Goal: Task Accomplishment & Management: Complete application form

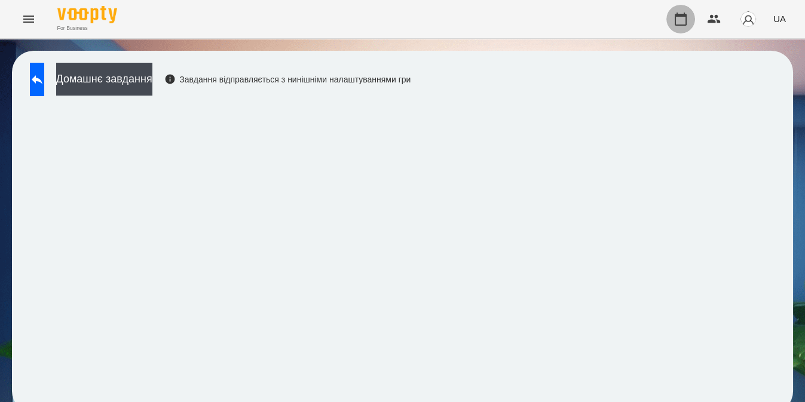
click at [684, 17] on icon "button" at bounding box center [681, 19] width 14 height 14
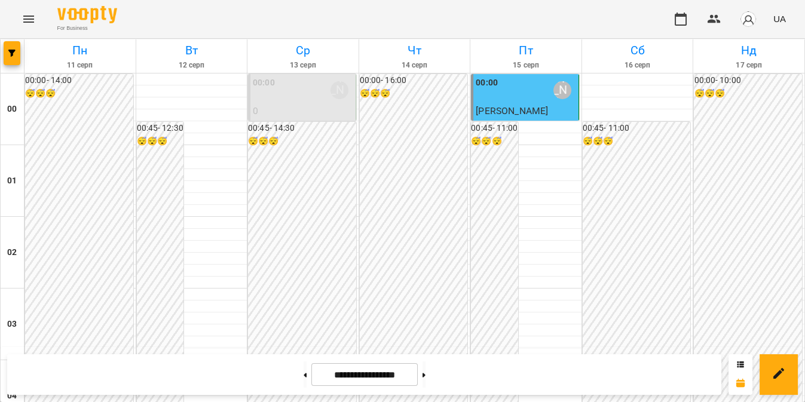
scroll to position [906, 0]
click at [21, 14] on button "Menu" at bounding box center [28, 19] width 29 height 29
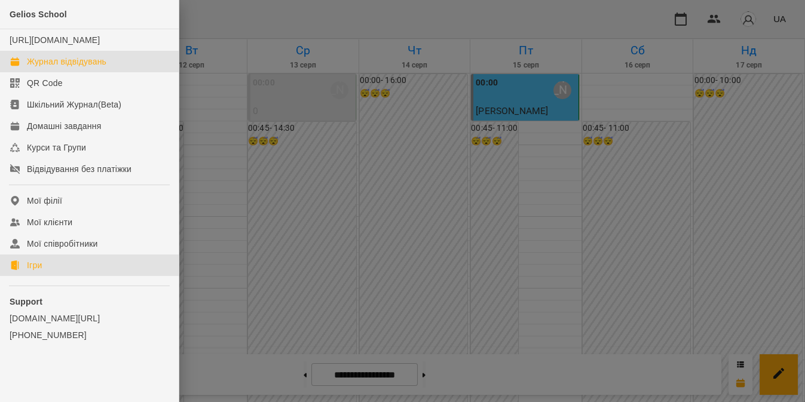
click at [36, 271] on div "Ігри" at bounding box center [34, 265] width 15 height 12
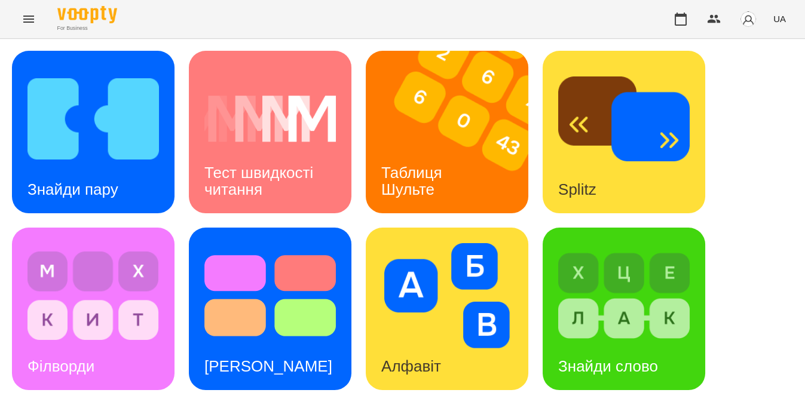
scroll to position [531, 0]
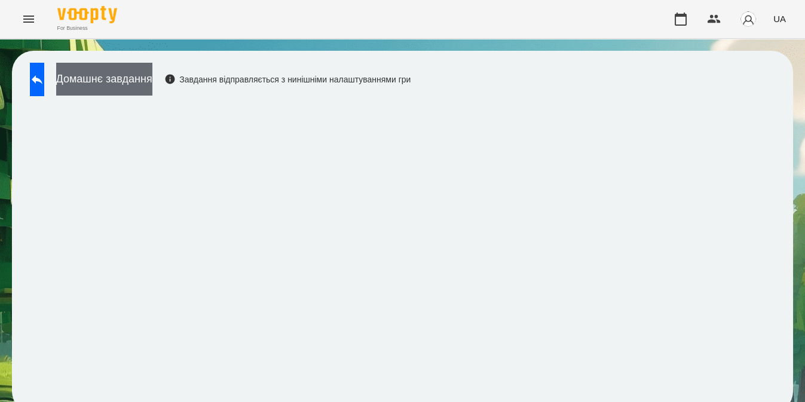
click at [141, 80] on button "Домашнє завдання" at bounding box center [104, 79] width 96 height 33
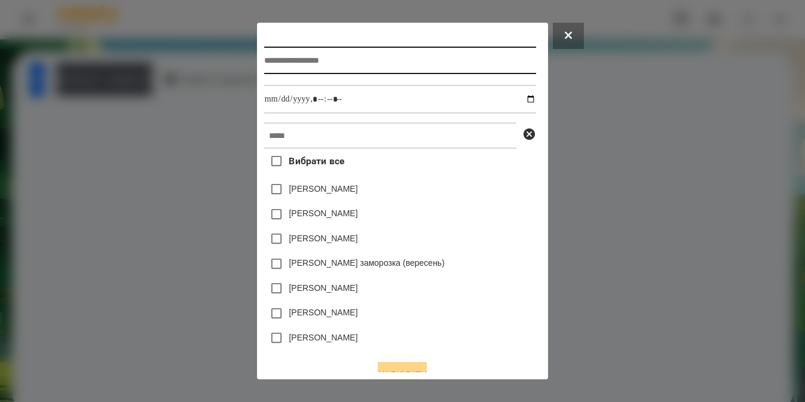
click at [390, 59] on input "text" at bounding box center [400, 60] width 272 height 27
type input "**********"
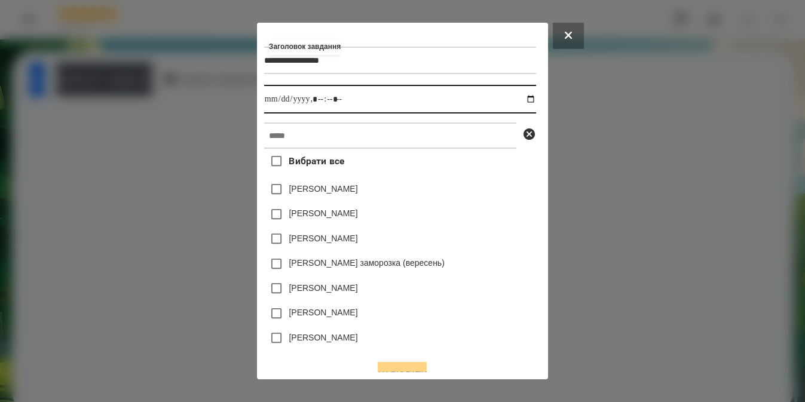
click at [536, 104] on input "datetime-local" at bounding box center [400, 99] width 272 height 29
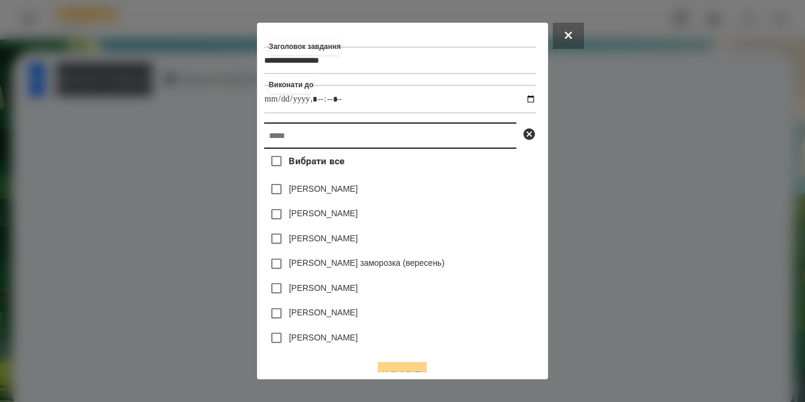
type input "**********"
click at [489, 141] on input "text" at bounding box center [390, 136] width 252 height 26
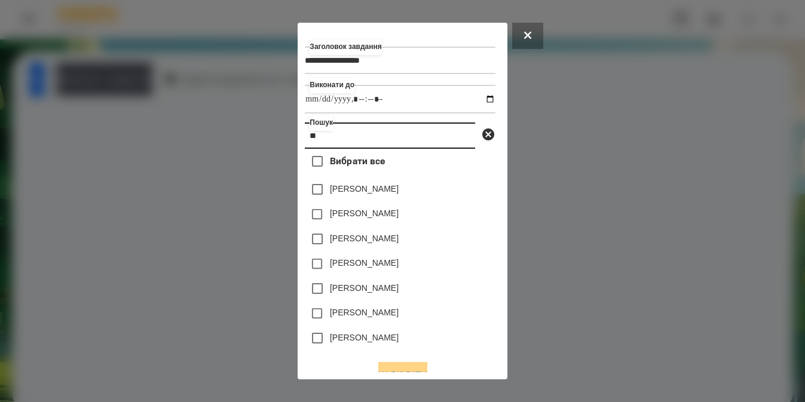
type input "*"
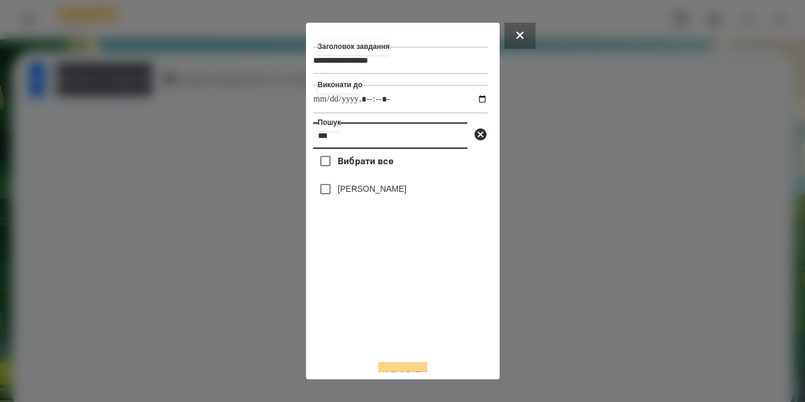
type input "***"
click at [364, 193] on label "[PERSON_NAME]" at bounding box center [372, 189] width 69 height 12
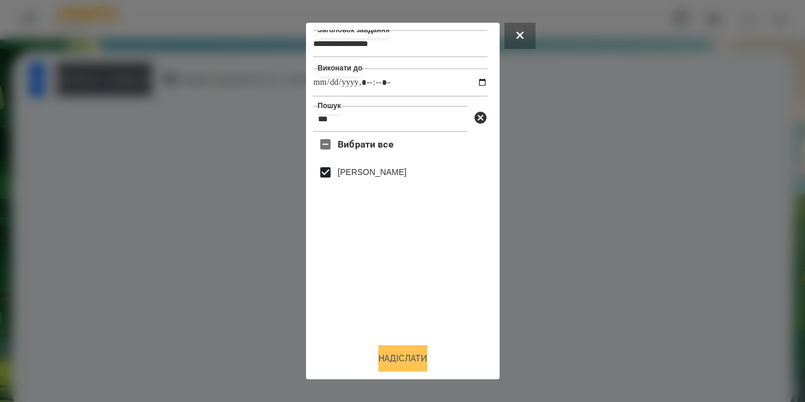
click at [399, 363] on button "Надіслати" at bounding box center [402, 358] width 49 height 26
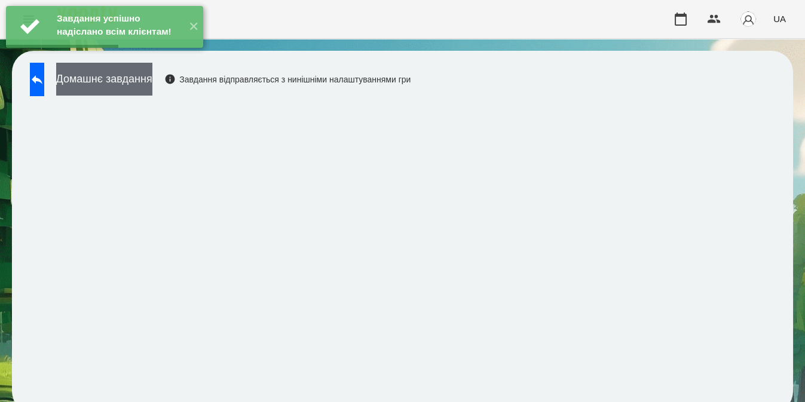
click at [131, 77] on button "Домашнє завдання" at bounding box center [104, 79] width 96 height 33
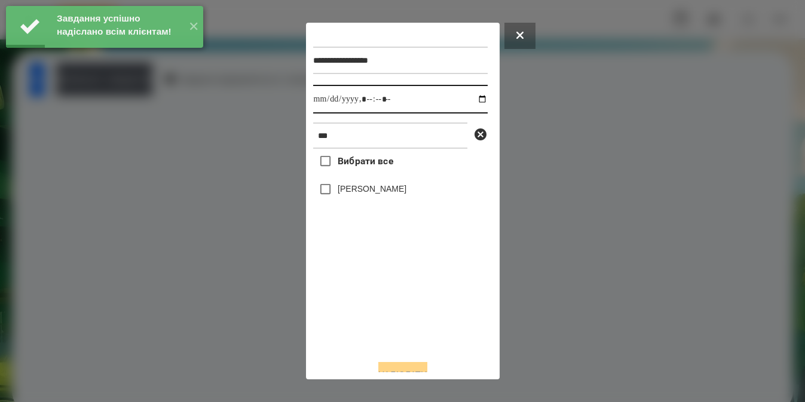
click at [470, 101] on input "datetime-local" at bounding box center [400, 99] width 175 height 29
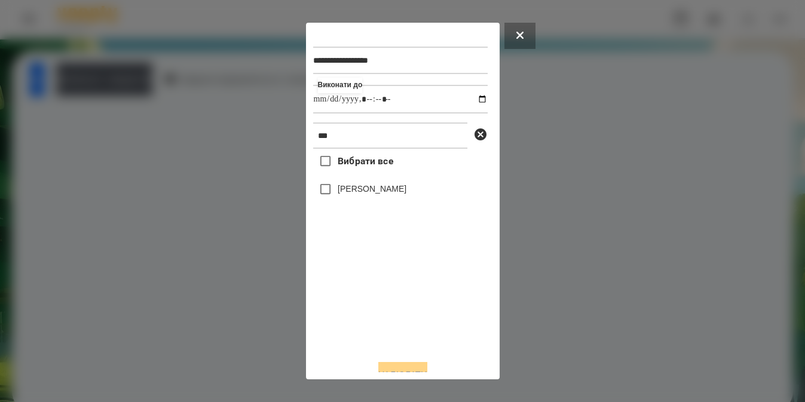
type input "**********"
click at [365, 344] on div "Вибрати все [PERSON_NAME]" at bounding box center [400, 249] width 175 height 201
click at [355, 191] on label "[PERSON_NAME]" at bounding box center [372, 189] width 69 height 12
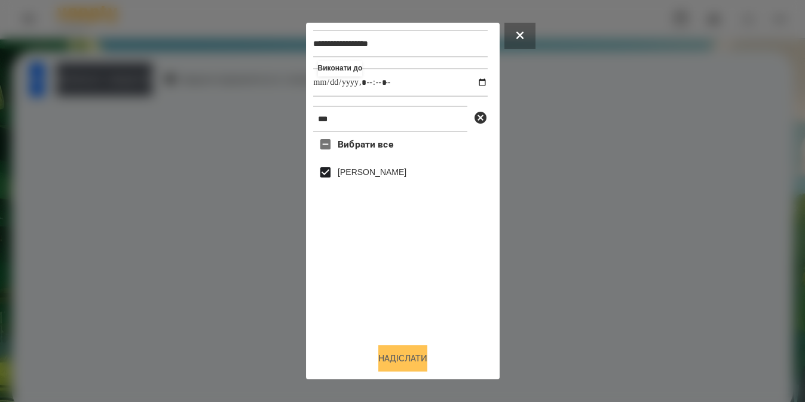
click at [396, 355] on button "Надіслати" at bounding box center [402, 358] width 49 height 26
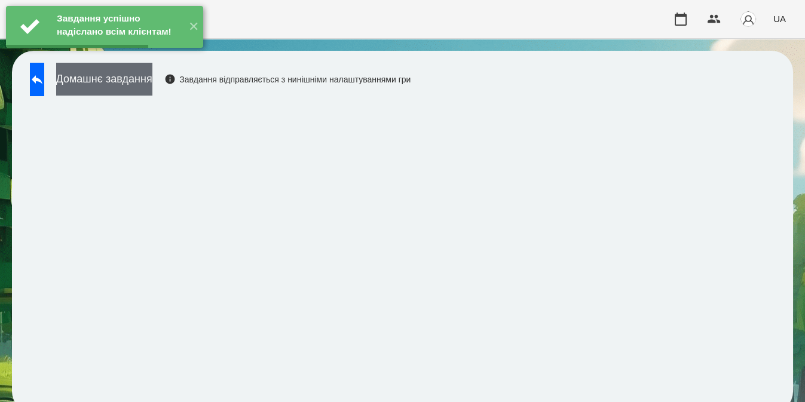
click at [152, 77] on button "Домашнє завдання" at bounding box center [104, 79] width 96 height 33
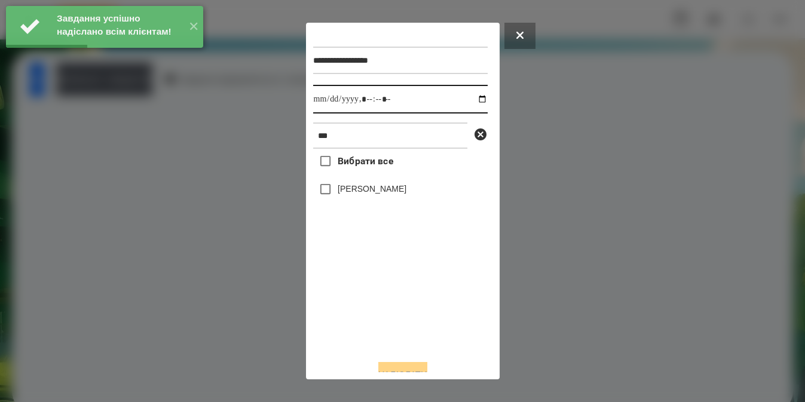
click at [471, 102] on input "datetime-local" at bounding box center [400, 99] width 175 height 29
type input "**********"
click at [397, 310] on div "Вибрати все [PERSON_NAME]" at bounding box center [400, 249] width 175 height 201
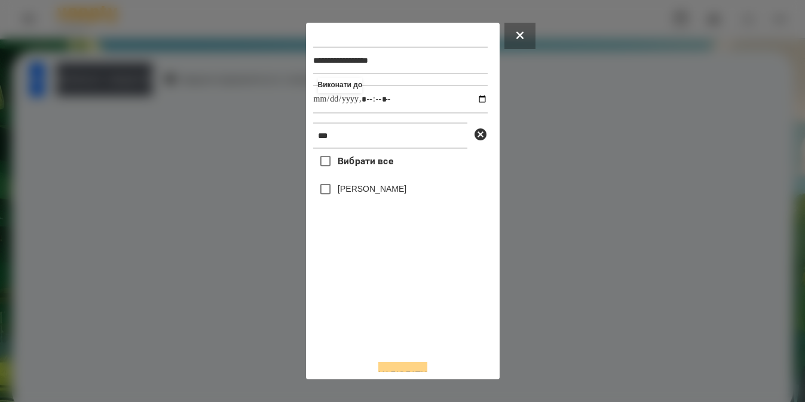
click at [344, 189] on label "[PERSON_NAME]" at bounding box center [372, 189] width 69 height 12
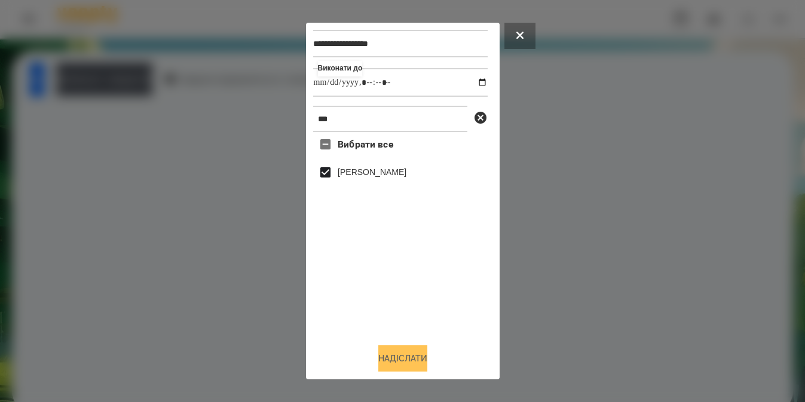
click at [389, 354] on button "Надіслати" at bounding box center [402, 358] width 49 height 26
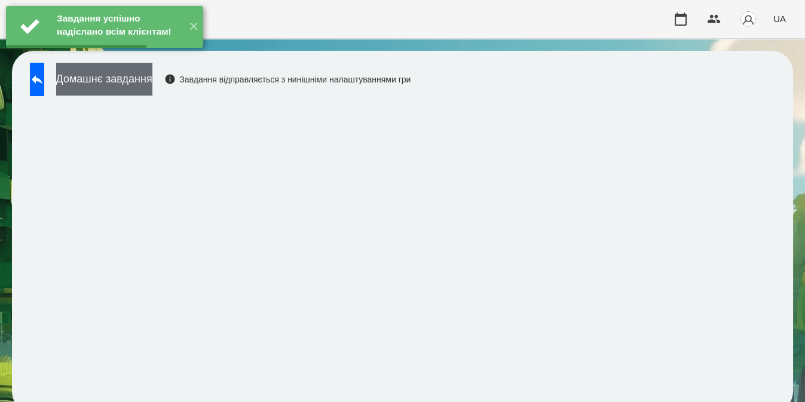
click at [152, 75] on button "Домашнє завдання" at bounding box center [104, 79] width 96 height 33
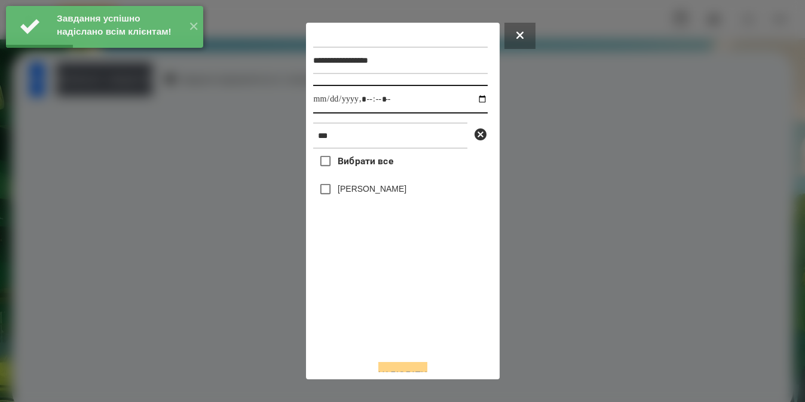
click at [469, 102] on input "datetime-local" at bounding box center [400, 99] width 175 height 29
type input "**********"
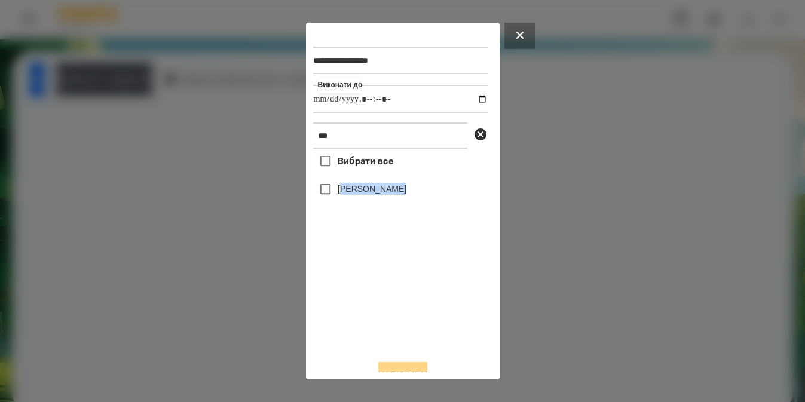
drag, startPoint x: 341, startPoint y: 326, endPoint x: 339, endPoint y: 198, distance: 127.9
click at [339, 198] on div "Вибрати все [PERSON_NAME]" at bounding box center [400, 249] width 175 height 201
click at [339, 195] on label "[PERSON_NAME]" at bounding box center [372, 189] width 69 height 12
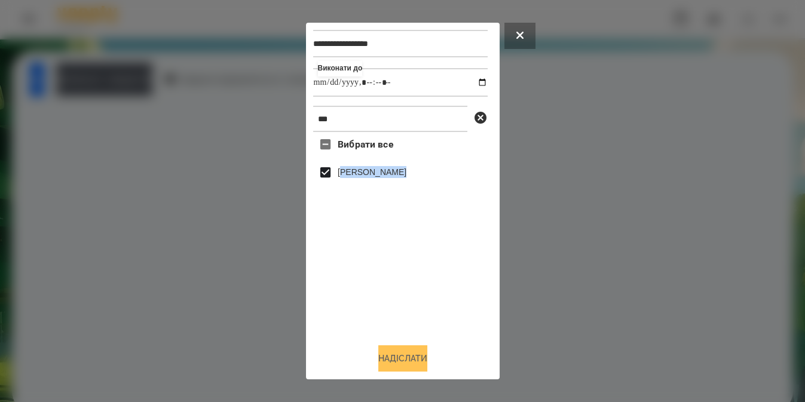
click at [387, 356] on button "Надіслати" at bounding box center [402, 358] width 49 height 26
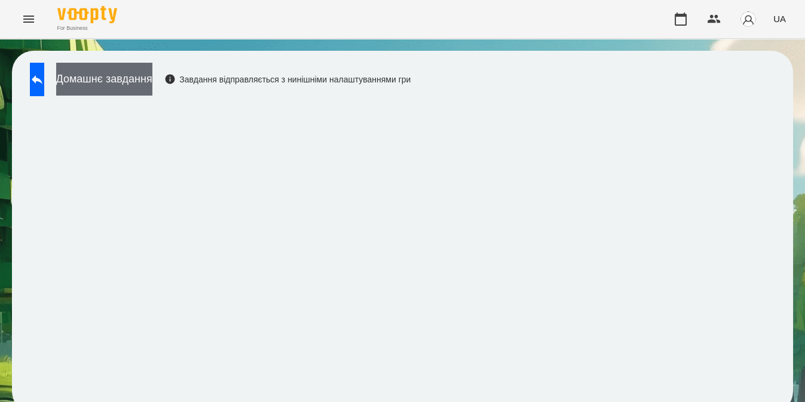
click at [105, 84] on button "Домашнє завдання" at bounding box center [104, 79] width 96 height 33
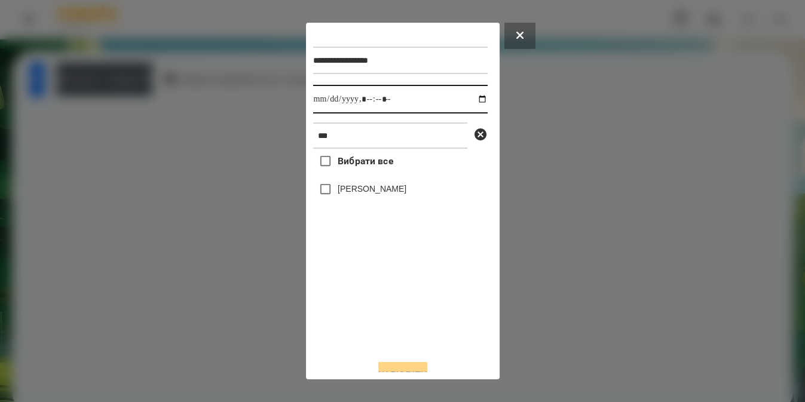
click at [470, 102] on input "datetime-local" at bounding box center [400, 99] width 175 height 29
type input "**********"
click at [394, 311] on div "Вибрати все [PERSON_NAME]" at bounding box center [400, 249] width 175 height 201
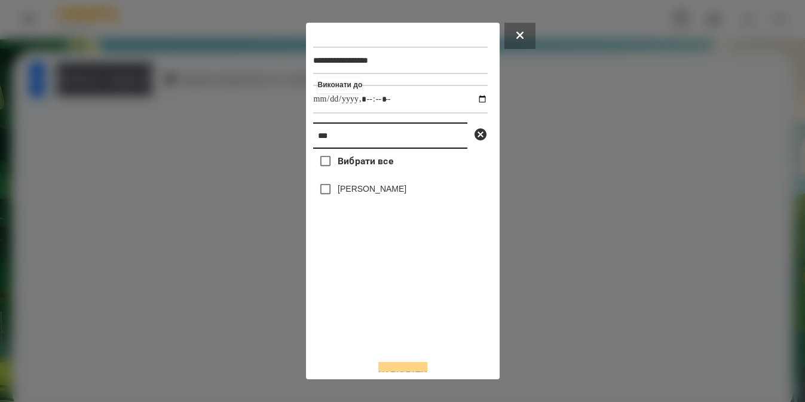
drag, startPoint x: 369, startPoint y: 139, endPoint x: -28, endPoint y: 218, distance: 404.6
click at [0, 218] on html "**********" at bounding box center [402, 212] width 805 height 425
type input "*********"
click at [341, 190] on label "[PERSON_NAME]" at bounding box center [372, 189] width 69 height 12
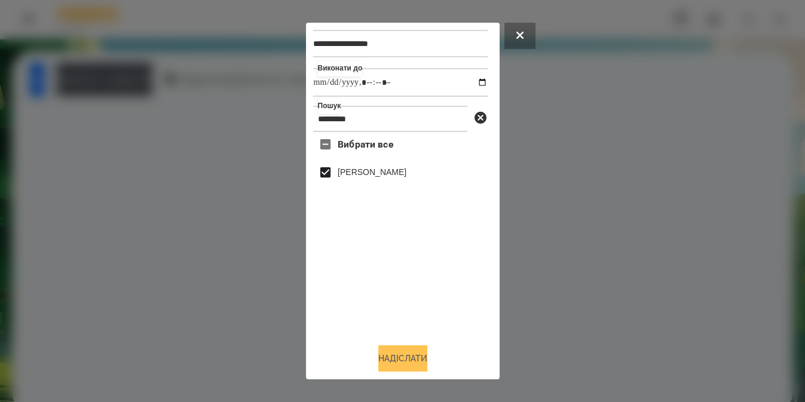
click at [405, 366] on button "Надіслати" at bounding box center [402, 358] width 49 height 26
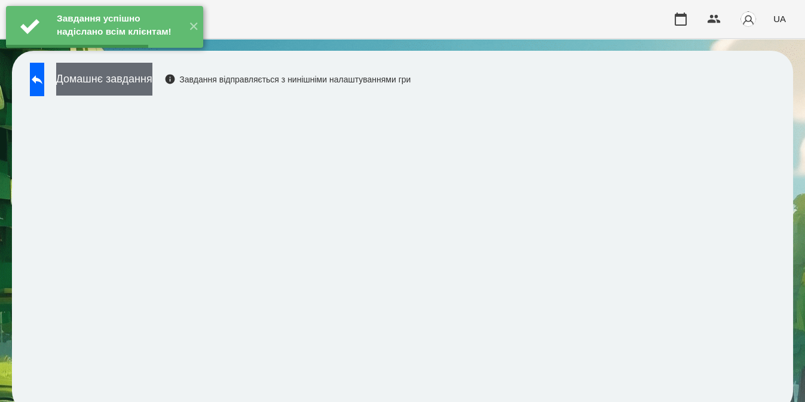
click at [152, 84] on button "Домашнє завдання" at bounding box center [104, 79] width 96 height 33
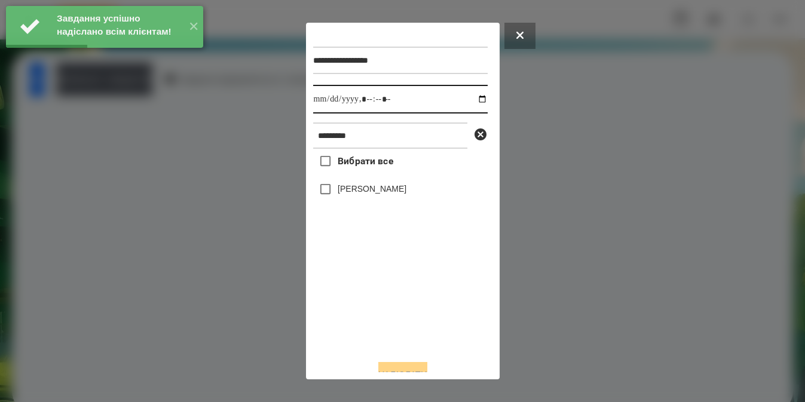
click at [472, 103] on input "datetime-local" at bounding box center [400, 99] width 175 height 29
type input "**********"
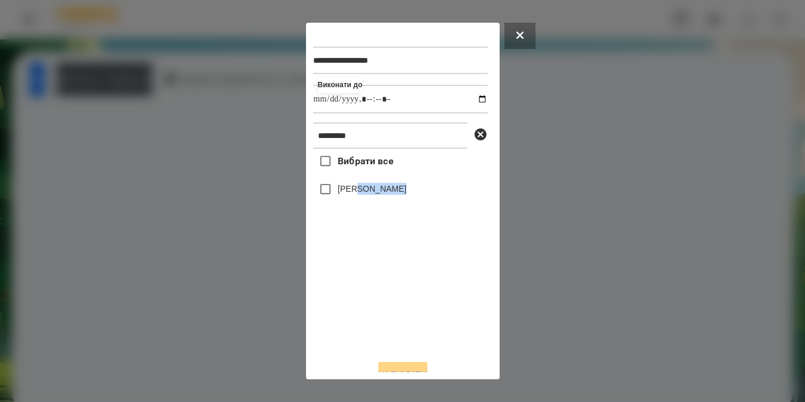
drag, startPoint x: 416, startPoint y: 321, endPoint x: 356, endPoint y: 192, distance: 142.3
click at [356, 192] on div "Вибрати все [PERSON_NAME]" at bounding box center [400, 249] width 175 height 201
click at [356, 192] on label "[PERSON_NAME]" at bounding box center [372, 189] width 69 height 12
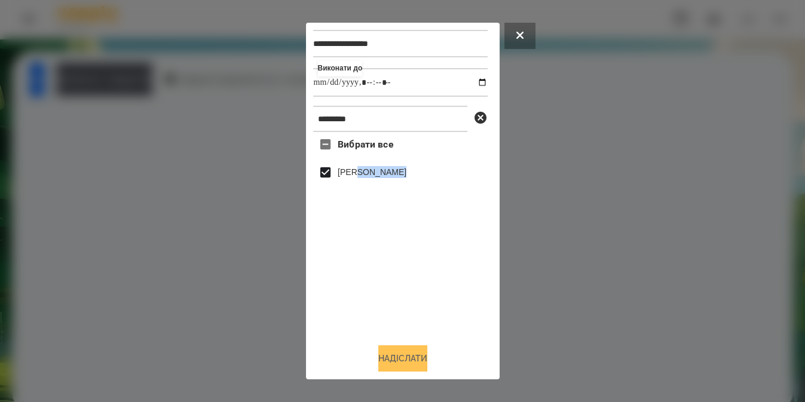
click at [392, 357] on button "Надіслати" at bounding box center [402, 358] width 49 height 26
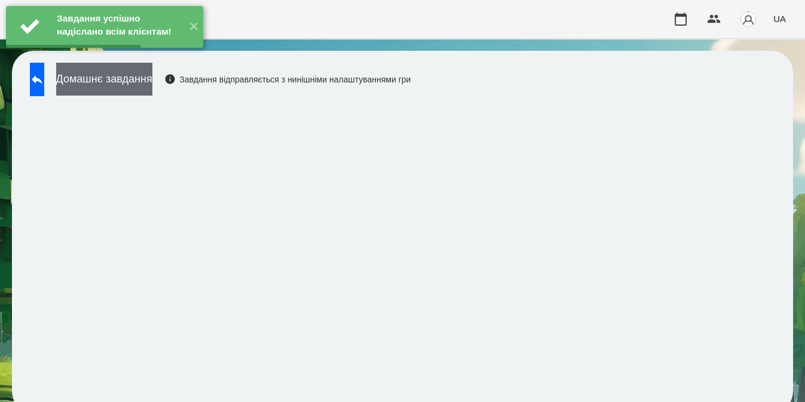
click at [152, 84] on button "Домашнє завдання" at bounding box center [104, 79] width 96 height 33
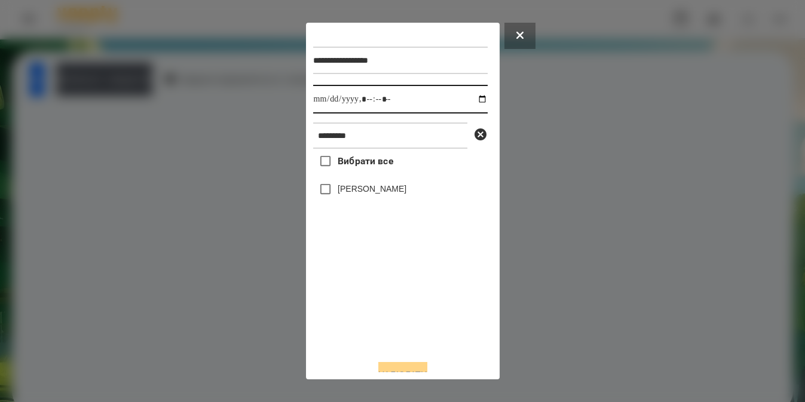
click at [470, 98] on input "datetime-local" at bounding box center [400, 99] width 175 height 29
type input "**********"
click at [335, 189] on div "Вибрати все [PERSON_NAME]" at bounding box center [400, 249] width 175 height 201
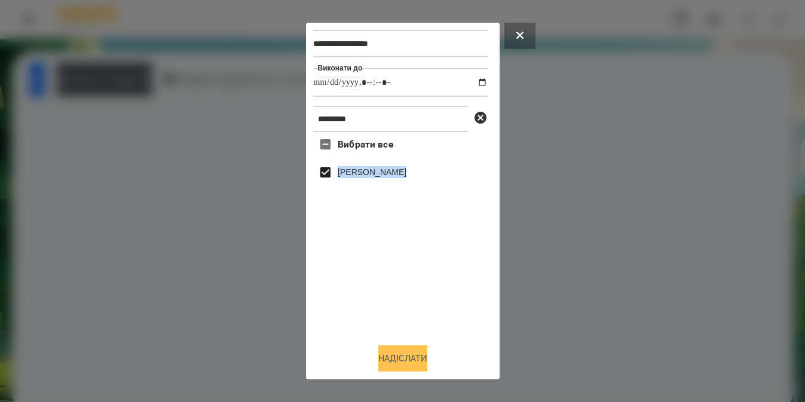
click at [394, 359] on button "Надіслати" at bounding box center [402, 358] width 49 height 26
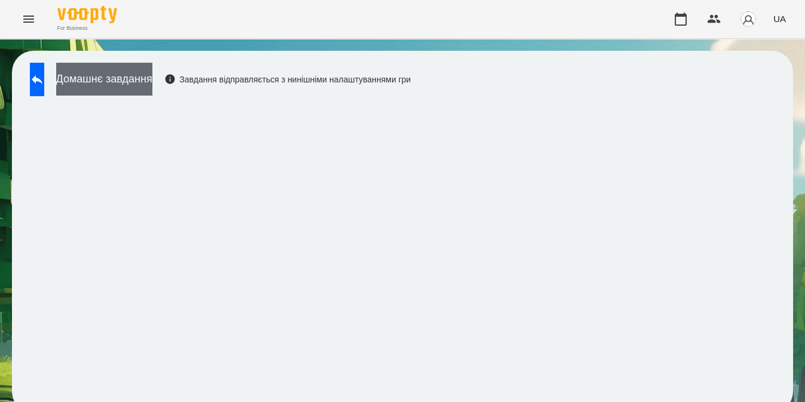
click at [152, 84] on button "Домашнє завдання" at bounding box center [104, 79] width 96 height 33
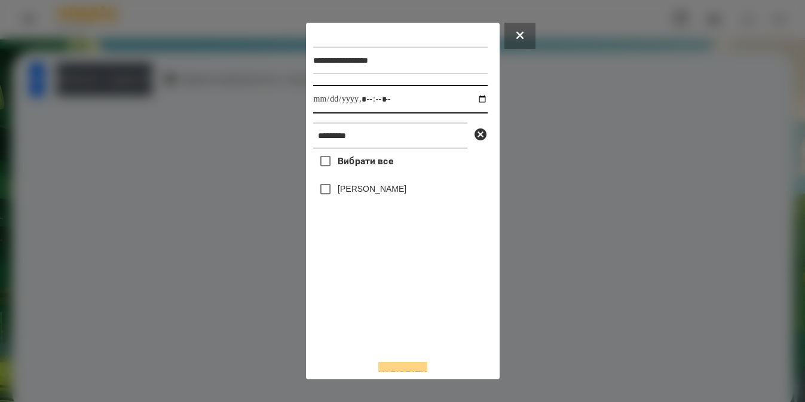
click at [471, 102] on input "datetime-local" at bounding box center [400, 99] width 175 height 29
type input "**********"
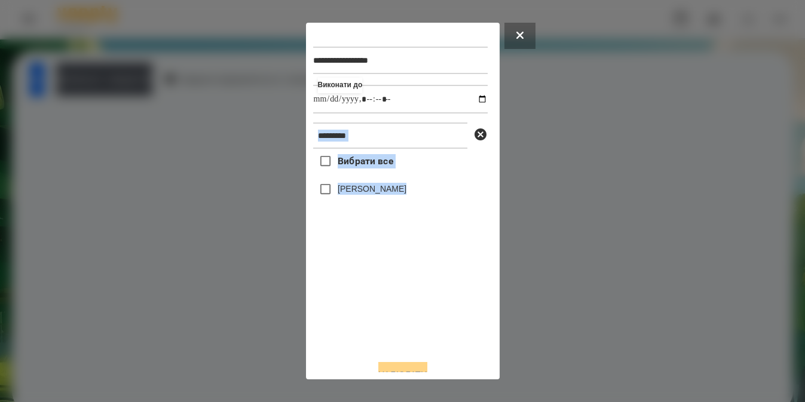
drag, startPoint x: 387, startPoint y: 304, endPoint x: 380, endPoint y: 146, distance: 158.6
click at [380, 146] on div "**********" at bounding box center [402, 190] width 179 height 320
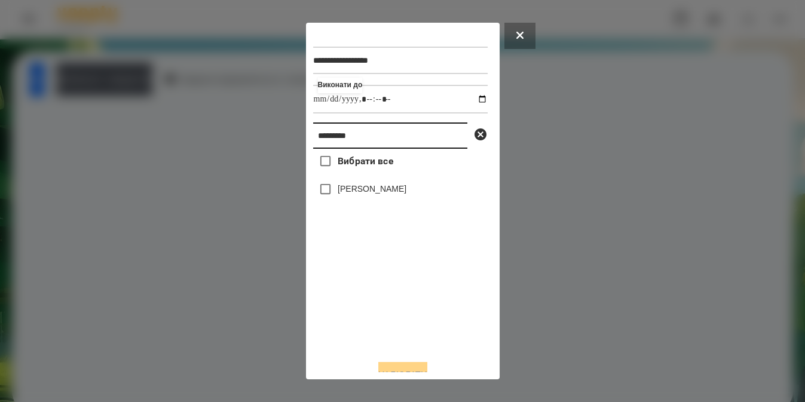
drag, startPoint x: 380, startPoint y: 146, endPoint x: -28, endPoint y: 263, distance: 424.7
click at [0, 263] on html "**********" at bounding box center [402, 212] width 805 height 425
type input "***"
click at [344, 194] on label "[PERSON_NAME]" at bounding box center [372, 189] width 69 height 12
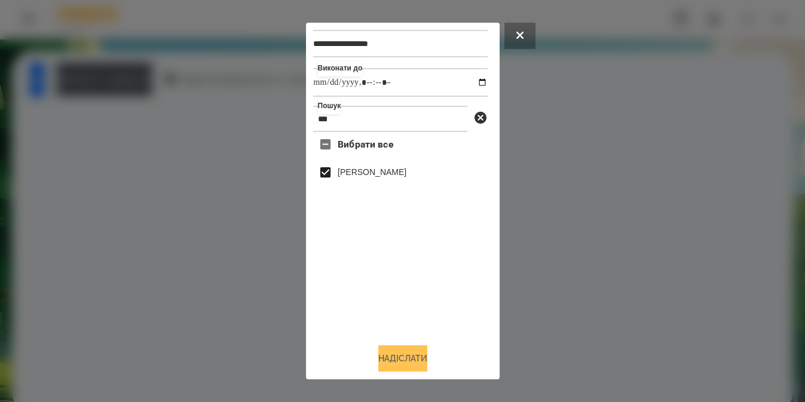
click at [417, 366] on button "Надіслати" at bounding box center [402, 358] width 49 height 26
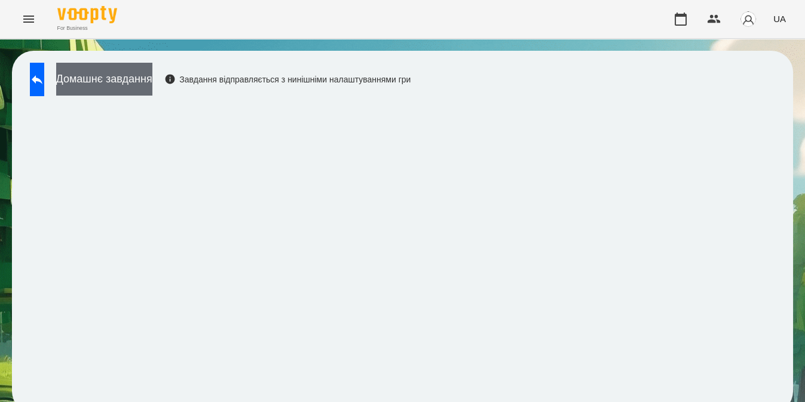
click at [142, 79] on button "Домашнє завдання" at bounding box center [104, 79] width 96 height 33
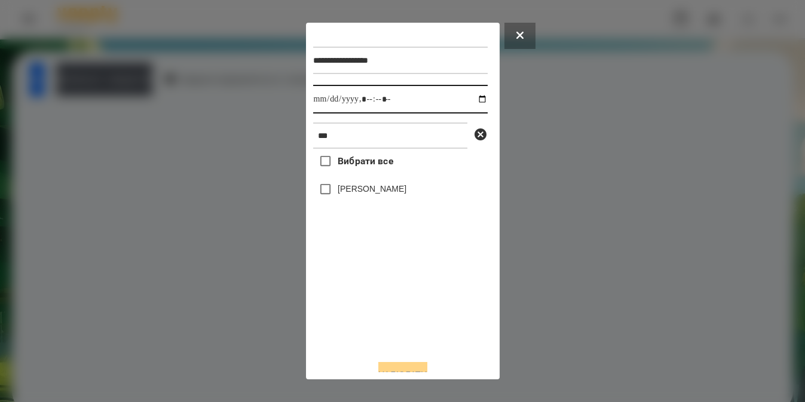
click at [473, 104] on input "datetime-local" at bounding box center [400, 99] width 175 height 29
type input "**********"
drag, startPoint x: 392, startPoint y: 318, endPoint x: 350, endPoint y: 193, distance: 131.9
click at [350, 193] on div "Вибрати все [PERSON_NAME]" at bounding box center [400, 249] width 175 height 201
click at [350, 193] on label "[PERSON_NAME]" at bounding box center [372, 189] width 69 height 12
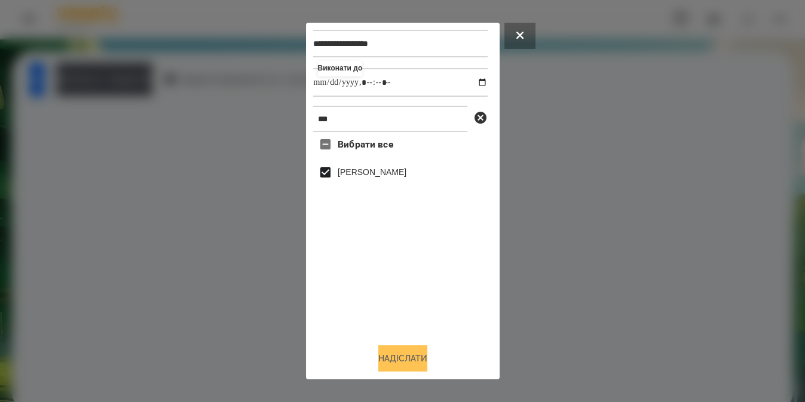
click at [388, 359] on button "Надіслати" at bounding box center [402, 358] width 49 height 26
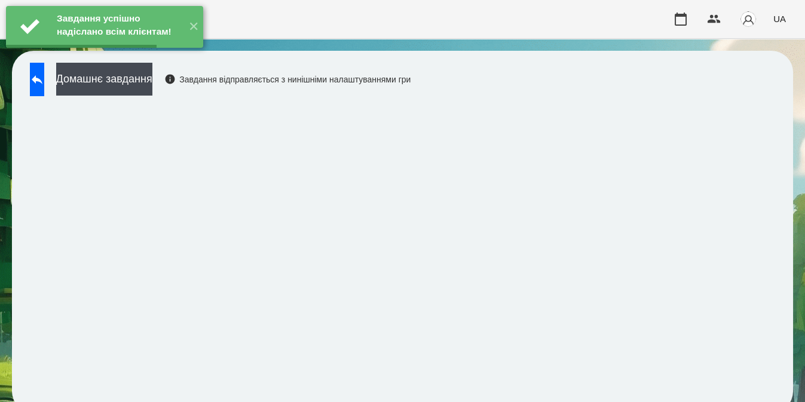
click at [139, 88] on button "Домашнє завдання" at bounding box center [104, 79] width 96 height 33
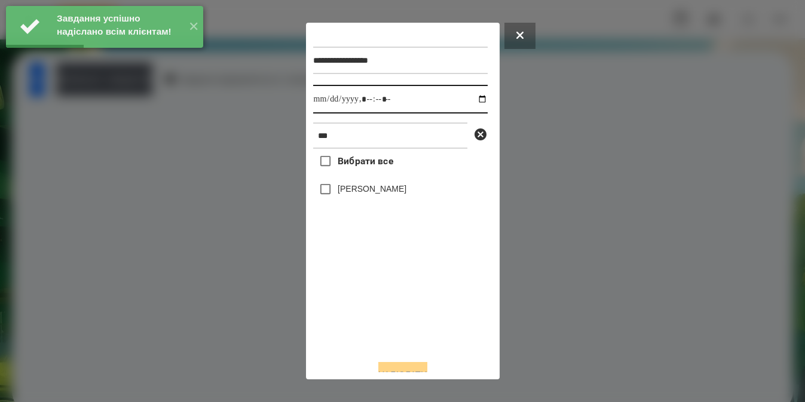
click at [472, 99] on input "datetime-local" at bounding box center [400, 99] width 175 height 29
type input "**********"
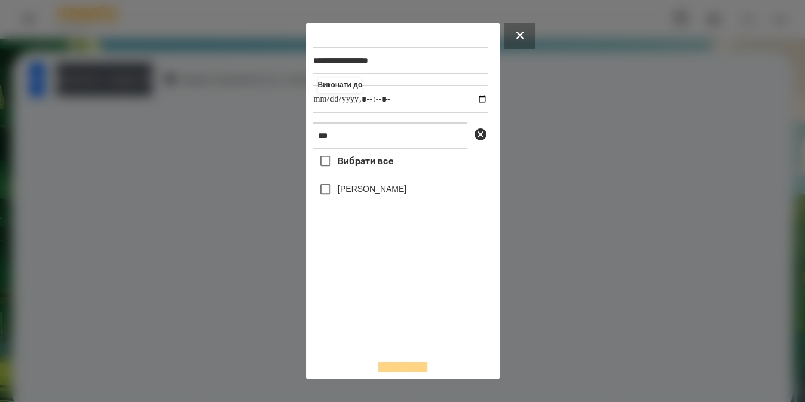
click at [323, 191] on div "Вибрати все [PERSON_NAME]" at bounding box center [400, 249] width 175 height 201
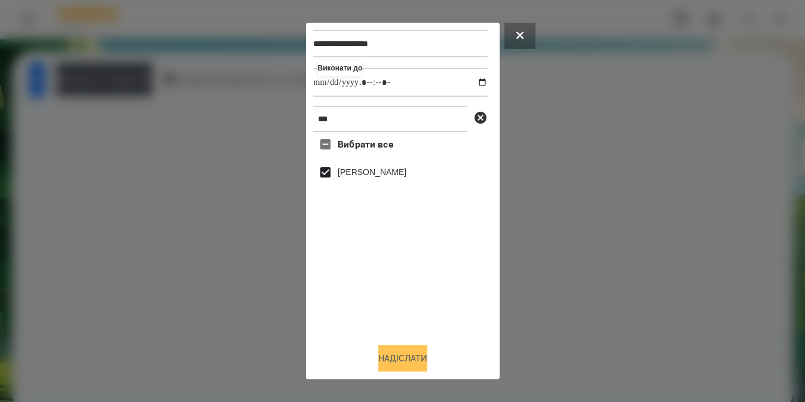
click at [389, 357] on button "Надіслати" at bounding box center [402, 358] width 49 height 26
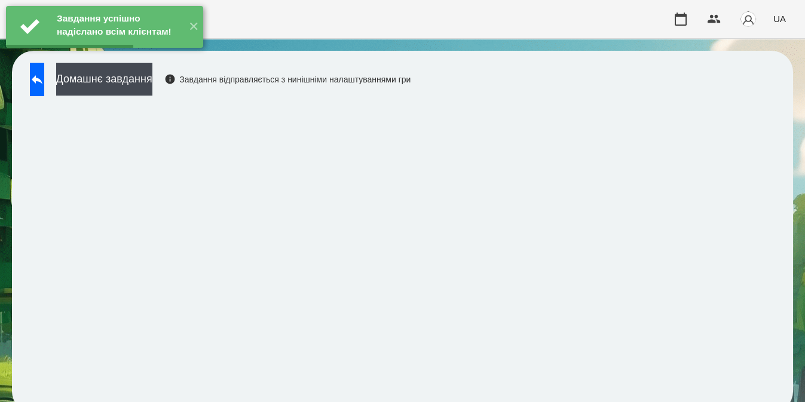
click at [152, 79] on button "Домашнє завдання" at bounding box center [104, 79] width 96 height 33
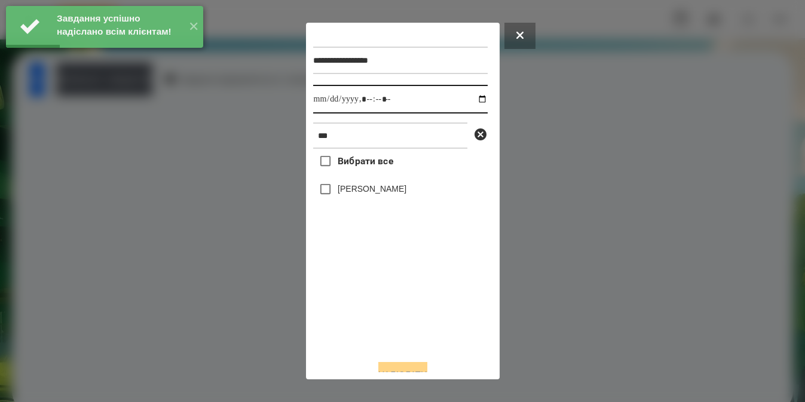
click at [467, 106] on input "datetime-local" at bounding box center [400, 99] width 175 height 29
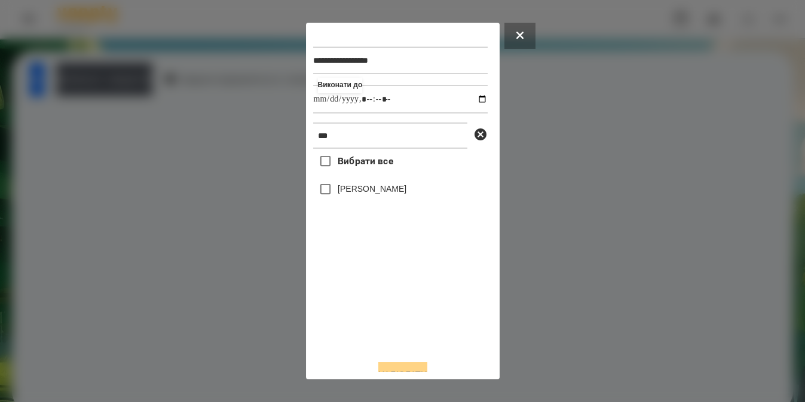
type input "**********"
drag, startPoint x: 354, startPoint y: 323, endPoint x: 341, endPoint y: 185, distance: 139.3
click at [341, 185] on div "Вибрати все [PERSON_NAME]" at bounding box center [400, 249] width 175 height 201
drag, startPoint x: 341, startPoint y: 185, endPoint x: 338, endPoint y: 192, distance: 7.8
click at [338, 192] on label "[PERSON_NAME]" at bounding box center [372, 189] width 69 height 12
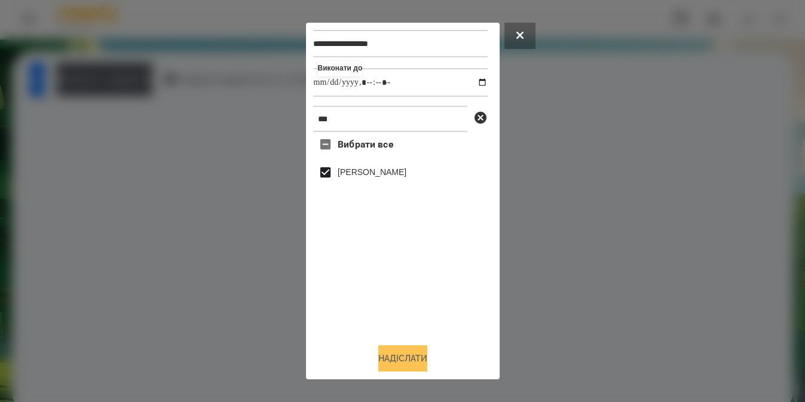
click at [384, 356] on button "Надіслати" at bounding box center [402, 358] width 49 height 26
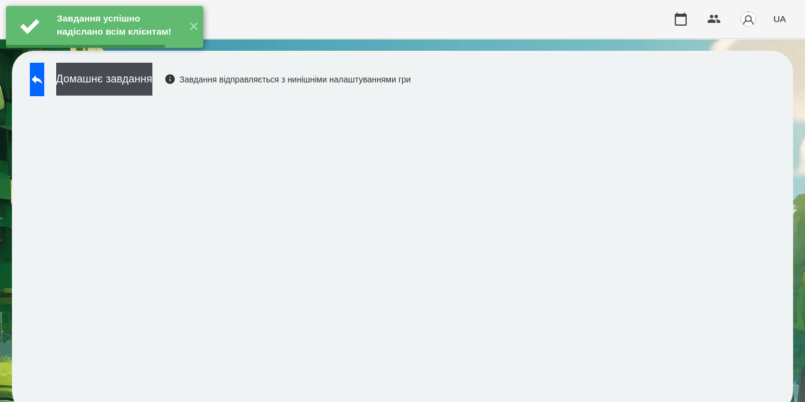
click at [152, 75] on button "Домашнє завдання" at bounding box center [104, 79] width 96 height 33
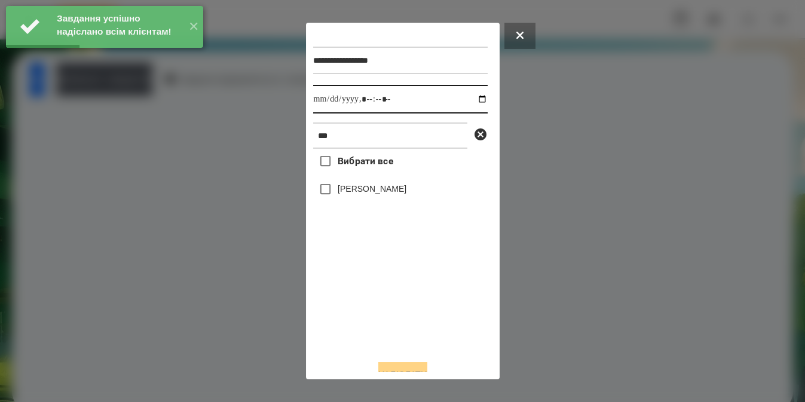
click at [469, 103] on input "datetime-local" at bounding box center [400, 99] width 175 height 29
type input "**********"
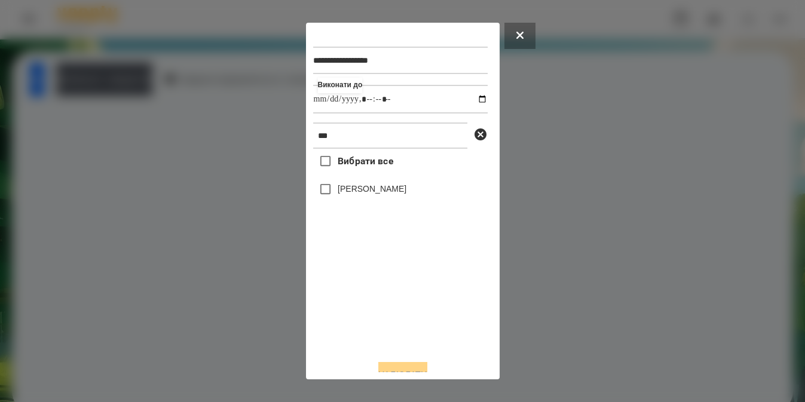
click at [325, 196] on div "Вибрати все [PERSON_NAME]" at bounding box center [400, 249] width 175 height 201
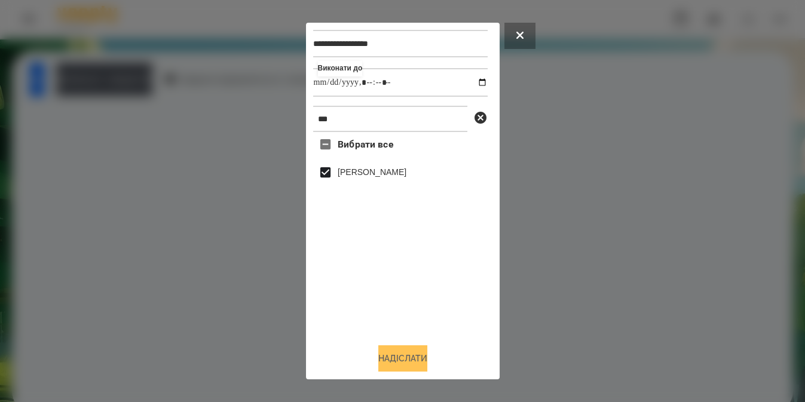
click at [383, 347] on button "Надіслати" at bounding box center [402, 358] width 49 height 26
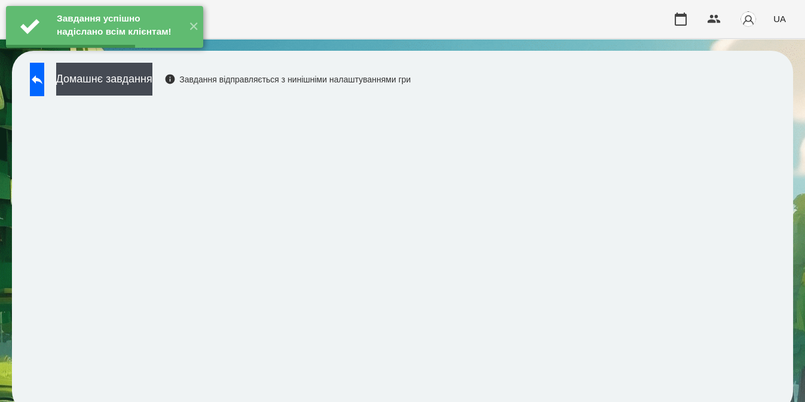
click at [152, 81] on button "Домашнє завдання" at bounding box center [104, 79] width 96 height 33
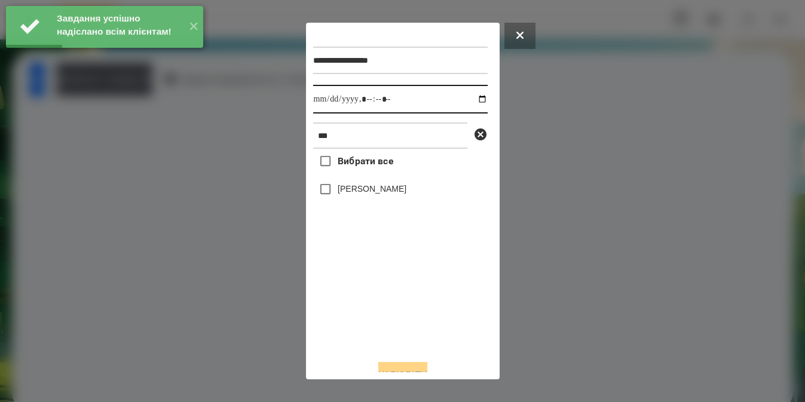
click at [470, 100] on input "datetime-local" at bounding box center [400, 99] width 175 height 29
type input "**********"
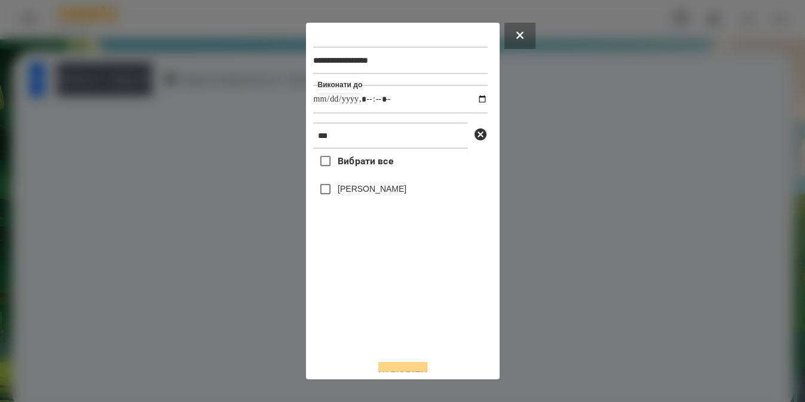
drag, startPoint x: 381, startPoint y: 325, endPoint x: 348, endPoint y: 189, distance: 140.3
click at [348, 189] on div "Вибрати все [PERSON_NAME]" at bounding box center [400, 249] width 175 height 201
click at [348, 189] on label "[PERSON_NAME]" at bounding box center [372, 189] width 69 height 12
click at [357, 268] on div "Вибрати все [PERSON_NAME]" at bounding box center [400, 249] width 175 height 201
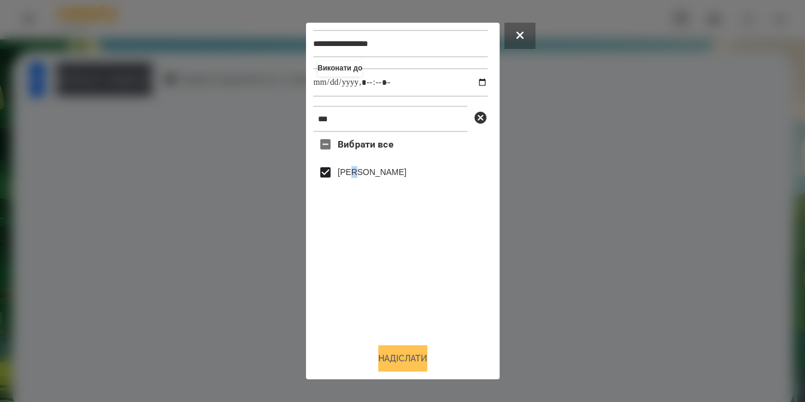
click at [392, 353] on button "Надіслати" at bounding box center [402, 358] width 49 height 26
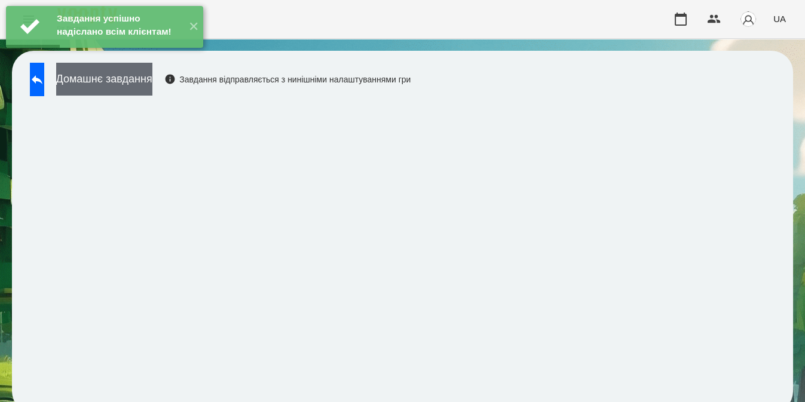
click at [152, 80] on button "Домашнє завдання" at bounding box center [104, 79] width 96 height 33
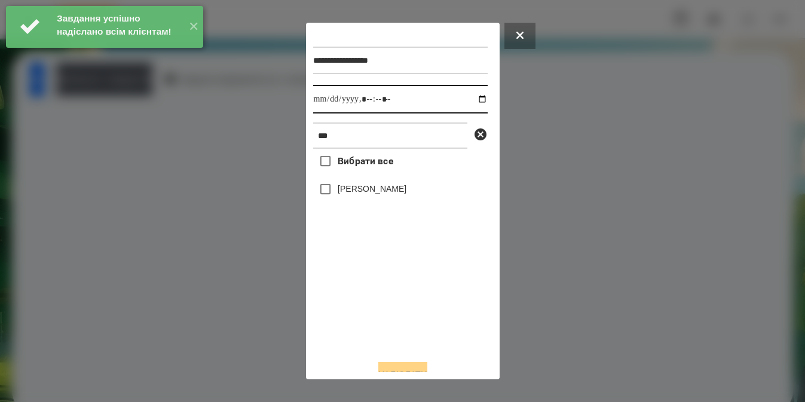
click at [472, 99] on input "datetime-local" at bounding box center [400, 99] width 175 height 29
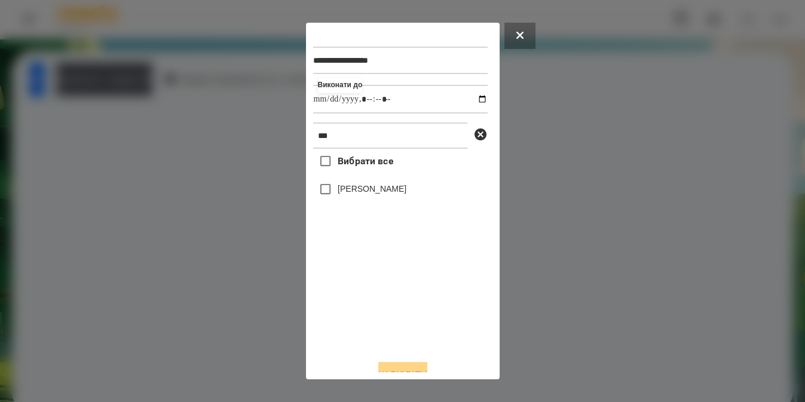
type input "**********"
drag, startPoint x: 384, startPoint y: 328, endPoint x: 353, endPoint y: 192, distance: 138.7
click at [353, 192] on div "Вибрати все [PERSON_NAME]" at bounding box center [400, 249] width 175 height 201
click at [353, 192] on label "[PERSON_NAME]" at bounding box center [372, 189] width 69 height 12
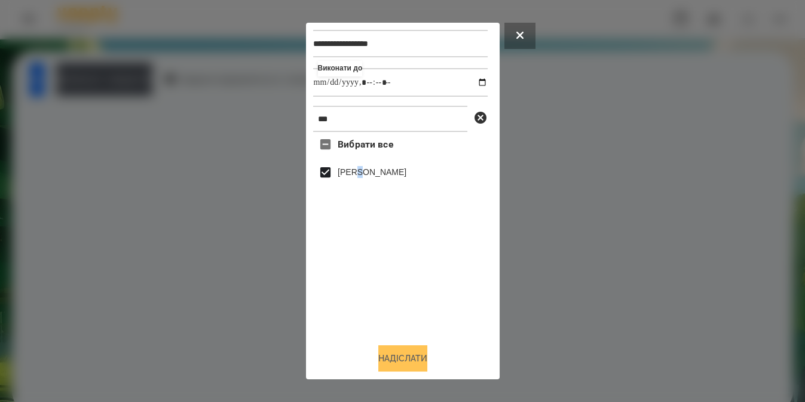
click at [386, 353] on button "Надіслати" at bounding box center [402, 358] width 49 height 26
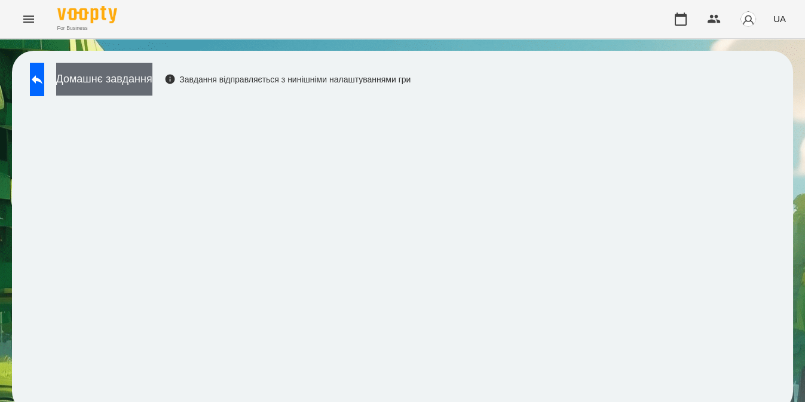
click at [124, 76] on button "Домашнє завдання" at bounding box center [104, 79] width 96 height 33
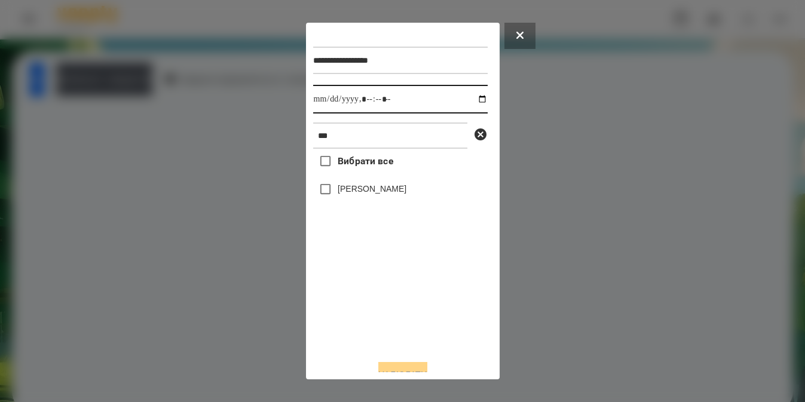
click at [467, 99] on input "datetime-local" at bounding box center [400, 99] width 175 height 29
click at [386, 303] on div "Вибрати все [PERSON_NAME]" at bounding box center [400, 249] width 175 height 201
click at [380, 99] on input "datetime-local" at bounding box center [400, 99] width 175 height 29
type input "**********"
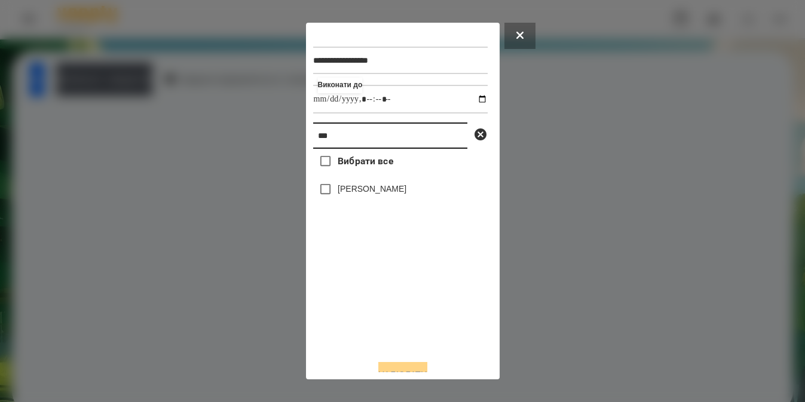
drag, startPoint x: 443, startPoint y: 139, endPoint x: 25, endPoint y: 202, distance: 423.2
click at [25, 202] on div "**********" at bounding box center [402, 201] width 805 height 402
type input "***"
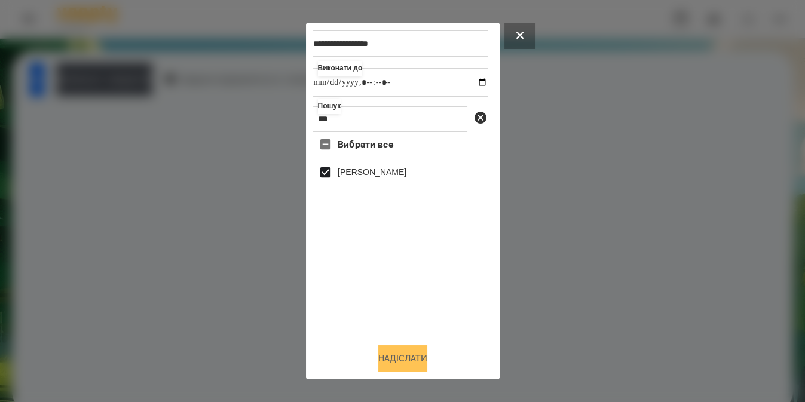
click at [400, 354] on button "Надіслати" at bounding box center [402, 358] width 49 height 26
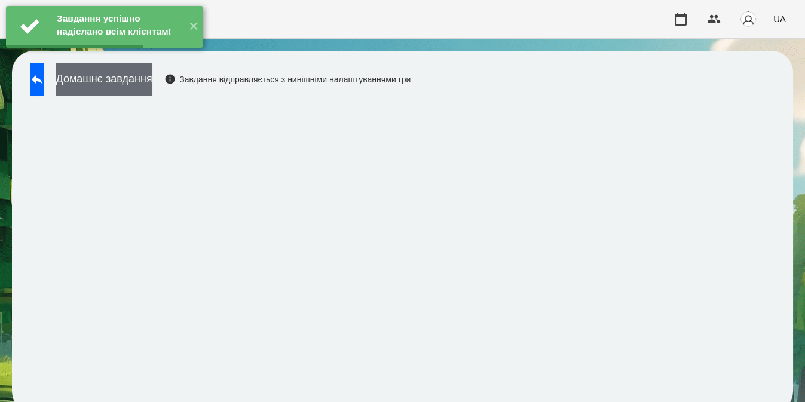
click at [144, 81] on button "Домашнє завдання" at bounding box center [104, 79] width 96 height 33
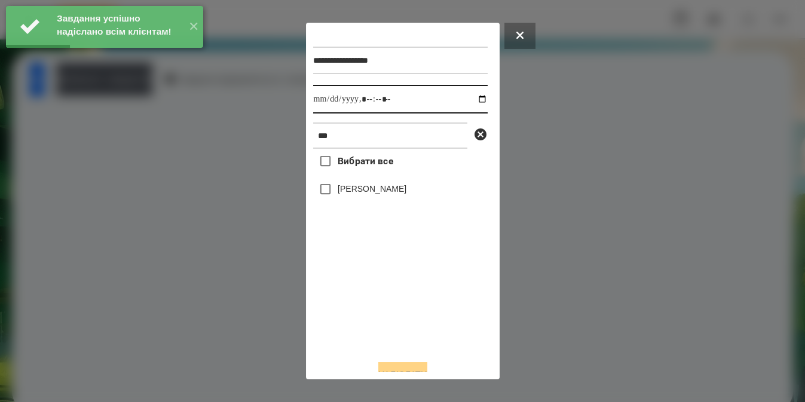
click at [473, 100] on input "datetime-local" at bounding box center [400, 99] width 175 height 29
type input "**********"
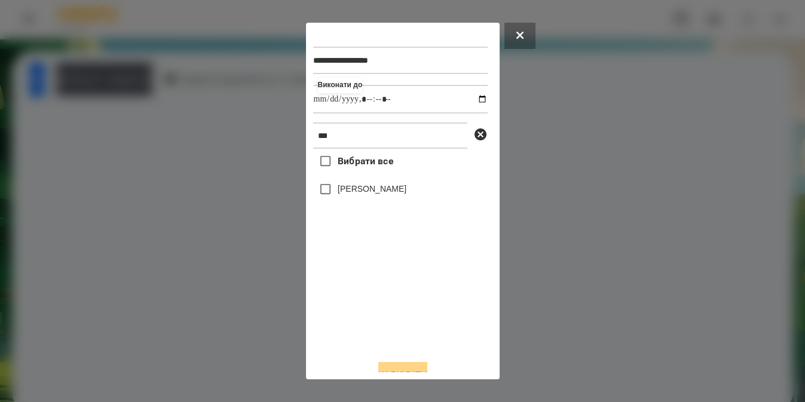
drag, startPoint x: 415, startPoint y: 314, endPoint x: 351, endPoint y: 188, distance: 141.1
click at [351, 188] on div "Вибрати все [PERSON_NAME]" at bounding box center [400, 249] width 175 height 201
click at [351, 188] on label "[PERSON_NAME]" at bounding box center [372, 189] width 69 height 12
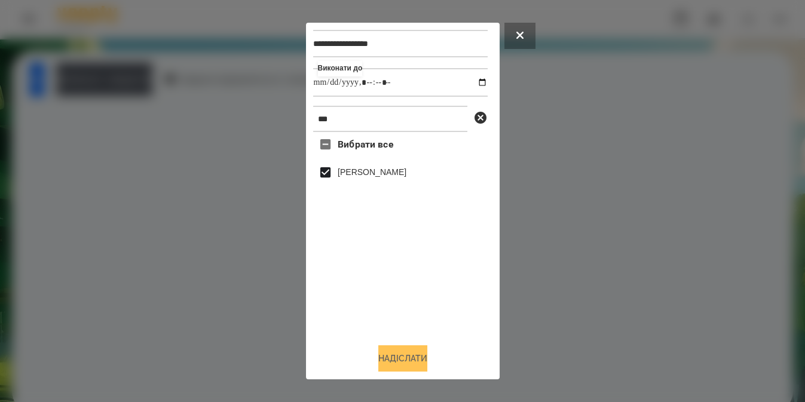
click at [387, 363] on button "Надіслати" at bounding box center [402, 358] width 49 height 26
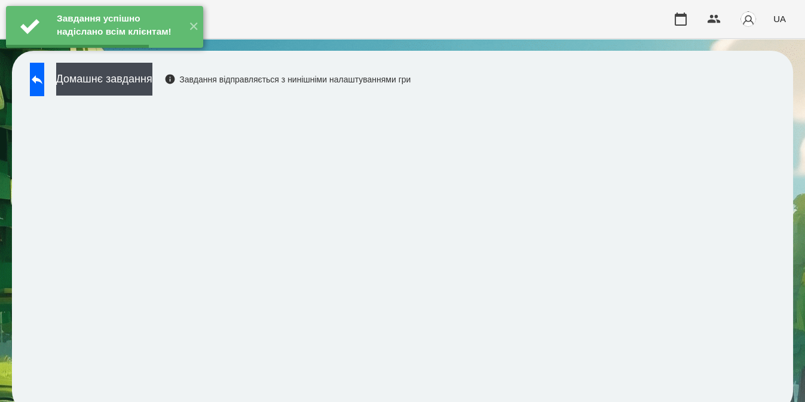
click at [152, 80] on button "Домашнє завдання" at bounding box center [104, 79] width 96 height 33
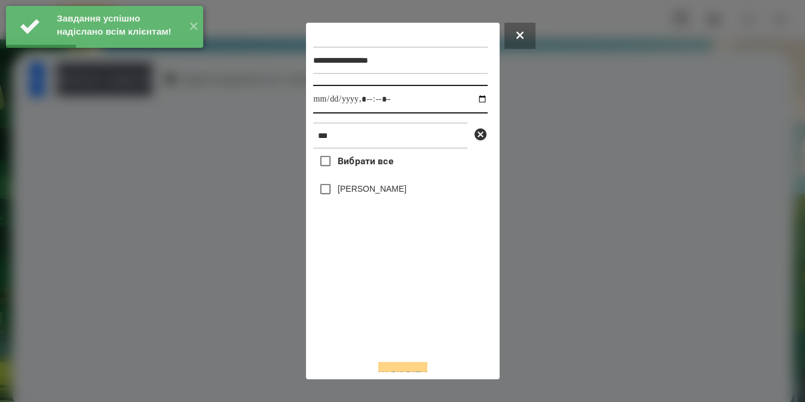
click at [473, 101] on input "datetime-local" at bounding box center [400, 99] width 175 height 29
type input "**********"
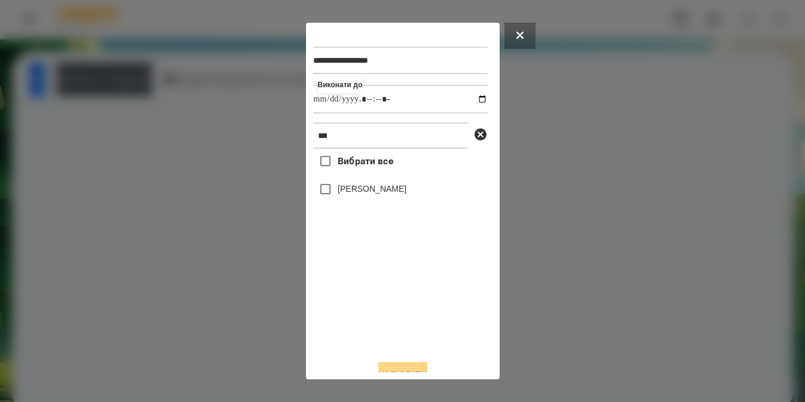
click at [335, 195] on div "Вибрати все [PERSON_NAME]" at bounding box center [400, 249] width 175 height 201
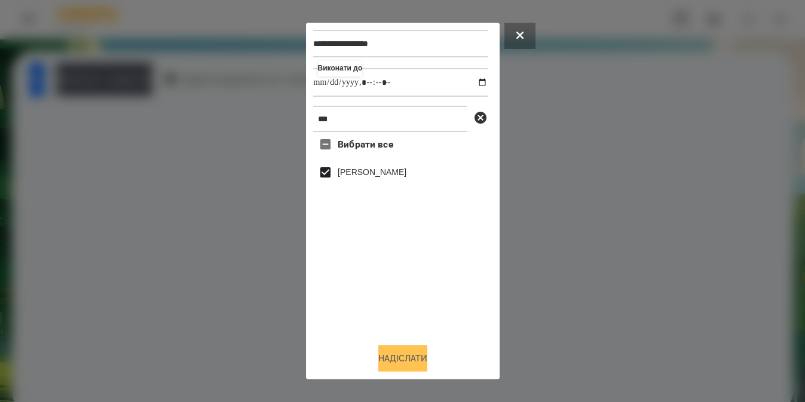
click at [387, 365] on button "Надіслати" at bounding box center [402, 358] width 49 height 26
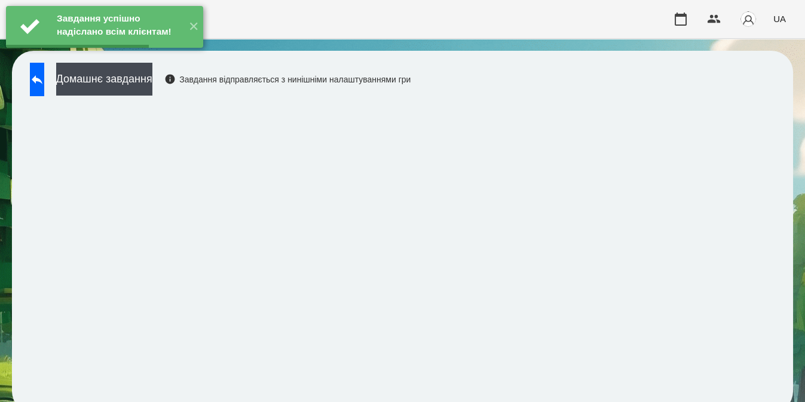
click at [152, 79] on button "Домашнє завдання" at bounding box center [104, 79] width 96 height 33
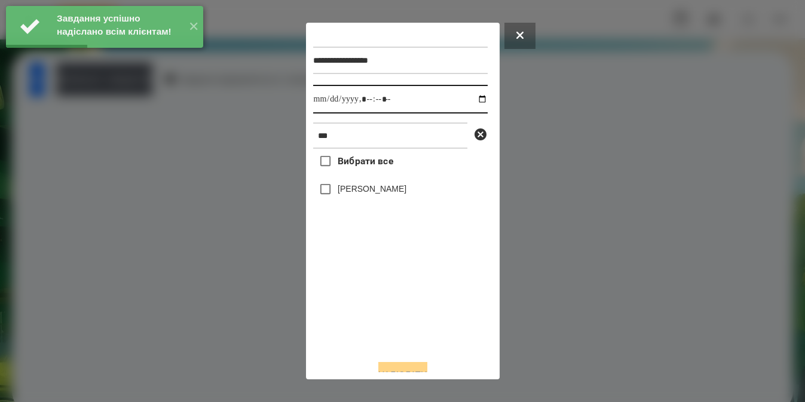
click at [472, 101] on input "datetime-local" at bounding box center [400, 99] width 175 height 29
type input "**********"
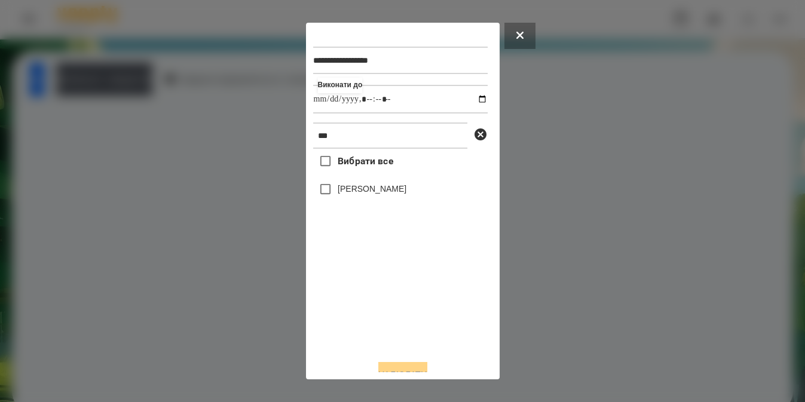
drag, startPoint x: 361, startPoint y: 295, endPoint x: 341, endPoint y: 192, distance: 104.1
click at [341, 192] on div "Вибрати все [PERSON_NAME]" at bounding box center [400, 249] width 175 height 201
click at [341, 192] on label "[PERSON_NAME]" at bounding box center [372, 189] width 69 height 12
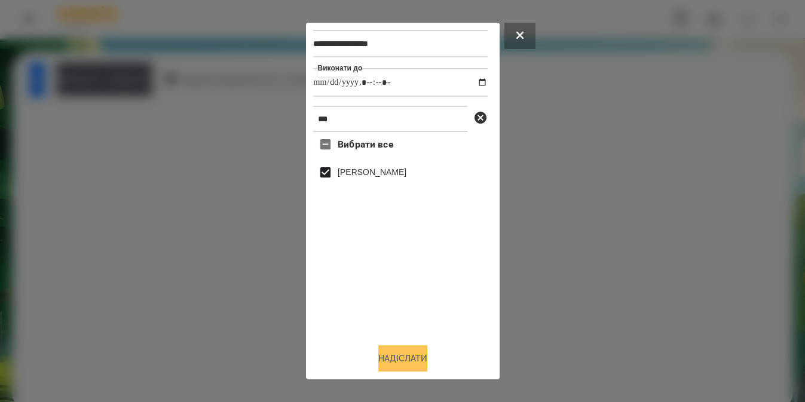
click at [389, 365] on button "Надіслати" at bounding box center [402, 358] width 49 height 26
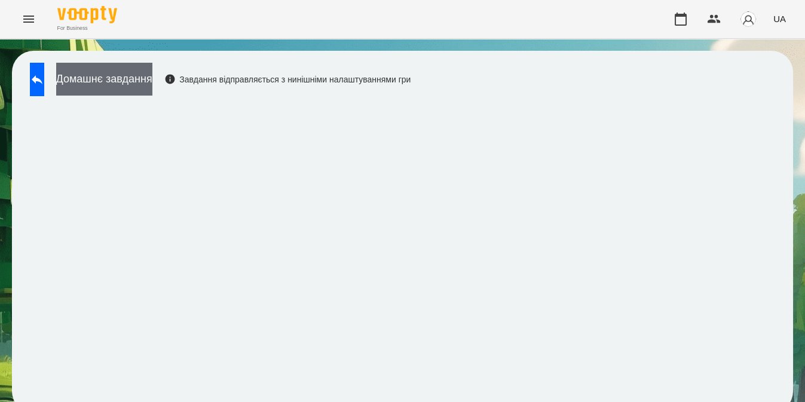
click at [152, 79] on button "Домашнє завдання" at bounding box center [104, 79] width 96 height 33
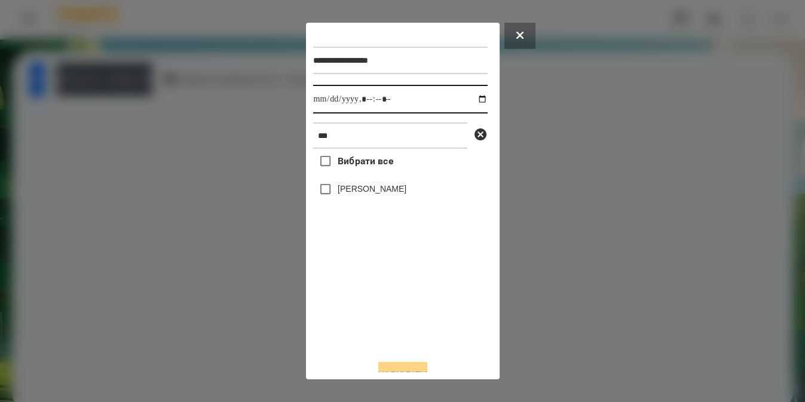
click at [470, 101] on input "datetime-local" at bounding box center [400, 99] width 175 height 29
type input "**********"
drag, startPoint x: 396, startPoint y: 301, endPoint x: 359, endPoint y: 132, distance: 172.4
click at [359, 132] on div "**********" at bounding box center [402, 190] width 179 height 320
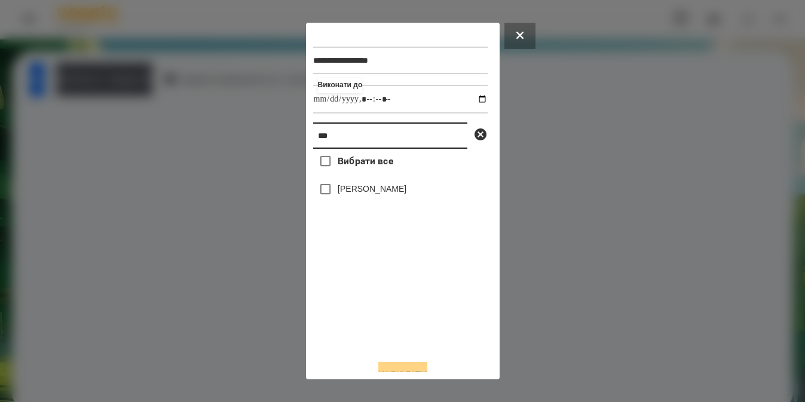
drag, startPoint x: 359, startPoint y: 132, endPoint x: -28, endPoint y: 241, distance: 402.5
click at [0, 241] on html "**********" at bounding box center [402, 212] width 805 height 425
type input "******"
click at [339, 194] on label "[PERSON_NAME]" at bounding box center [372, 189] width 69 height 12
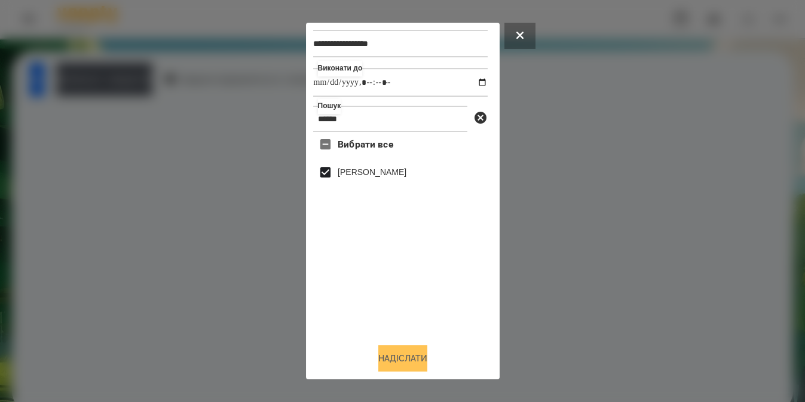
click at [389, 352] on button "Надіслати" at bounding box center [402, 358] width 49 height 26
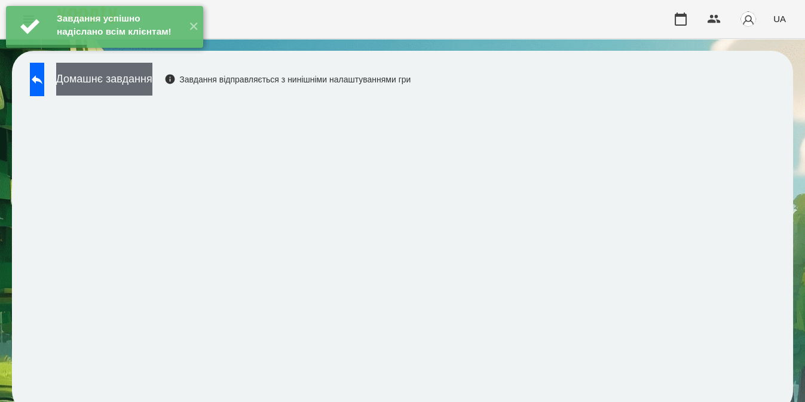
click at [152, 82] on button "Домашнє завдання" at bounding box center [104, 79] width 96 height 33
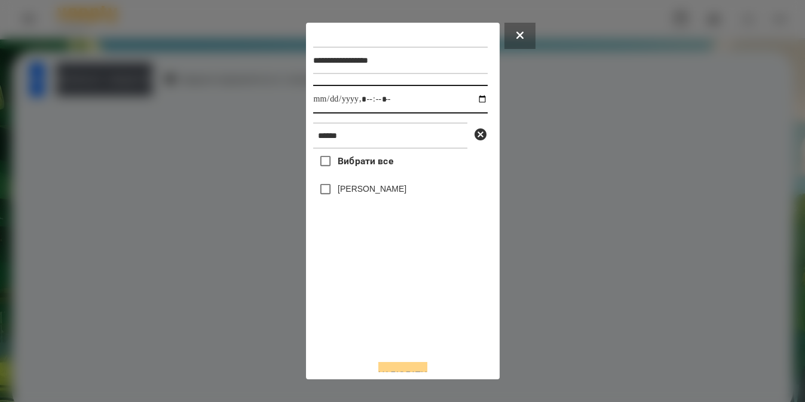
click at [471, 98] on input "datetime-local" at bounding box center [400, 99] width 175 height 29
type input "**********"
drag, startPoint x: 413, startPoint y: 317, endPoint x: 359, endPoint y: 192, distance: 136.2
click at [359, 192] on div "Вибрати все [PERSON_NAME]" at bounding box center [400, 249] width 175 height 201
click at [359, 192] on label "[PERSON_NAME]" at bounding box center [372, 189] width 69 height 12
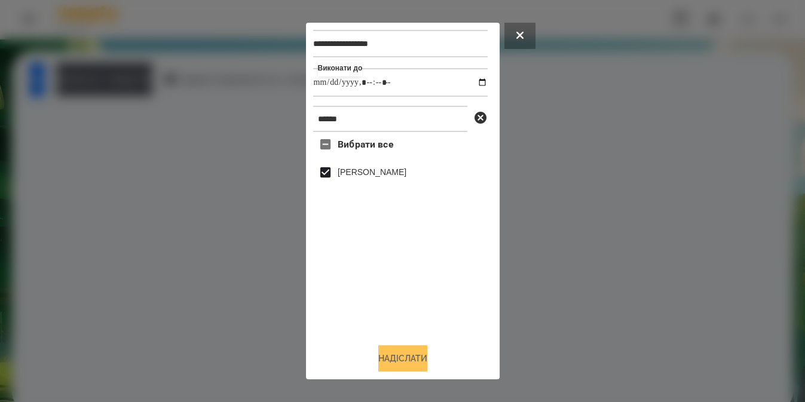
click at [390, 354] on button "Надіслати" at bounding box center [402, 358] width 49 height 26
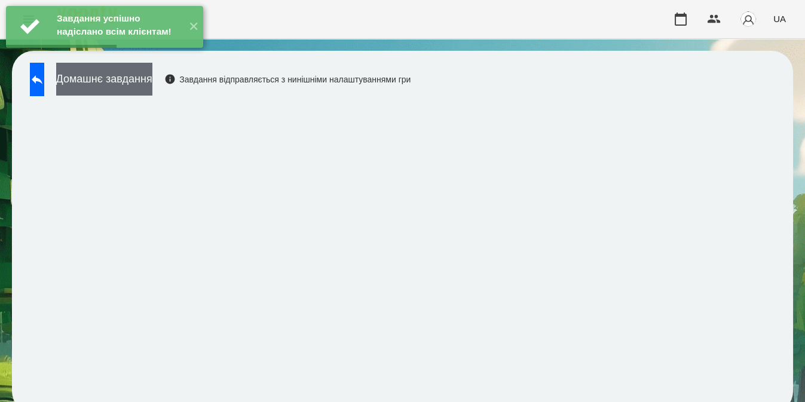
click at [109, 87] on button "Домашнє завдання" at bounding box center [104, 79] width 96 height 33
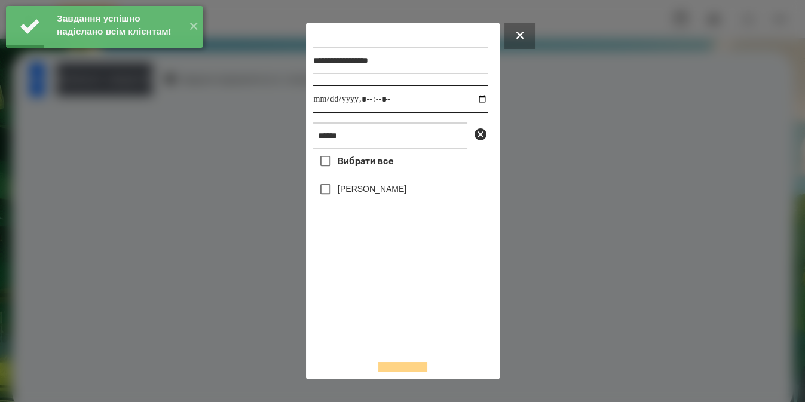
click at [474, 101] on input "datetime-local" at bounding box center [400, 99] width 175 height 29
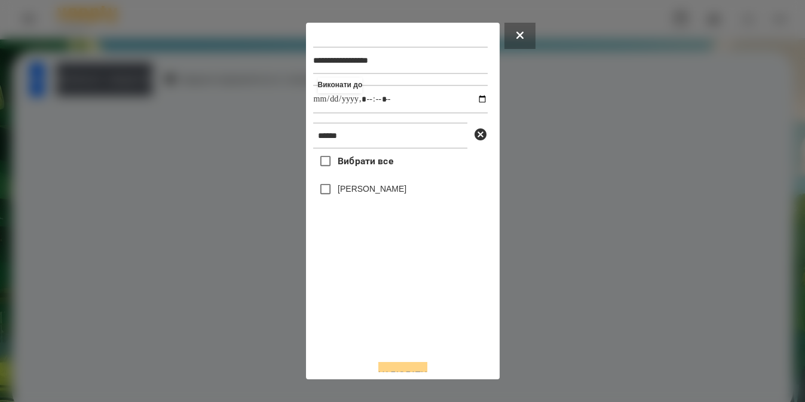
type input "**********"
drag, startPoint x: 366, startPoint y: 329, endPoint x: 358, endPoint y: 189, distance: 140.1
click at [358, 189] on div "Вибрати все [PERSON_NAME]" at bounding box center [400, 249] width 175 height 201
click at [358, 189] on label "[PERSON_NAME]" at bounding box center [372, 189] width 69 height 12
drag, startPoint x: 358, startPoint y: 189, endPoint x: 344, endPoint y: 193, distance: 14.9
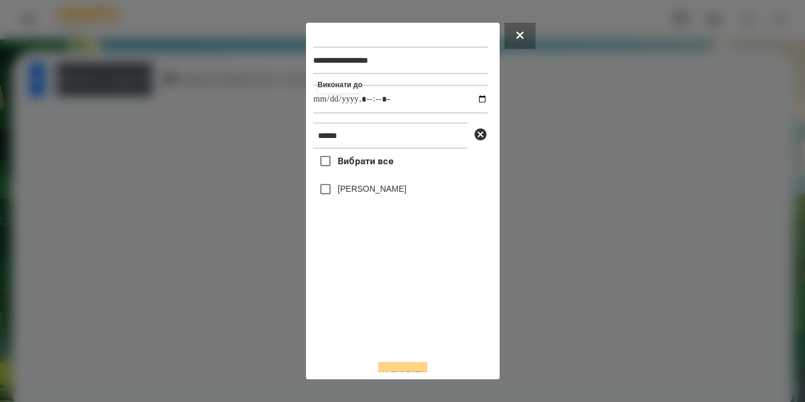
click at [344, 193] on label "[PERSON_NAME]" at bounding box center [372, 189] width 69 height 12
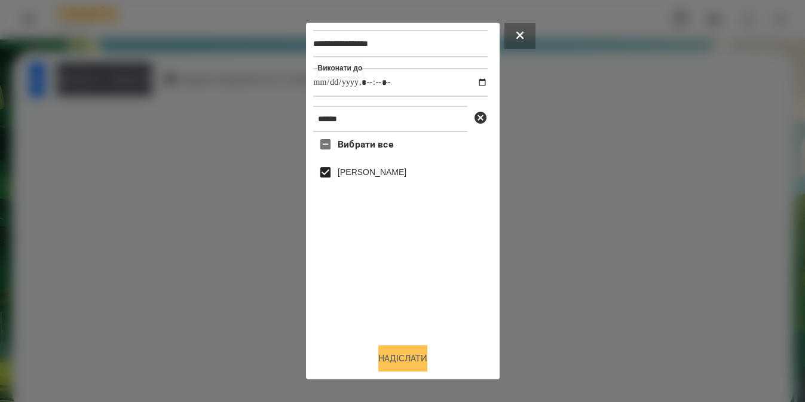
click at [402, 355] on button "Надіслати" at bounding box center [402, 358] width 49 height 26
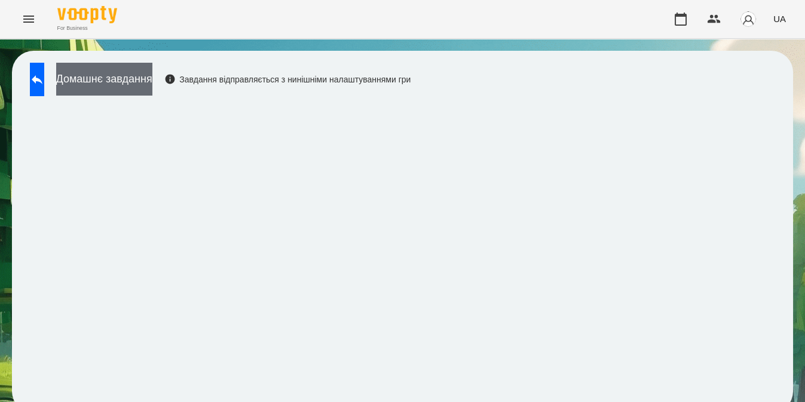
click at [152, 81] on button "Домашнє завдання" at bounding box center [104, 79] width 96 height 33
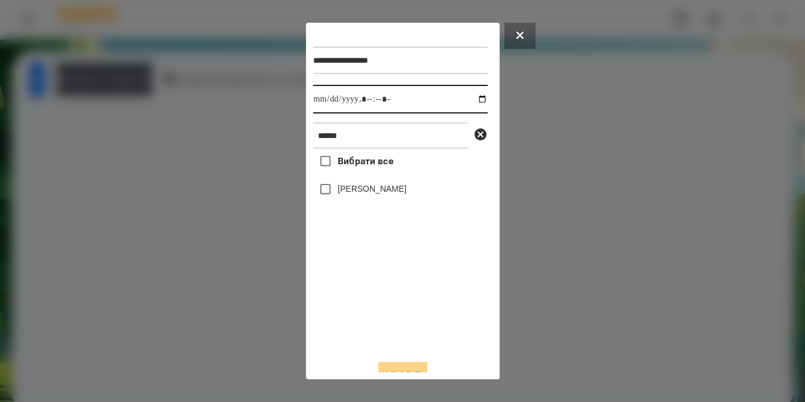
click at [476, 102] on input "datetime-local" at bounding box center [400, 99] width 175 height 29
click at [520, 65] on div at bounding box center [402, 201] width 805 height 402
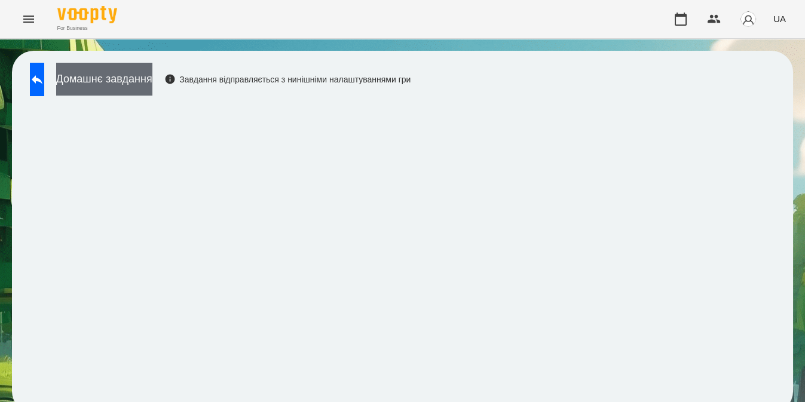
click at [152, 86] on button "Домашнє завдання" at bounding box center [104, 79] width 96 height 33
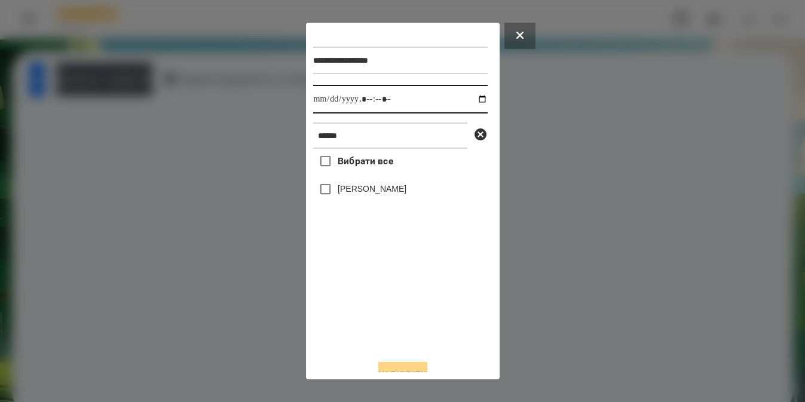
click at [475, 100] on input "datetime-local" at bounding box center [400, 99] width 175 height 29
type input "**********"
drag, startPoint x: 351, startPoint y: 319, endPoint x: 347, endPoint y: 200, distance: 119.0
click at [347, 200] on div "Вибрати все [PERSON_NAME]" at bounding box center [400, 249] width 175 height 201
click at [347, 200] on div "[PERSON_NAME]" at bounding box center [400, 189] width 175 height 25
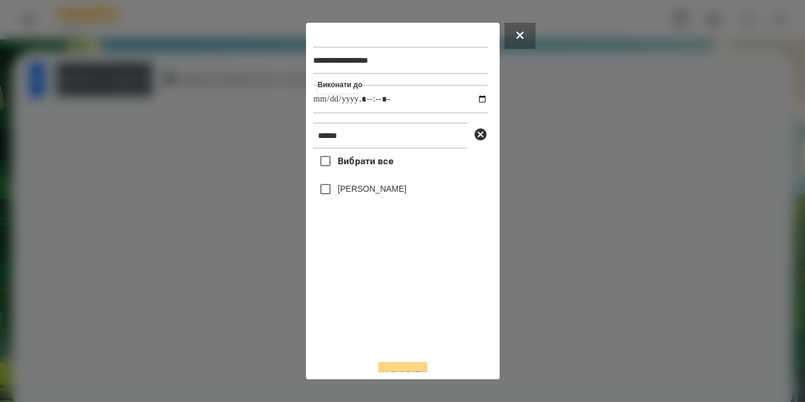
click at [345, 195] on label "[PERSON_NAME]" at bounding box center [372, 189] width 69 height 12
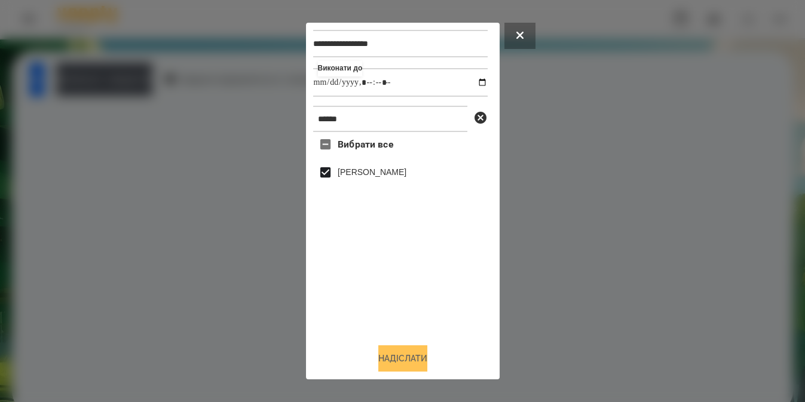
click at [387, 354] on button "Надіслати" at bounding box center [402, 358] width 49 height 26
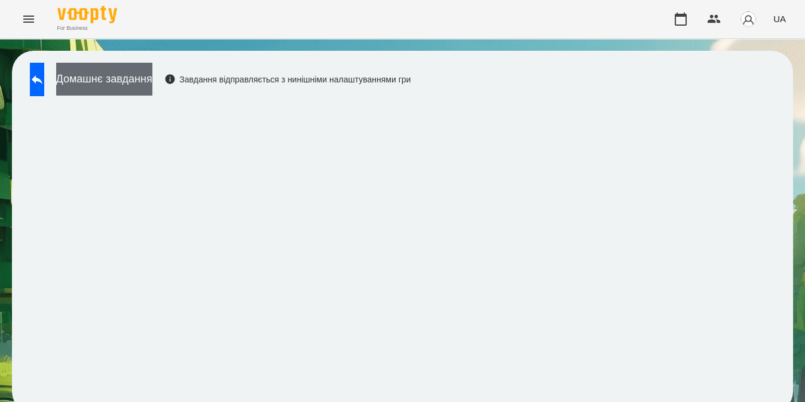
click at [123, 70] on button "Домашнє завдання" at bounding box center [104, 79] width 96 height 33
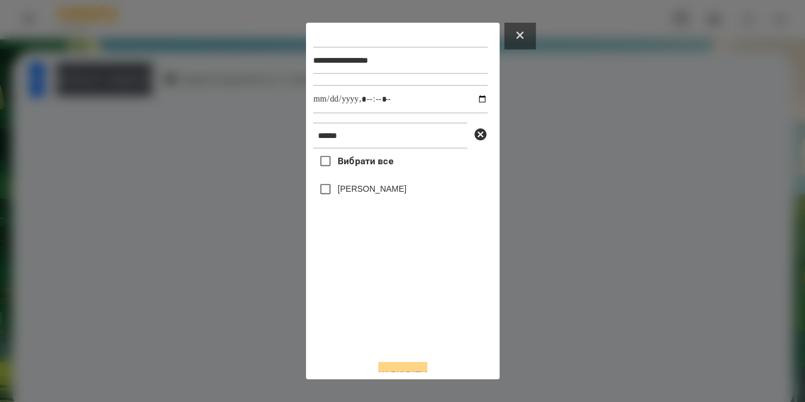
click at [528, 32] on button at bounding box center [519, 36] width 31 height 26
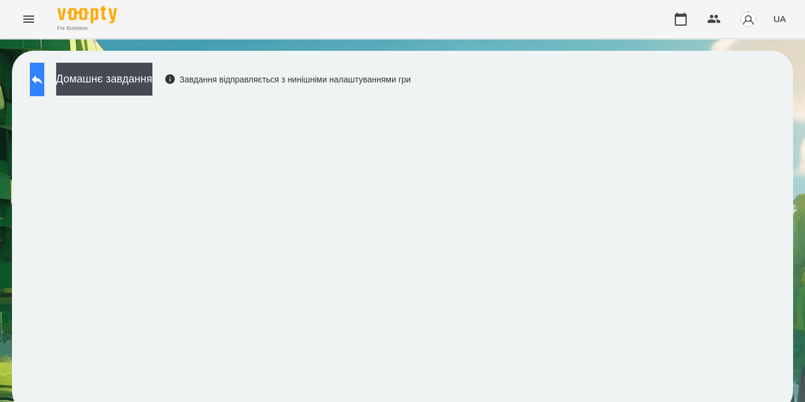
click at [42, 78] on icon at bounding box center [37, 79] width 14 height 14
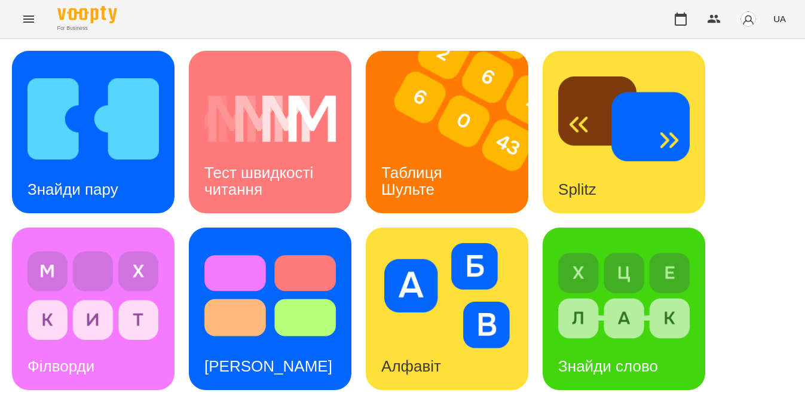
scroll to position [531, 0]
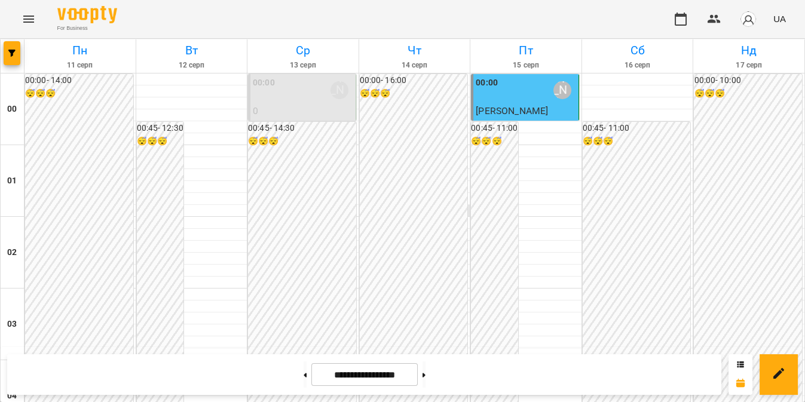
scroll to position [1280, 0]
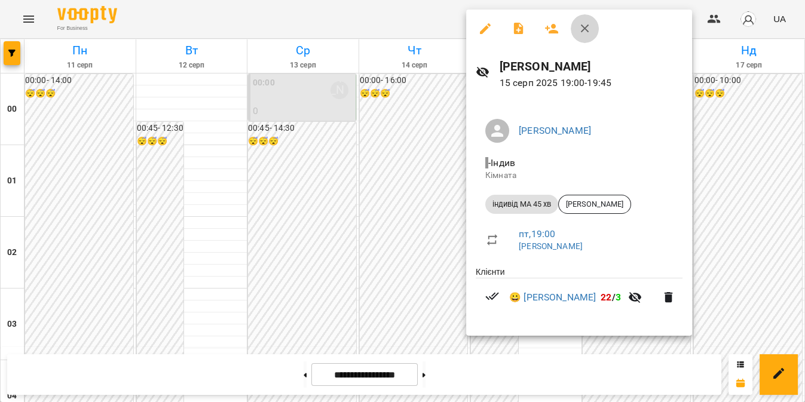
click at [587, 27] on icon "button" at bounding box center [585, 29] width 14 height 14
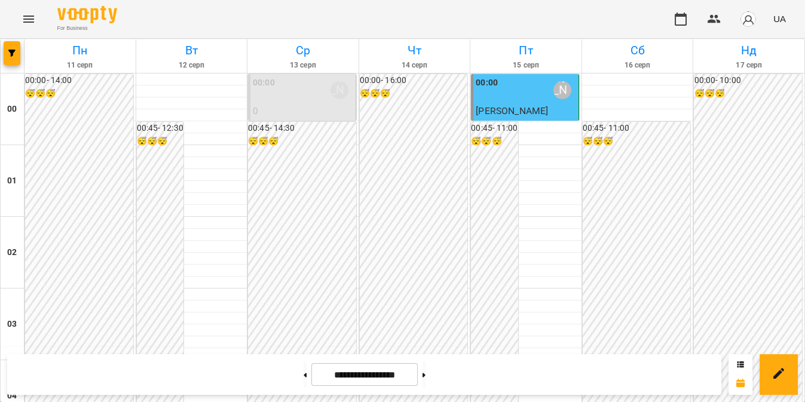
scroll to position [1367, 0]
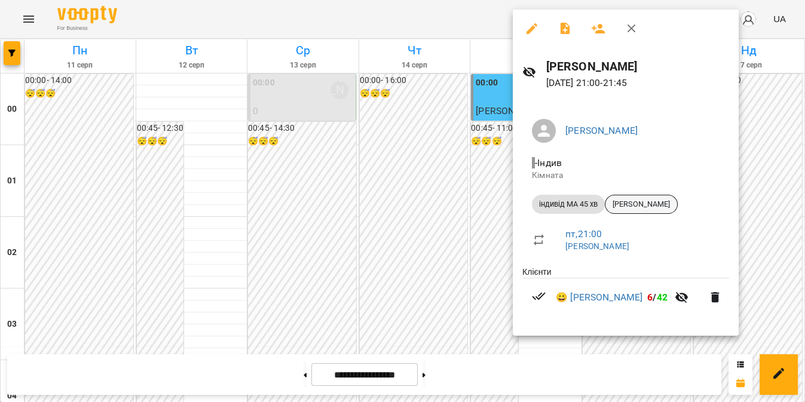
click at [641, 199] on span "[PERSON_NAME]" at bounding box center [641, 204] width 72 height 11
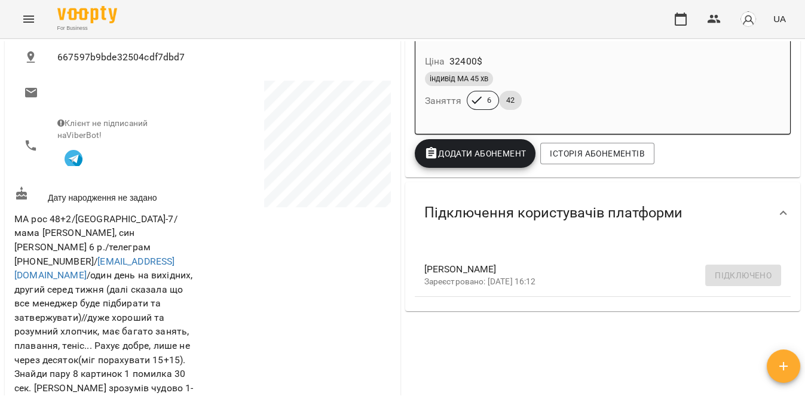
scroll to position [192, 0]
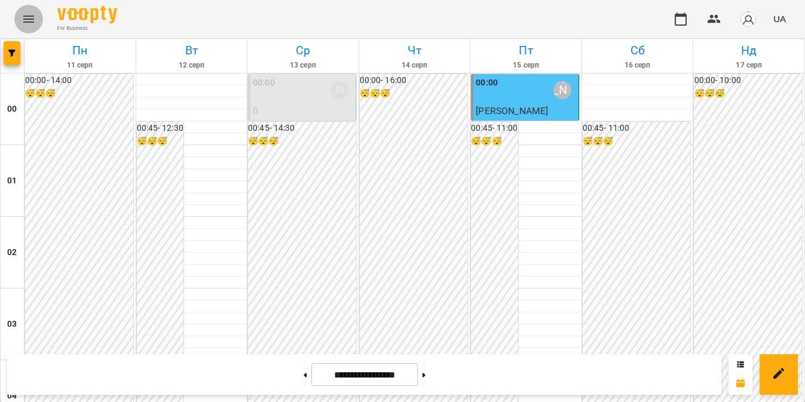
click at [27, 18] on icon "Menu" at bounding box center [29, 19] width 14 height 14
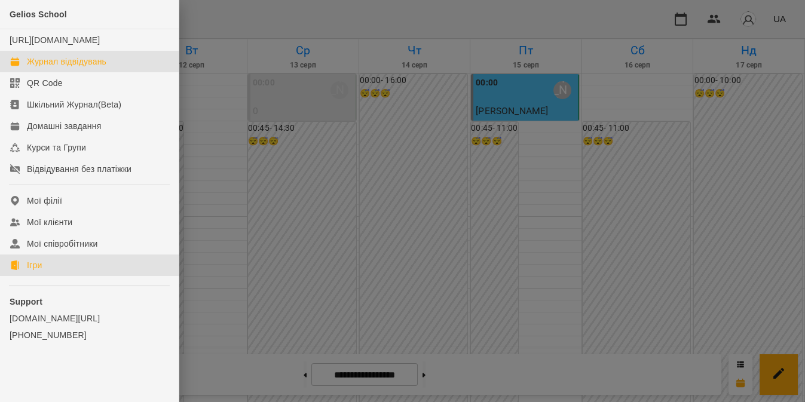
click at [24, 275] on link "Ігри" at bounding box center [89, 266] width 179 height 22
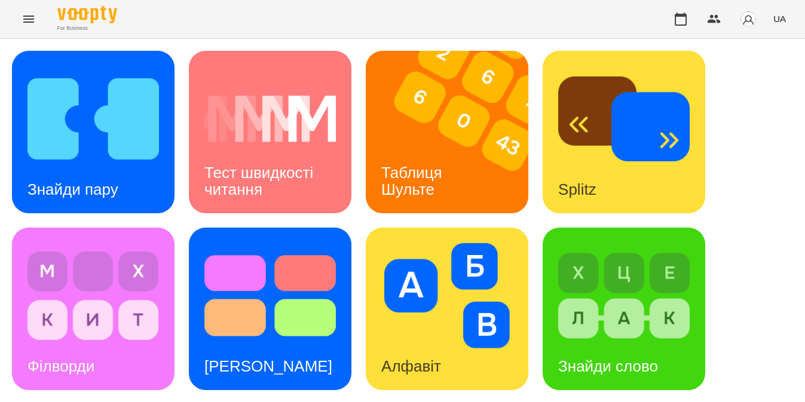
scroll to position [467, 0]
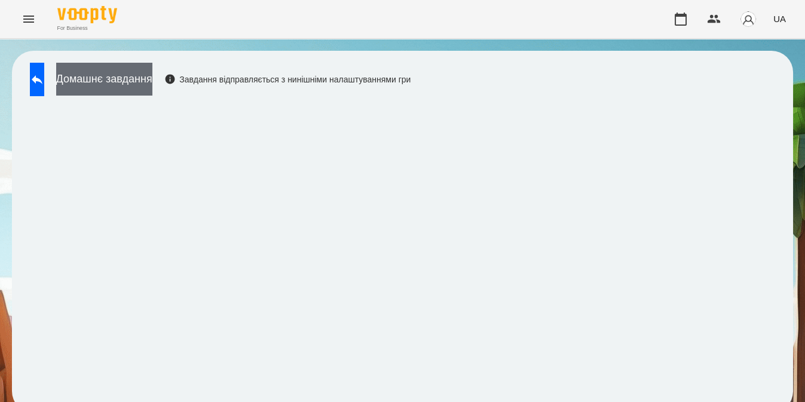
click at [152, 87] on button "Домашнє завдання" at bounding box center [104, 79] width 96 height 33
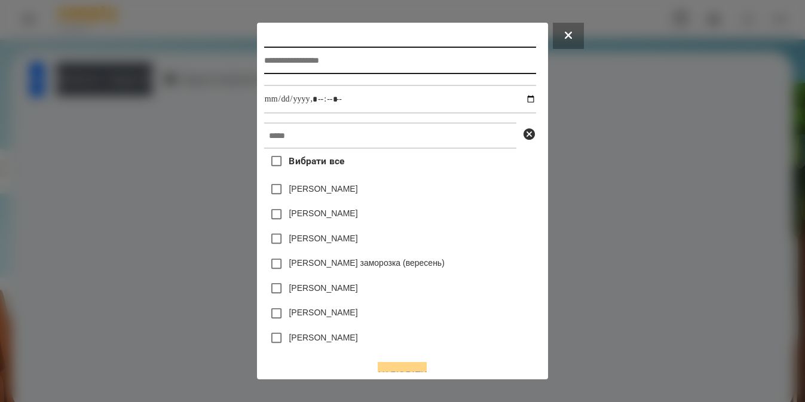
click at [385, 53] on input "text" at bounding box center [400, 60] width 272 height 27
type input "*******"
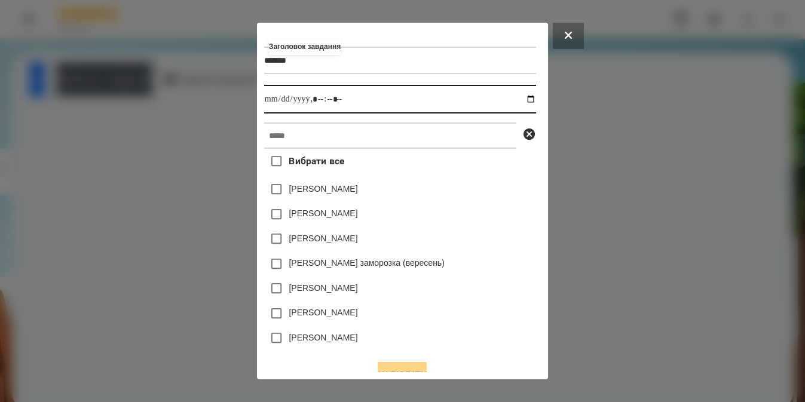
click at [534, 100] on input "datetime-local" at bounding box center [400, 99] width 272 height 29
click at [533, 99] on input "datetime-local" at bounding box center [400, 99] width 272 height 29
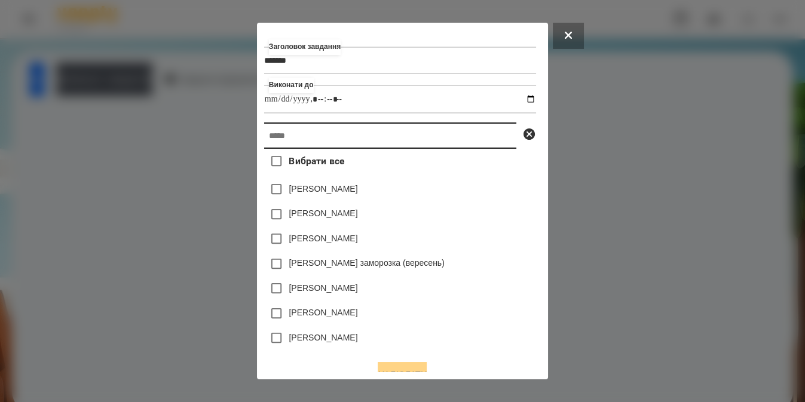
type input "**********"
click at [494, 133] on input "text" at bounding box center [390, 136] width 252 height 26
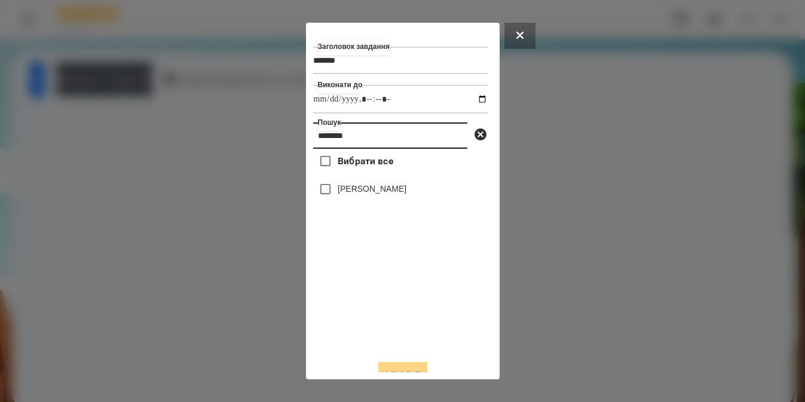
type input "********"
click at [372, 192] on label "[PERSON_NAME]" at bounding box center [372, 189] width 69 height 12
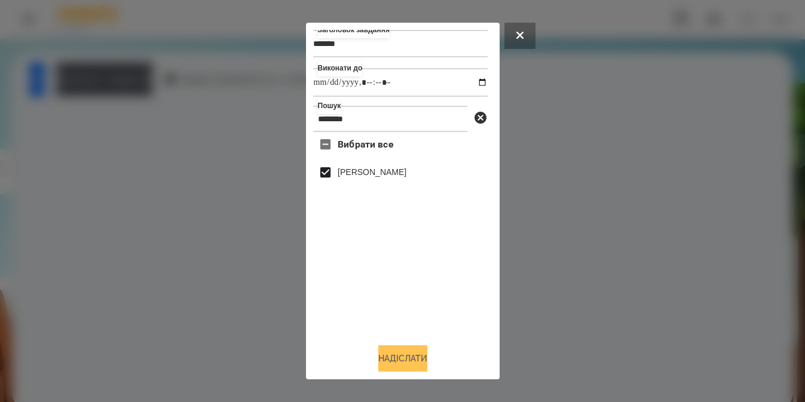
click at [396, 352] on button "Надіслати" at bounding box center [402, 358] width 49 height 26
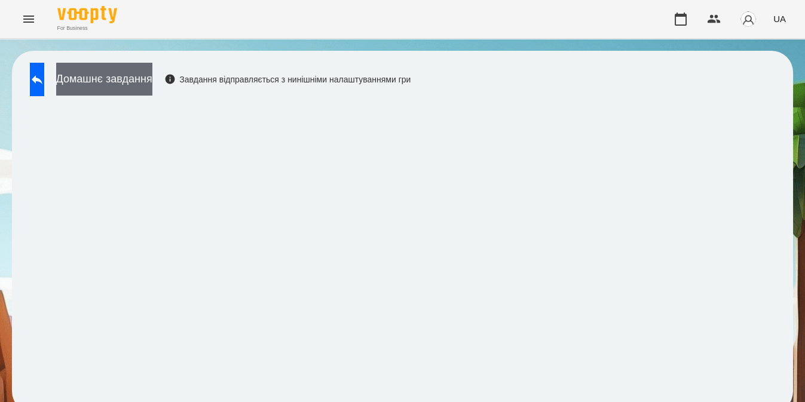
click at [152, 72] on button "Домашнє завдання" at bounding box center [104, 79] width 96 height 33
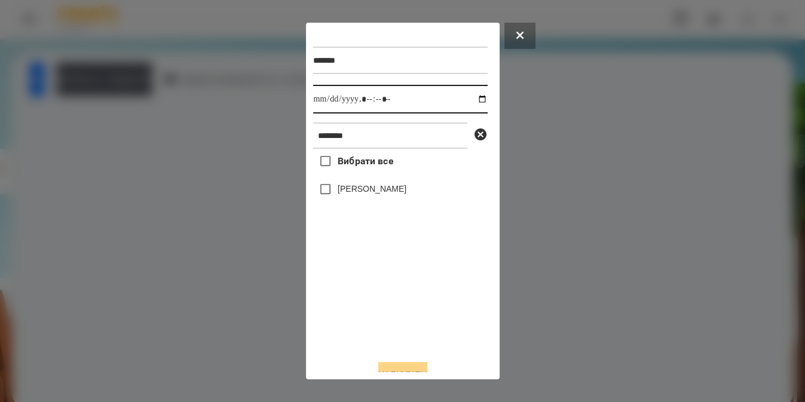
click at [473, 100] on input "datetime-local" at bounding box center [400, 99] width 175 height 29
type input "**********"
click at [415, 296] on div "Вибрати все [PERSON_NAME]" at bounding box center [400, 249] width 175 height 201
click at [375, 189] on label "[PERSON_NAME]" at bounding box center [372, 189] width 69 height 12
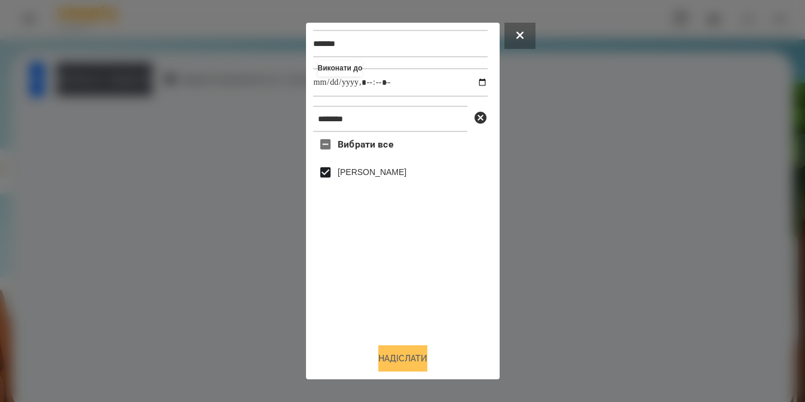
click at [393, 357] on button "Надіслати" at bounding box center [402, 358] width 49 height 26
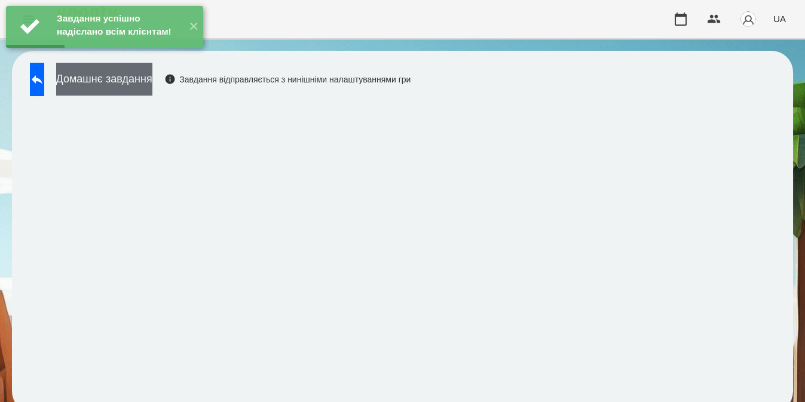
click at [124, 80] on button "Домашнє завдання" at bounding box center [104, 79] width 96 height 33
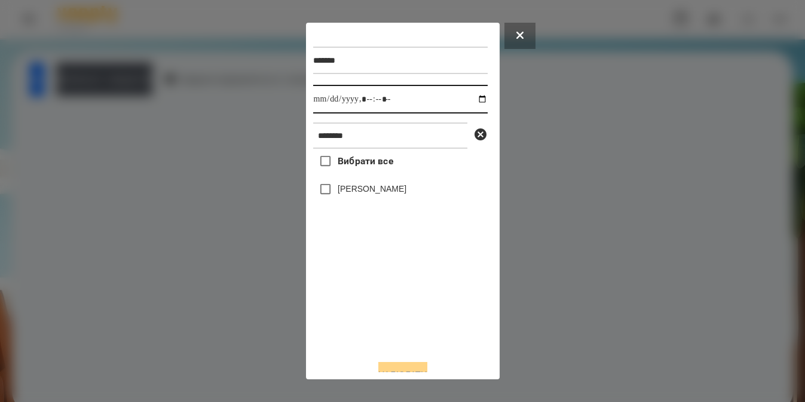
click at [467, 100] on input "datetime-local" at bounding box center [400, 99] width 175 height 29
type input "**********"
drag, startPoint x: 350, startPoint y: 306, endPoint x: 349, endPoint y: 183, distance: 122.5
click at [349, 183] on div "Вибрати все [PERSON_NAME]" at bounding box center [400, 249] width 175 height 201
click at [349, 188] on label "[PERSON_NAME]" at bounding box center [372, 189] width 69 height 12
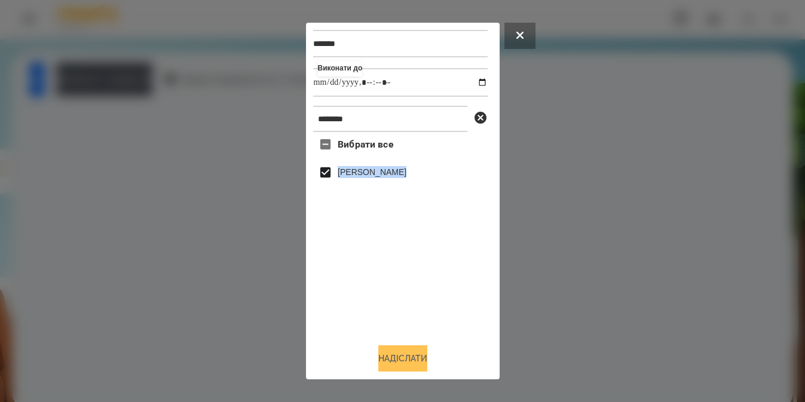
click at [394, 355] on button "Надіслати" at bounding box center [402, 358] width 49 height 26
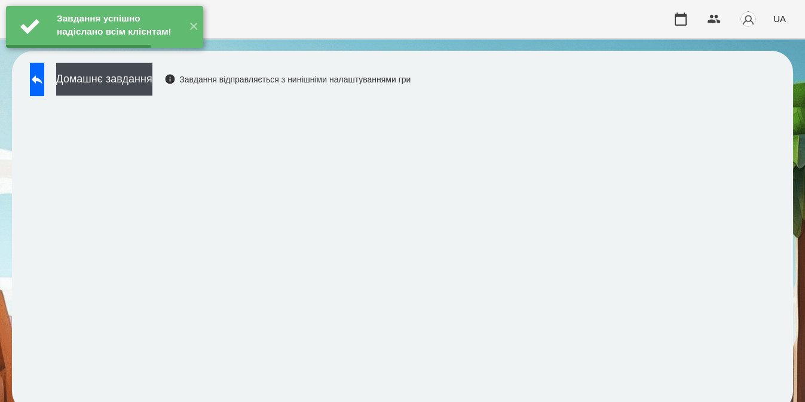
click at [152, 78] on button "Домашнє завдання" at bounding box center [104, 79] width 96 height 33
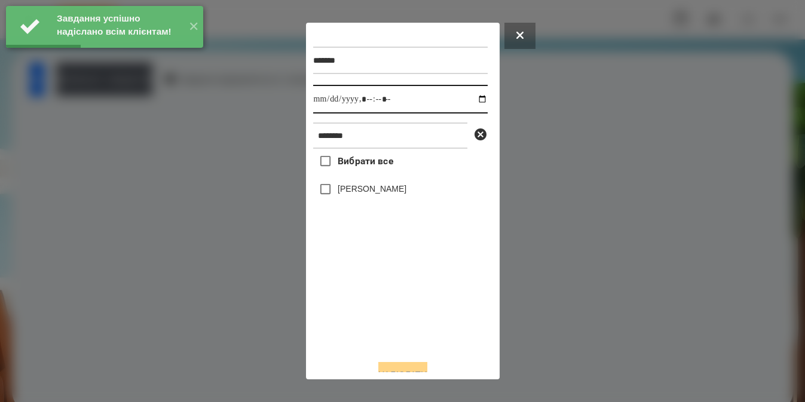
click at [466, 99] on input "datetime-local" at bounding box center [400, 99] width 175 height 29
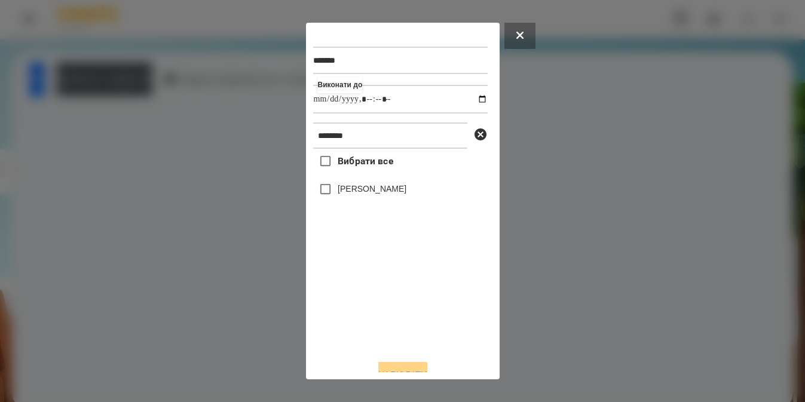
type input "**********"
drag, startPoint x: 388, startPoint y: 338, endPoint x: 361, endPoint y: 189, distance: 151.2
click at [361, 189] on div "Вибрати все [PERSON_NAME]" at bounding box center [400, 249] width 175 height 201
click at [361, 189] on label "[PERSON_NAME]" at bounding box center [372, 189] width 69 height 12
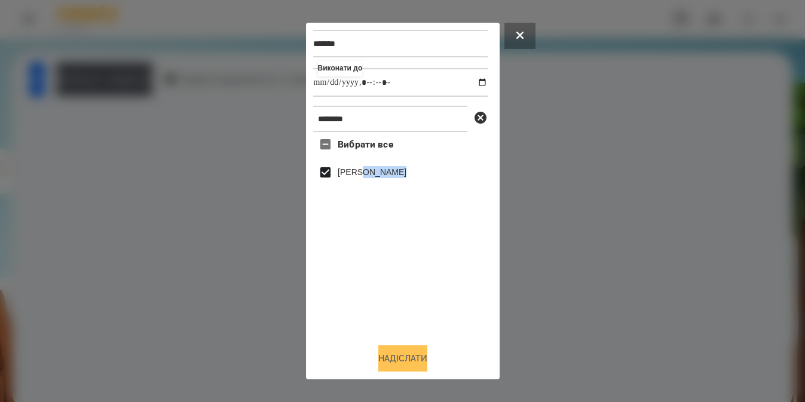
click at [384, 362] on button "Надіслати" at bounding box center [402, 358] width 49 height 26
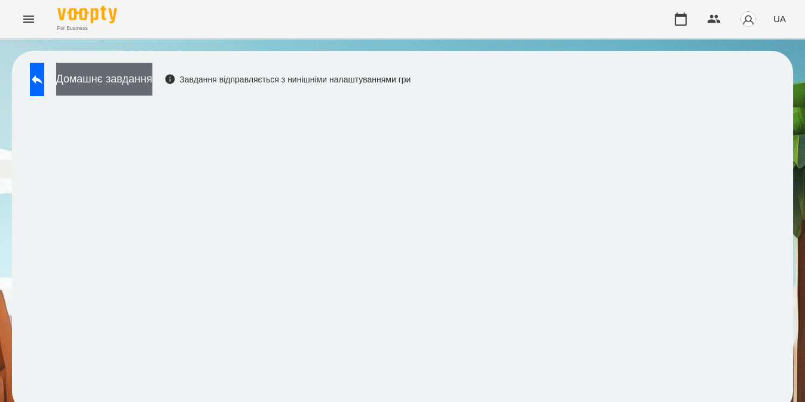
click at [152, 89] on button "Домашнє завдання" at bounding box center [104, 79] width 96 height 33
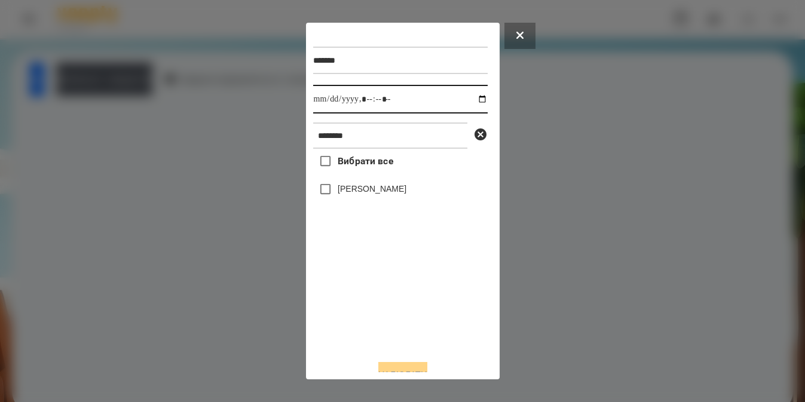
click at [470, 102] on input "datetime-local" at bounding box center [400, 99] width 175 height 29
type input "**********"
click at [400, 331] on div "Вибрати все [PERSON_NAME]" at bounding box center [400, 249] width 175 height 201
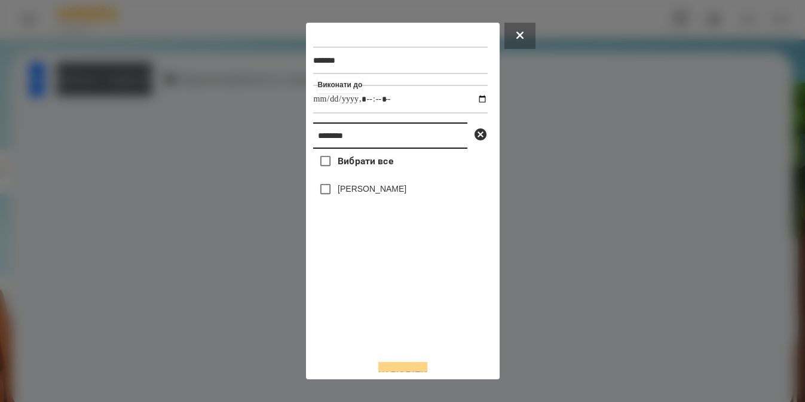
drag, startPoint x: 358, startPoint y: 146, endPoint x: 126, endPoint y: 216, distance: 242.6
click at [126, 216] on div "******* Виконати до ******** Вибрати все [PERSON_NAME]" at bounding box center [402, 201] width 805 height 402
type input "*********"
click at [351, 191] on label "[PERSON_NAME]" at bounding box center [372, 189] width 69 height 12
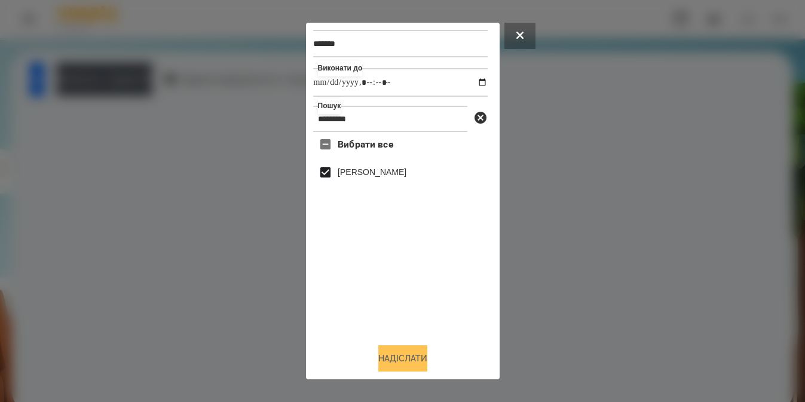
click at [397, 360] on button "Надіслати" at bounding box center [402, 358] width 49 height 26
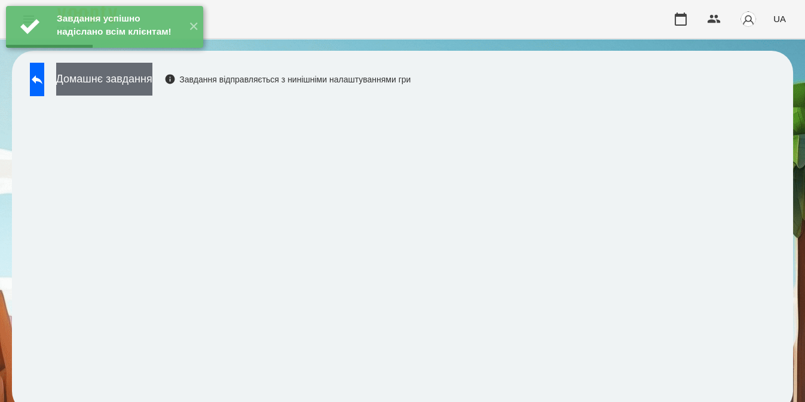
click at [151, 86] on button "Домашнє завдання" at bounding box center [104, 79] width 96 height 33
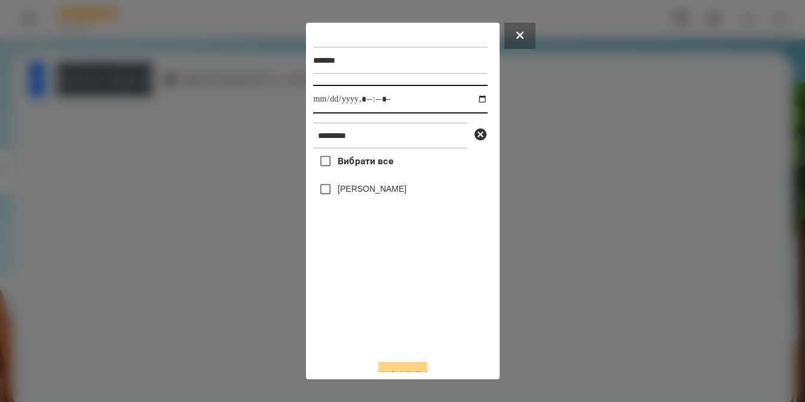
click at [474, 100] on input "datetime-local" at bounding box center [400, 99] width 175 height 29
type input "**********"
click at [387, 348] on div "Вибрати все [PERSON_NAME]" at bounding box center [400, 249] width 175 height 201
click at [357, 191] on label "[PERSON_NAME]" at bounding box center [372, 189] width 69 height 12
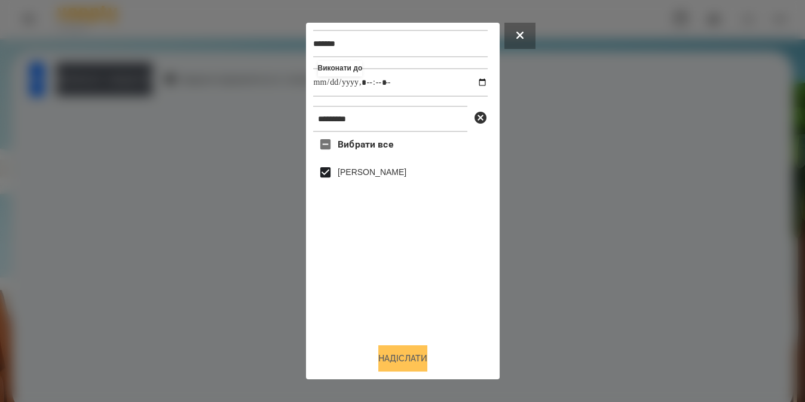
click at [387, 357] on button "Надіслати" at bounding box center [402, 358] width 49 height 26
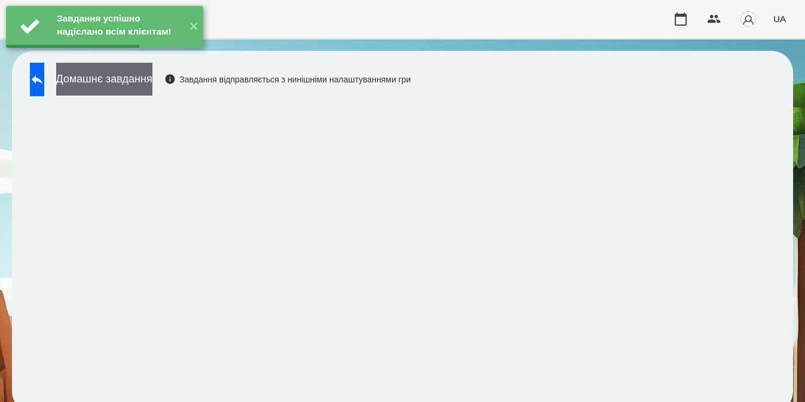
click at [152, 82] on button "Домашнє завдання" at bounding box center [104, 79] width 96 height 33
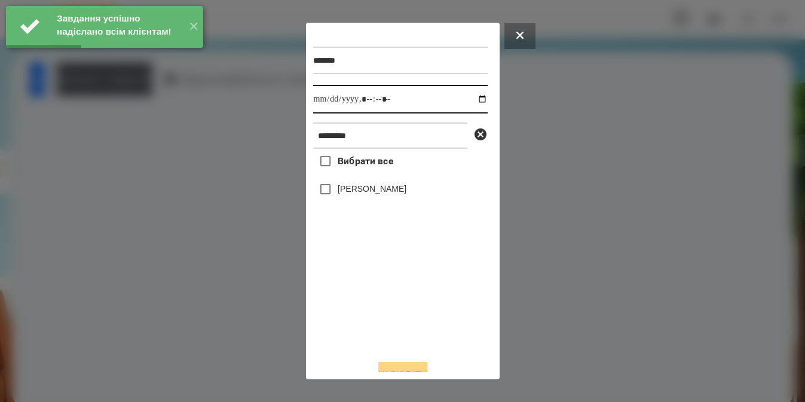
click at [470, 105] on input "datetime-local" at bounding box center [400, 99] width 175 height 29
type input "**********"
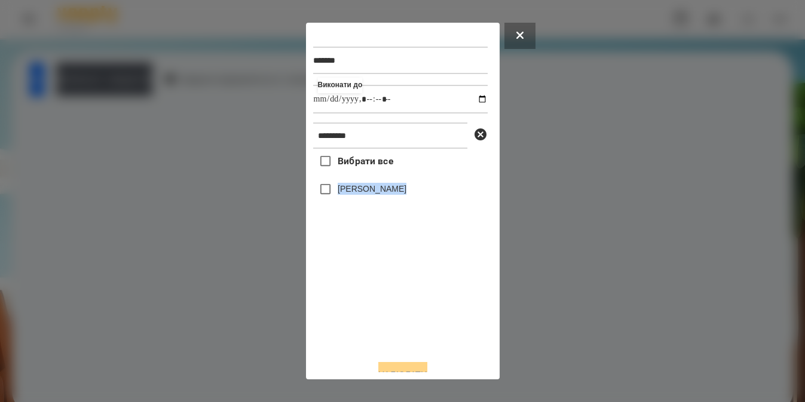
click at [325, 192] on div "Вибрати все [PERSON_NAME]" at bounding box center [400, 249] width 175 height 201
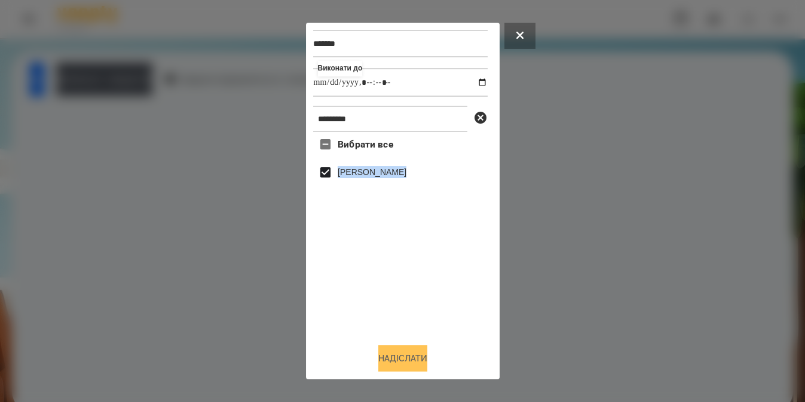
click at [381, 359] on button "Надіслати" at bounding box center [402, 358] width 49 height 26
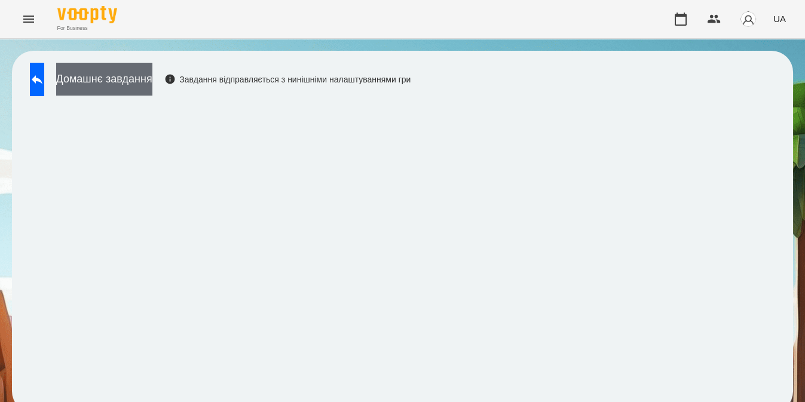
click at [137, 85] on button "Домашнє завдання" at bounding box center [104, 79] width 96 height 33
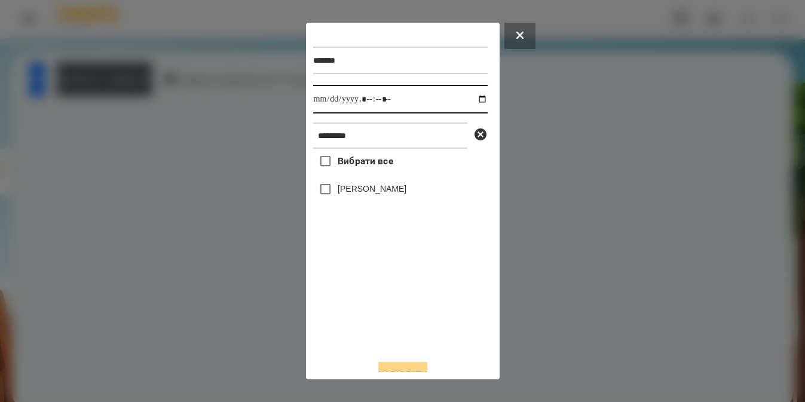
click at [473, 98] on input "datetime-local" at bounding box center [400, 99] width 175 height 29
type input "**********"
drag, startPoint x: 363, startPoint y: 310, endPoint x: 338, endPoint y: 189, distance: 123.2
click at [338, 189] on div "Вибрати все [PERSON_NAME]" at bounding box center [400, 249] width 175 height 201
click at [338, 189] on label "[PERSON_NAME]" at bounding box center [372, 189] width 69 height 12
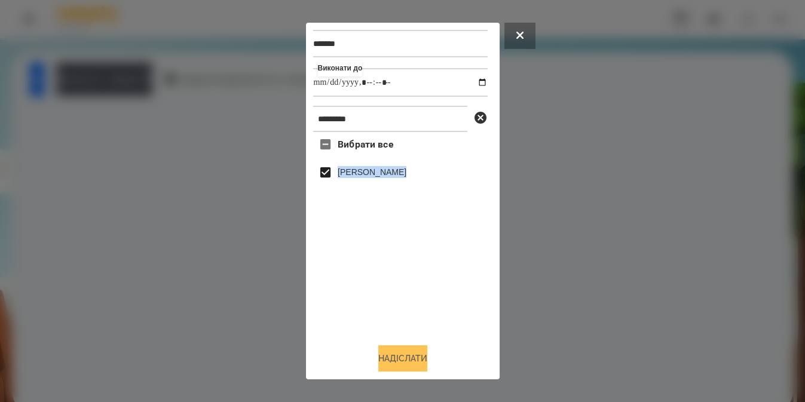
click at [395, 356] on button "Надіслати" at bounding box center [402, 358] width 49 height 26
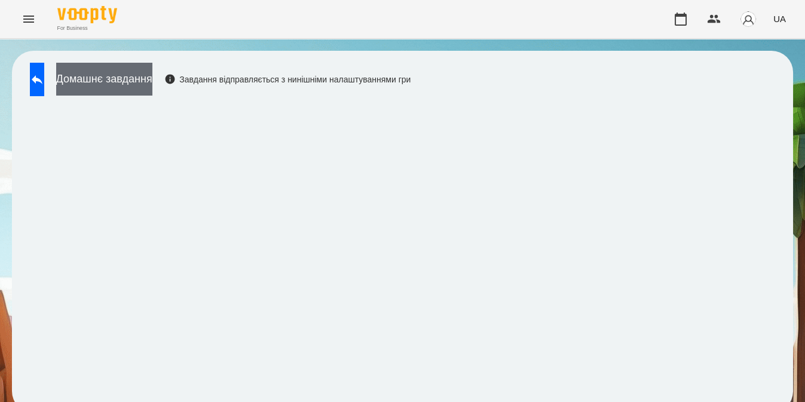
click at [124, 80] on button "Домашнє завдання" at bounding box center [104, 79] width 96 height 33
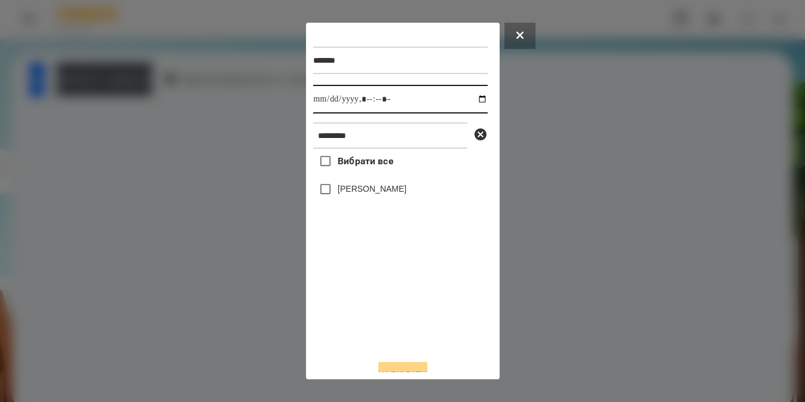
click at [472, 99] on input "datetime-local" at bounding box center [400, 99] width 175 height 29
type input "**********"
click at [402, 323] on div "Вибрати все [PERSON_NAME]" at bounding box center [400, 249] width 175 height 201
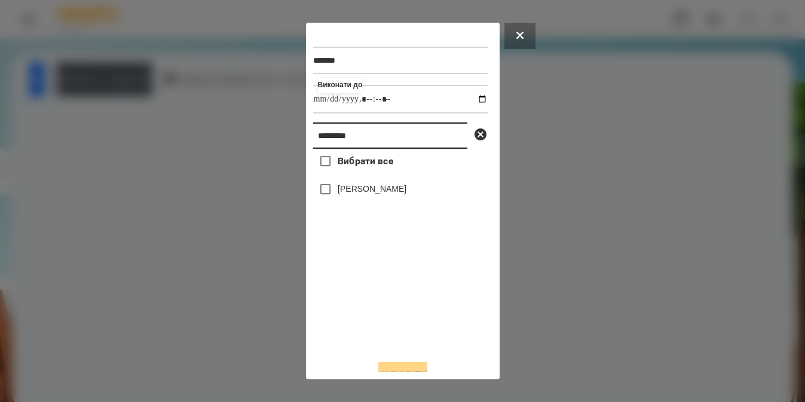
drag, startPoint x: 375, startPoint y: 131, endPoint x: 139, endPoint y: 143, distance: 237.0
click at [139, 143] on div "******* Виконати до ********* Вибрати все [PERSON_NAME]" at bounding box center [402, 201] width 805 height 402
type input "***"
click at [338, 192] on label "[PERSON_NAME]" at bounding box center [372, 189] width 69 height 12
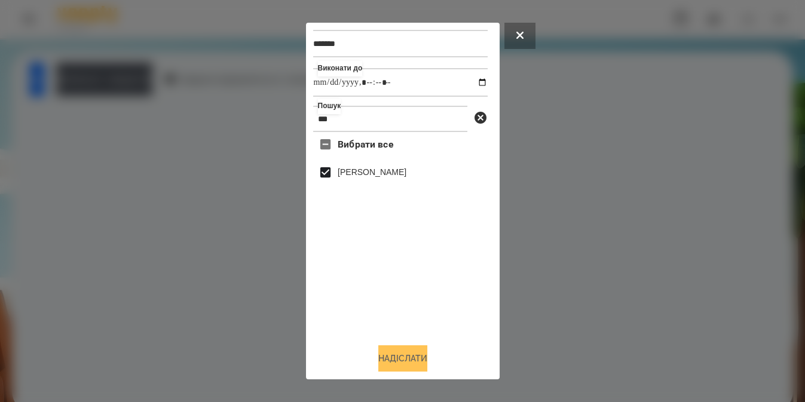
click at [387, 352] on button "Надіслати" at bounding box center [402, 358] width 49 height 26
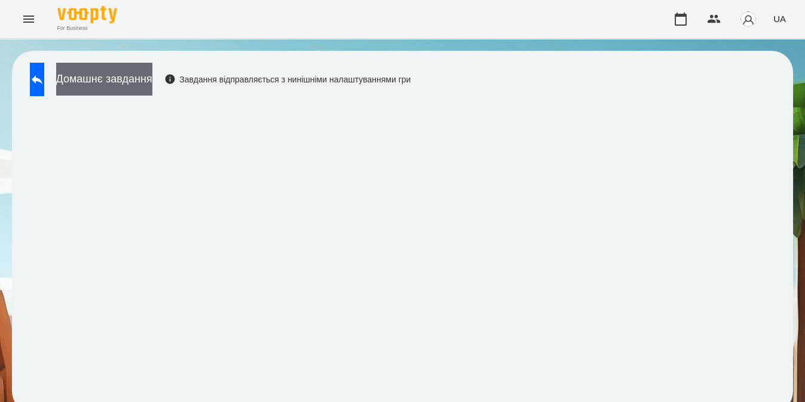
click at [152, 72] on button "Домашнє завдання" at bounding box center [104, 79] width 96 height 33
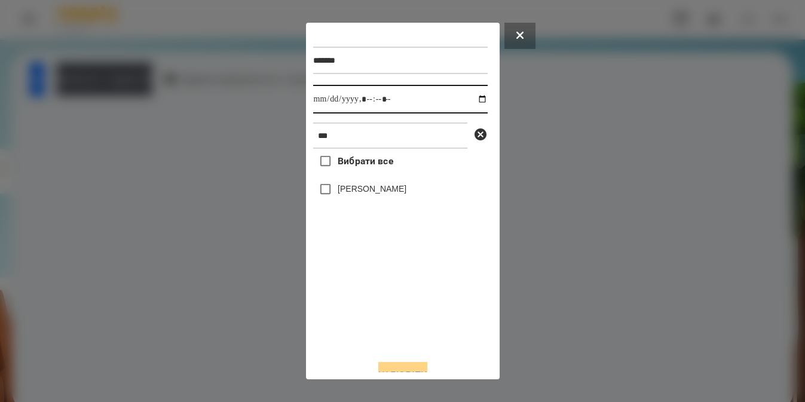
click at [475, 100] on input "datetime-local" at bounding box center [400, 99] width 175 height 29
type input "**********"
drag, startPoint x: 426, startPoint y: 314, endPoint x: 363, endPoint y: 193, distance: 135.8
click at [363, 193] on div "Вибрати все [PERSON_NAME]" at bounding box center [400, 249] width 175 height 201
click at [363, 193] on label "[PERSON_NAME]" at bounding box center [372, 189] width 69 height 12
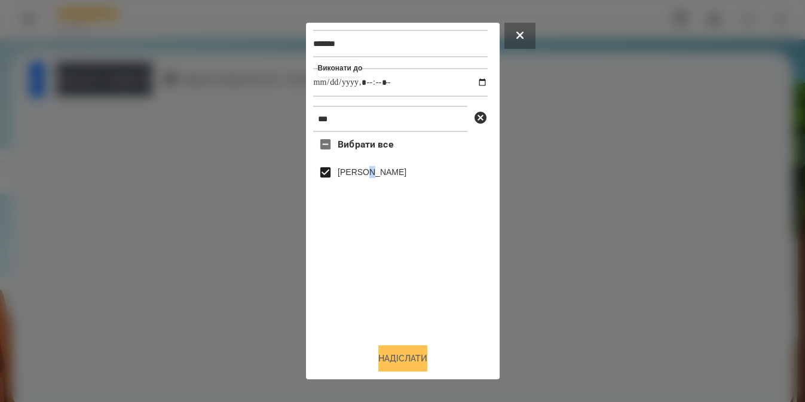
click at [389, 356] on button "Надіслати" at bounding box center [402, 358] width 49 height 26
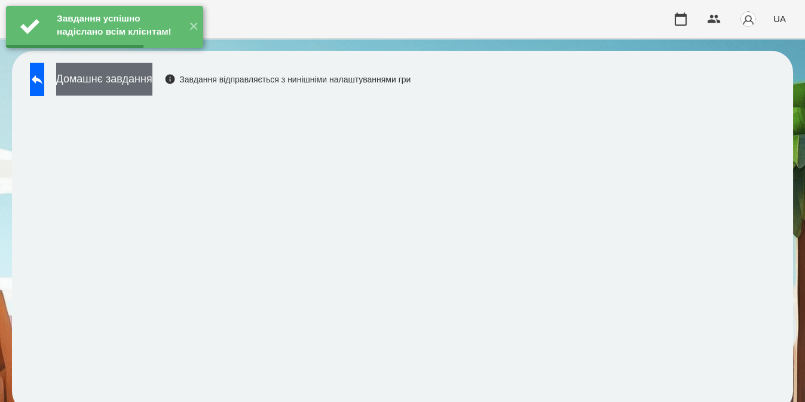
click at [152, 82] on button "Домашнє завдання" at bounding box center [104, 79] width 96 height 33
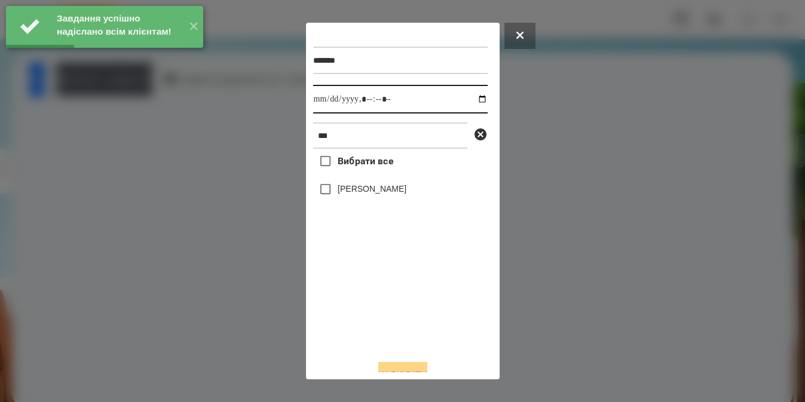
click at [475, 100] on input "datetime-local" at bounding box center [400, 99] width 175 height 29
type input "**********"
click at [363, 320] on div "Вибрати все [PERSON_NAME]" at bounding box center [400, 249] width 175 height 201
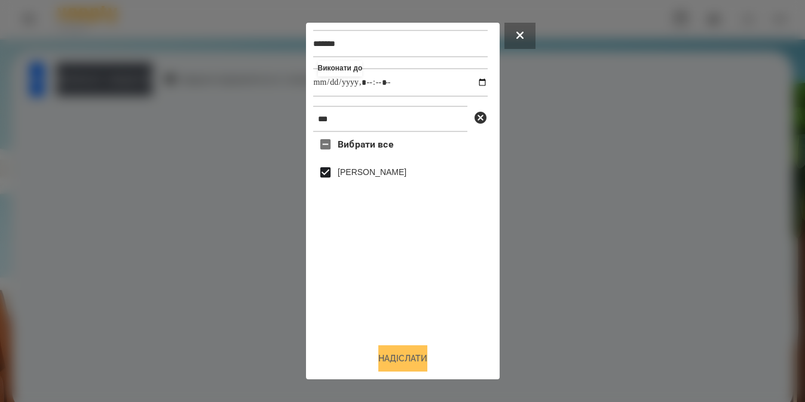
click at [387, 355] on button "Надіслати" at bounding box center [402, 358] width 49 height 26
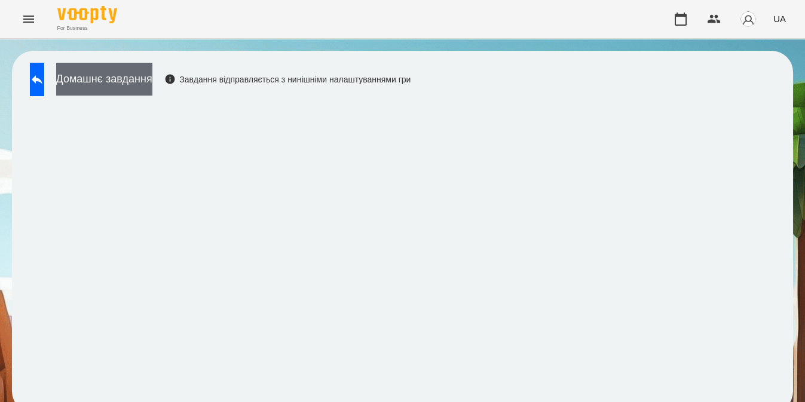
click at [152, 91] on button "Домашнє завдання" at bounding box center [104, 79] width 96 height 33
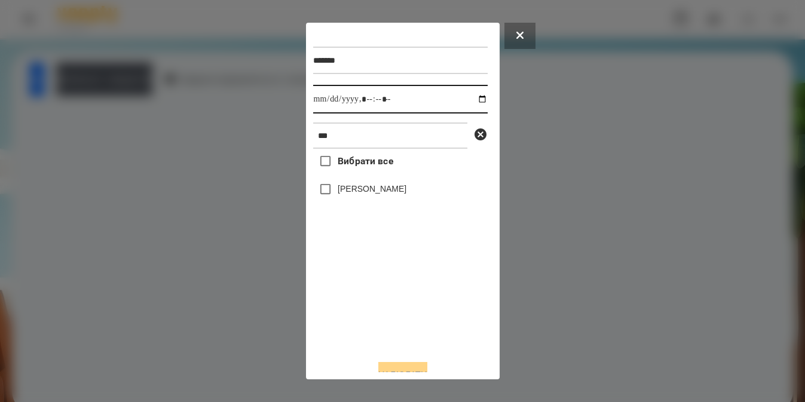
click at [469, 101] on input "datetime-local" at bounding box center [400, 99] width 175 height 29
type input "**********"
click at [322, 197] on div "Вибрати все [PERSON_NAME]" at bounding box center [400, 249] width 175 height 201
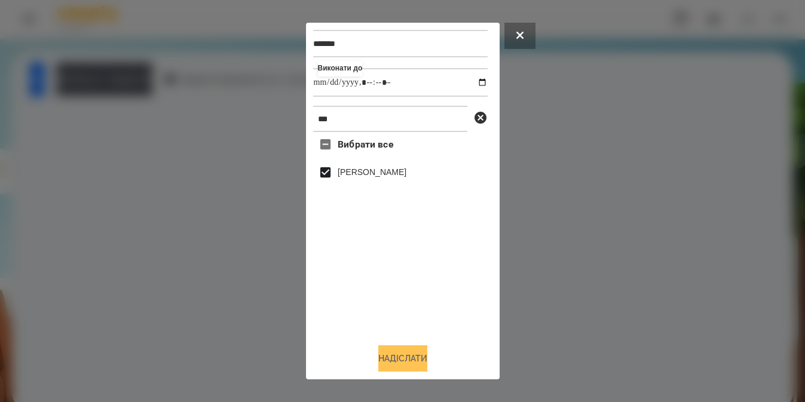
click at [386, 368] on button "Надіслати" at bounding box center [402, 358] width 49 height 26
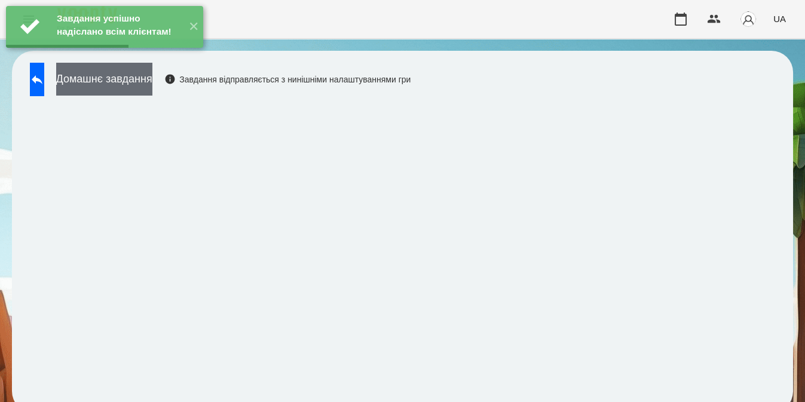
click at [152, 82] on button "Домашнє завдання" at bounding box center [104, 79] width 96 height 33
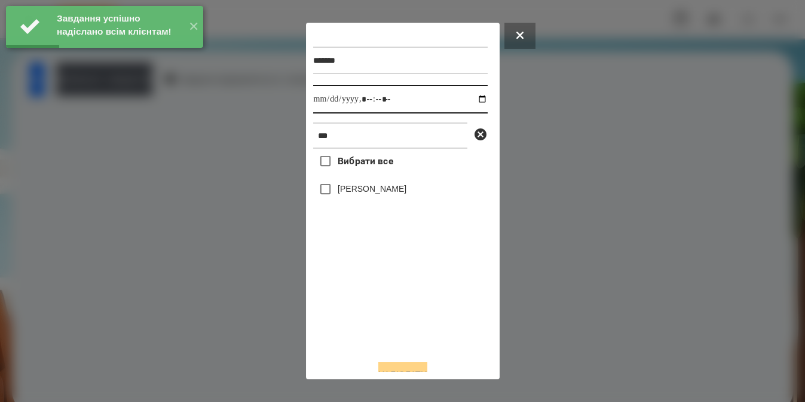
click at [469, 102] on input "datetime-local" at bounding box center [400, 99] width 175 height 29
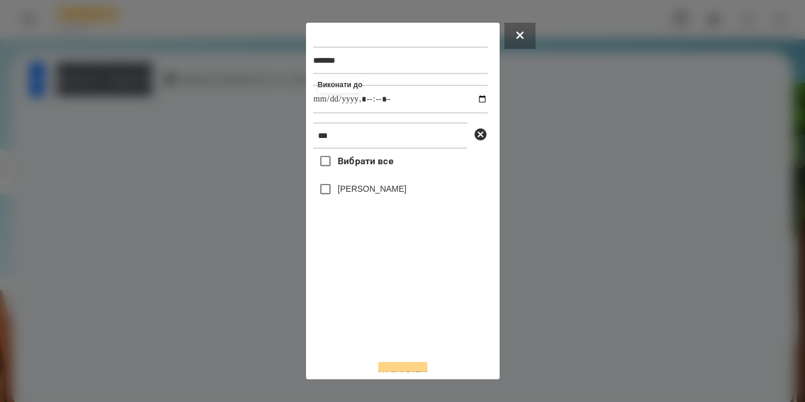
type input "**********"
click at [322, 192] on div "Вибрати все [PERSON_NAME]" at bounding box center [400, 249] width 175 height 201
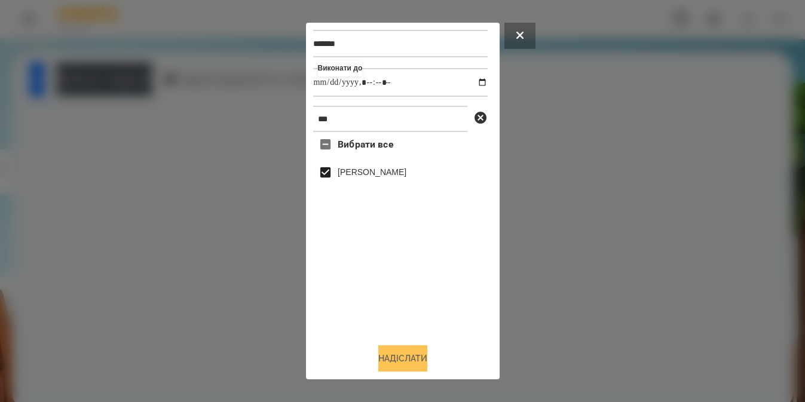
click at [387, 359] on button "Надіслати" at bounding box center [402, 358] width 49 height 26
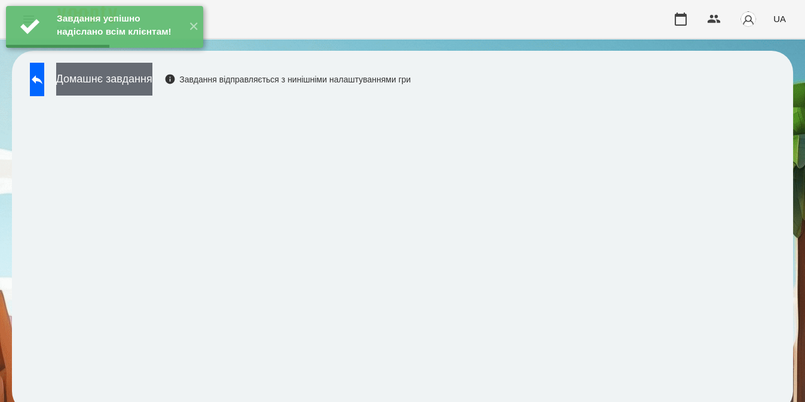
click at [152, 88] on button "Домашнє завдання" at bounding box center [104, 79] width 96 height 33
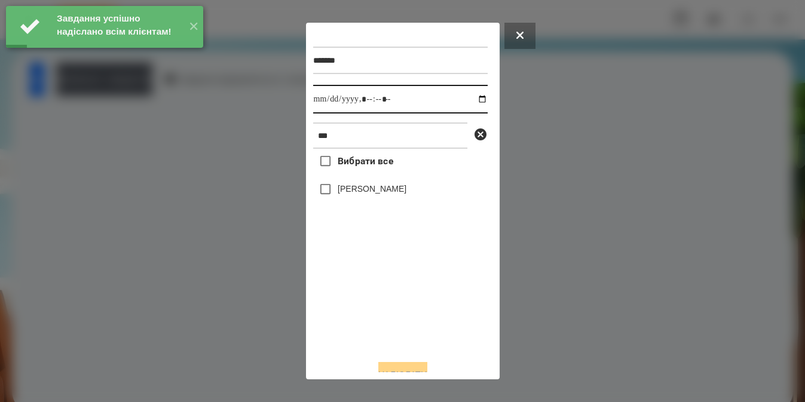
click at [472, 103] on input "datetime-local" at bounding box center [400, 99] width 175 height 29
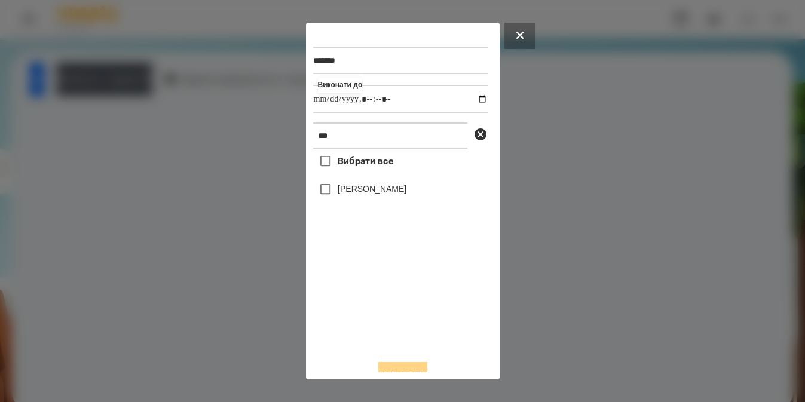
type input "**********"
click at [320, 189] on div "Вибрати все [PERSON_NAME]" at bounding box center [400, 249] width 175 height 201
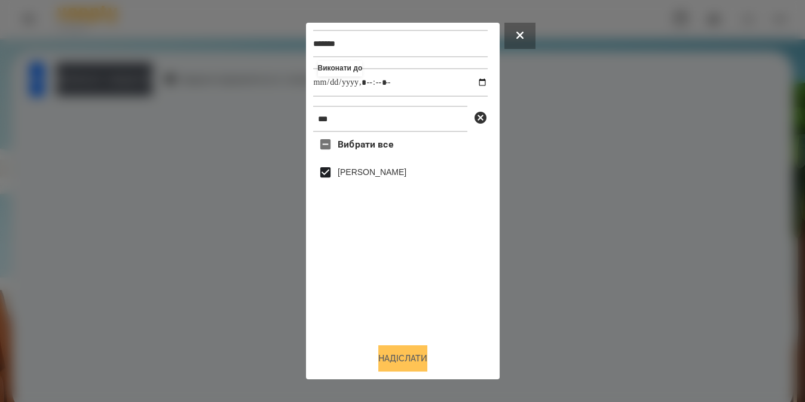
click at [387, 363] on button "Надіслати" at bounding box center [402, 358] width 49 height 26
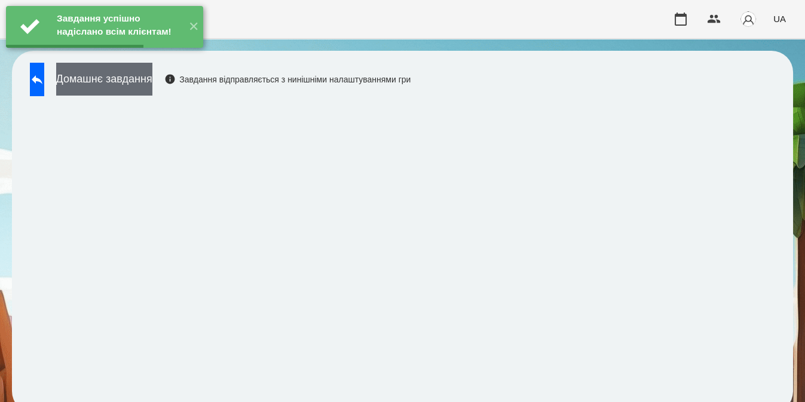
click at [152, 78] on button "Домашнє завдання" at bounding box center [104, 79] width 96 height 33
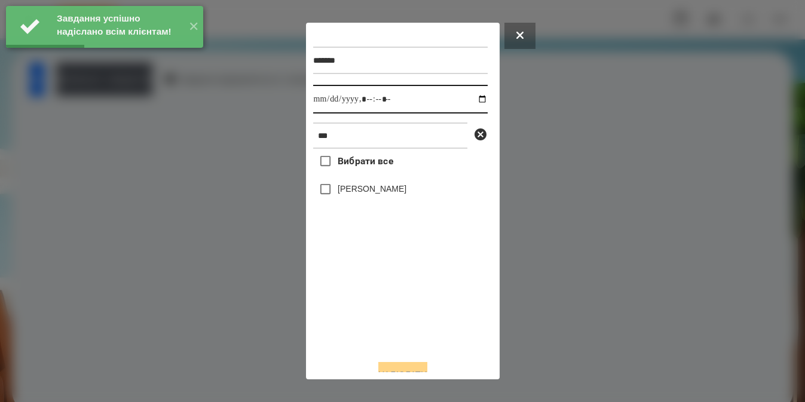
click at [470, 100] on input "datetime-local" at bounding box center [400, 99] width 175 height 29
type input "**********"
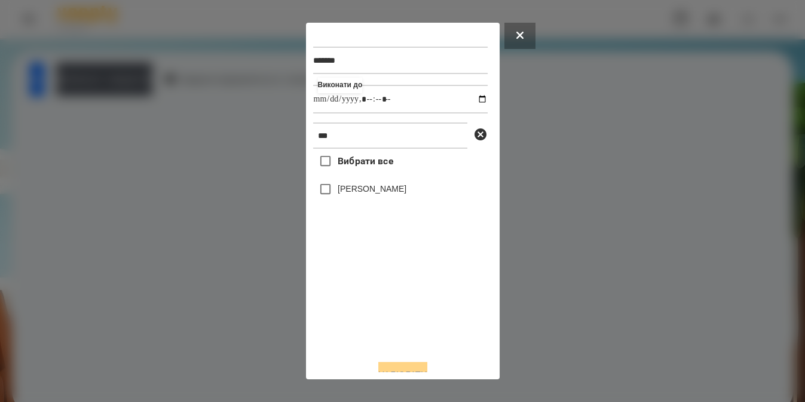
click at [319, 193] on div "Вибрати все [PERSON_NAME]" at bounding box center [400, 249] width 175 height 201
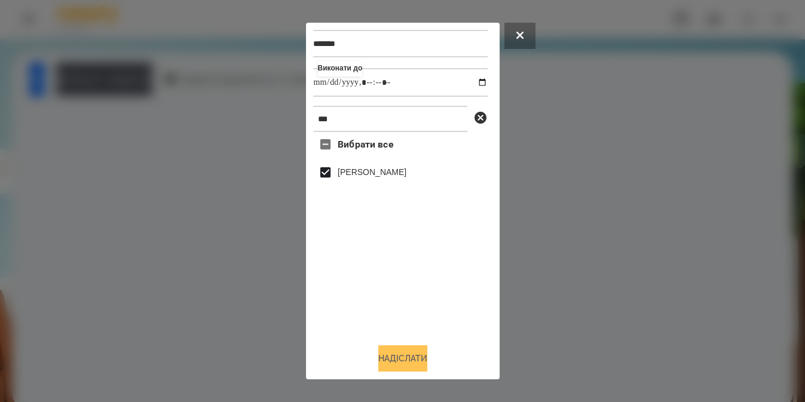
click at [381, 354] on button "Надіслати" at bounding box center [402, 358] width 49 height 26
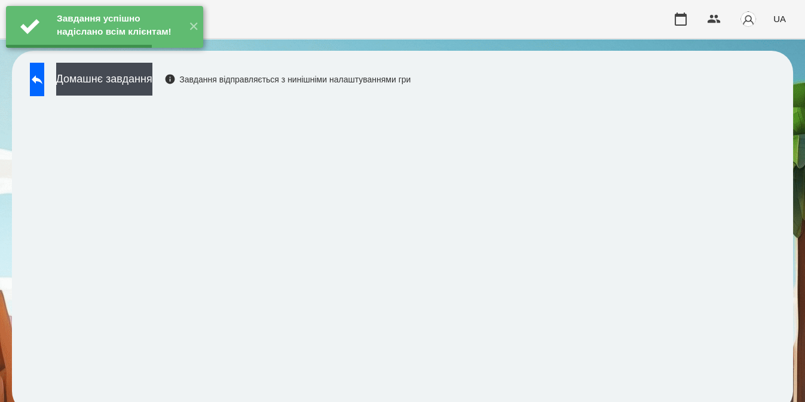
click at [152, 87] on button "Домашнє завдання" at bounding box center [104, 79] width 96 height 33
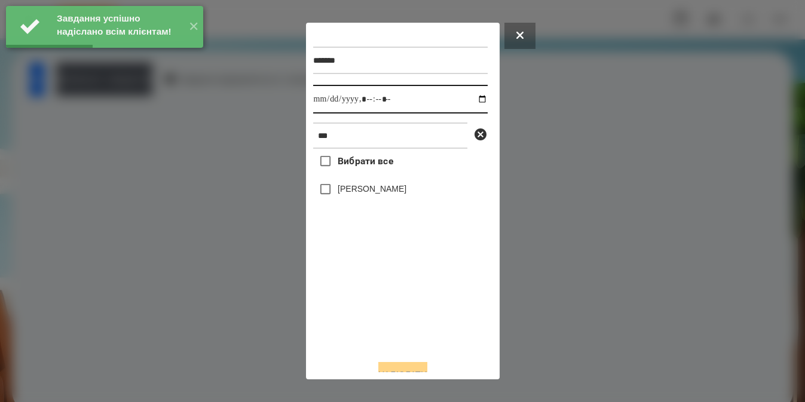
click at [469, 104] on input "datetime-local" at bounding box center [400, 99] width 175 height 29
click at [389, 301] on div "Вибрати все [PERSON_NAME]" at bounding box center [400, 249] width 175 height 201
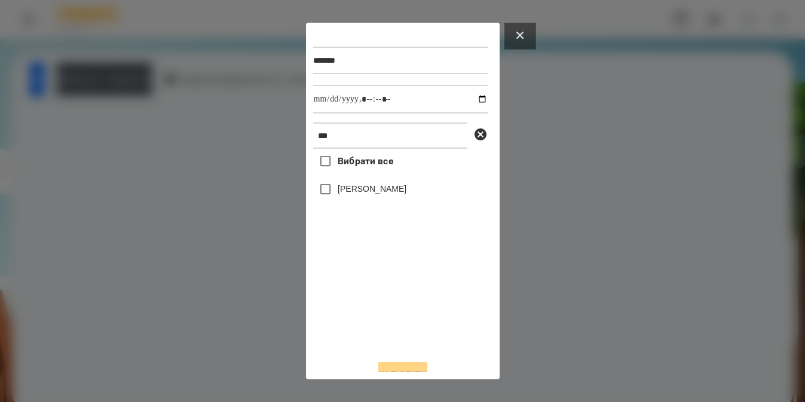
click at [521, 35] on icon at bounding box center [519, 35] width 7 height 7
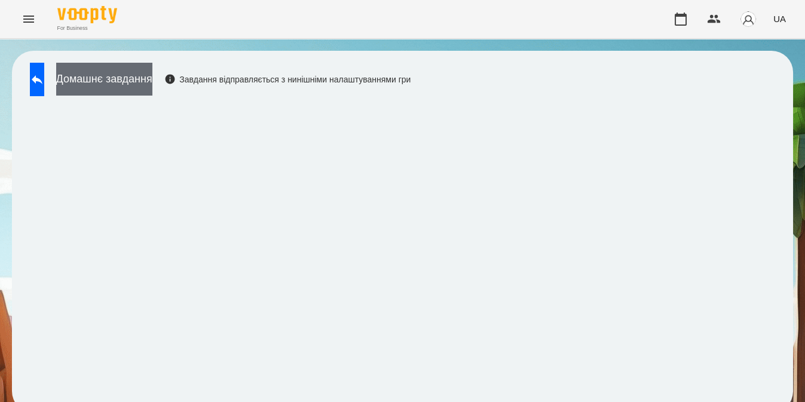
click at [152, 81] on button "Домашнє завдання" at bounding box center [104, 79] width 96 height 33
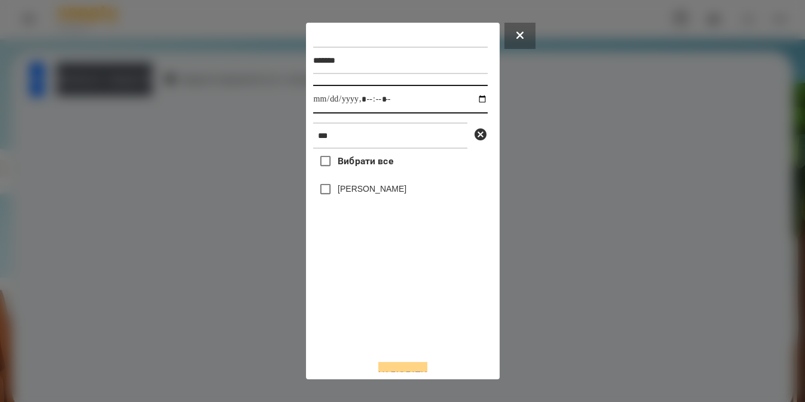
click at [473, 101] on input "datetime-local" at bounding box center [400, 99] width 175 height 29
click at [380, 101] on input "datetime-local" at bounding box center [400, 99] width 175 height 29
type input "**********"
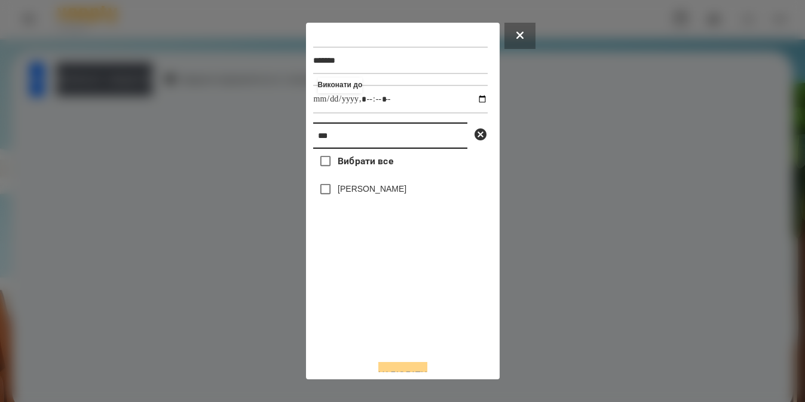
drag, startPoint x: 380, startPoint y: 136, endPoint x: 258, endPoint y: 151, distance: 122.2
click at [258, 151] on div "******* Виконати до *** Вибрати все [PERSON_NAME]" at bounding box center [402, 201] width 805 height 402
type input "***"
click at [349, 187] on label "[PERSON_NAME]" at bounding box center [372, 189] width 69 height 12
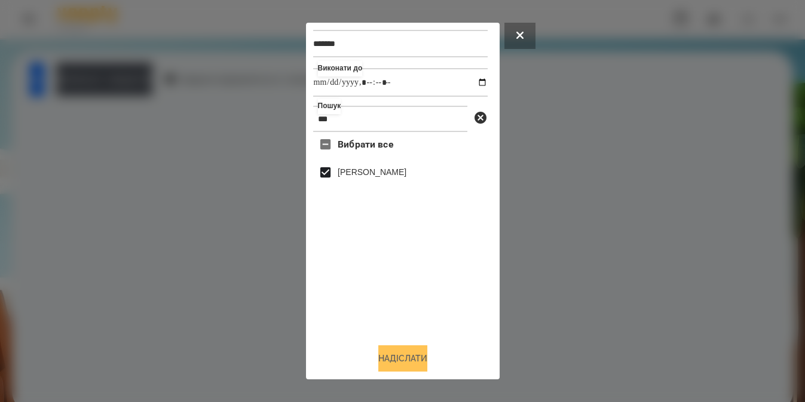
click at [390, 359] on button "Надіслати" at bounding box center [402, 358] width 49 height 26
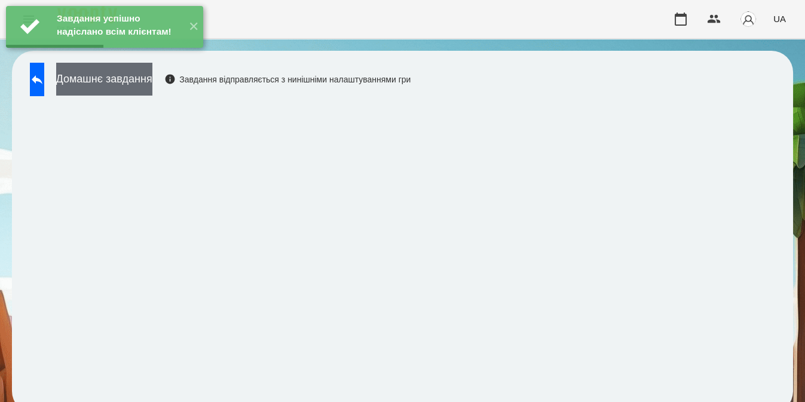
click at [152, 73] on button "Домашнє завдання" at bounding box center [104, 79] width 96 height 33
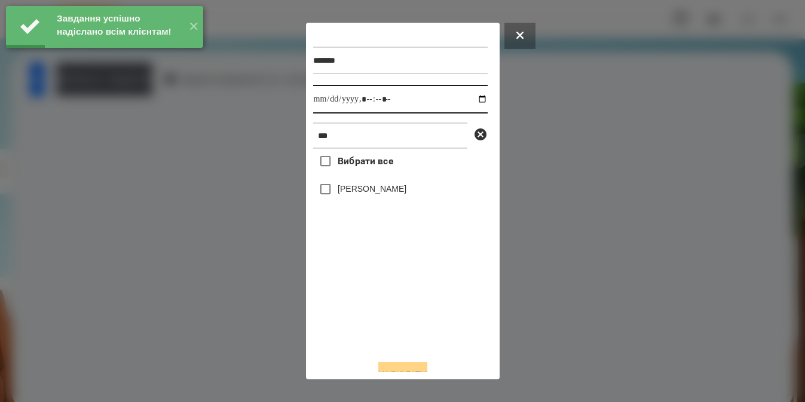
click at [473, 102] on input "datetime-local" at bounding box center [400, 99] width 175 height 29
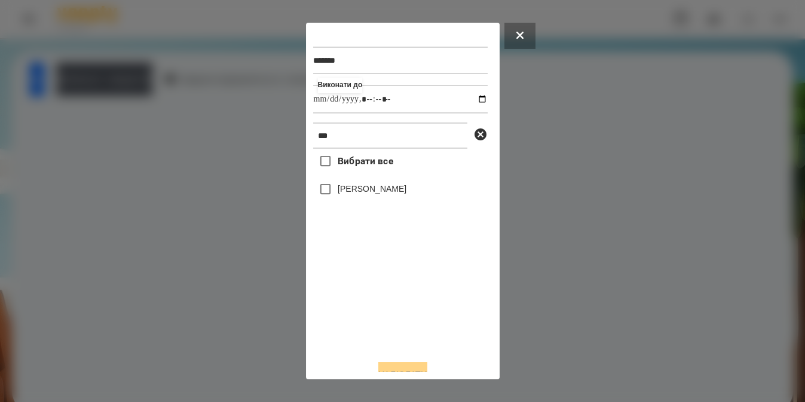
type input "**********"
drag, startPoint x: 425, startPoint y: 308, endPoint x: 364, endPoint y: 192, distance: 131.0
click at [364, 192] on div "Вибрати все [PERSON_NAME]" at bounding box center [400, 249] width 175 height 201
click at [364, 192] on label "[PERSON_NAME]" at bounding box center [372, 189] width 69 height 12
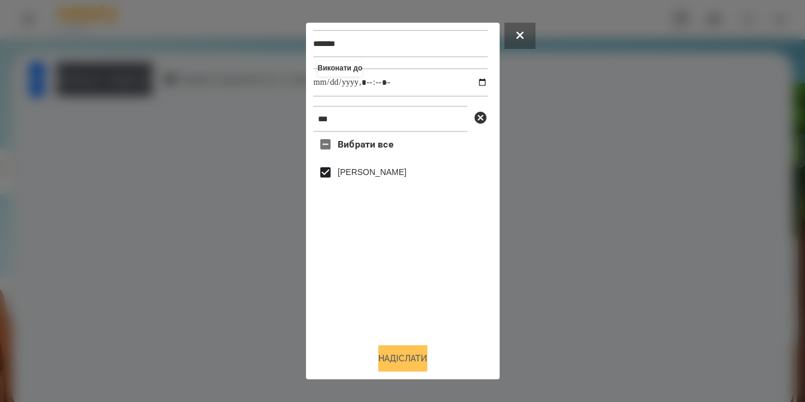
click at [396, 362] on button "Надіслати" at bounding box center [402, 358] width 49 height 26
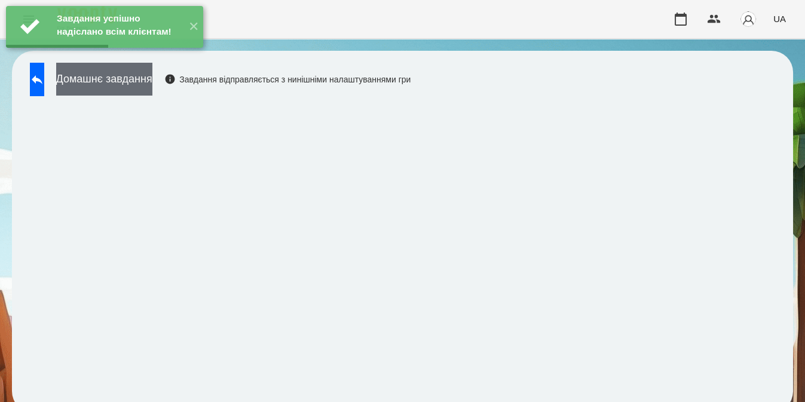
click at [152, 77] on button "Домашнє завдання" at bounding box center [104, 79] width 96 height 33
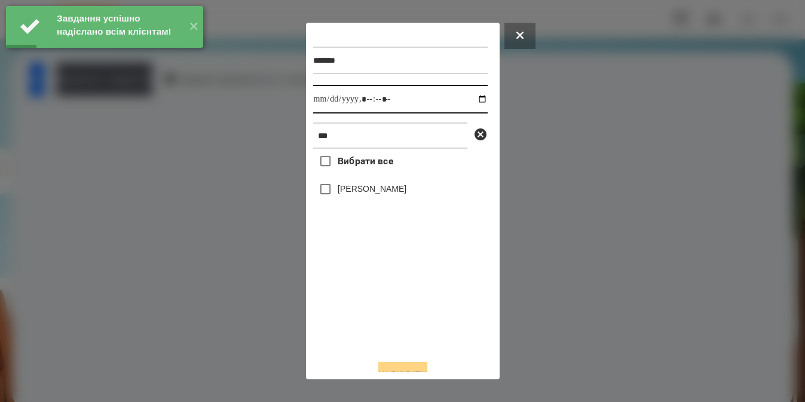
click at [470, 101] on input "datetime-local" at bounding box center [400, 99] width 175 height 29
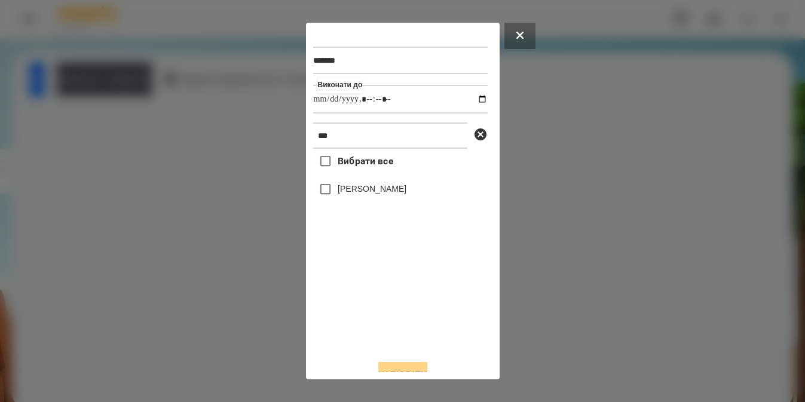
type input "**********"
drag, startPoint x: 365, startPoint y: 320, endPoint x: 344, endPoint y: 192, distance: 130.2
click at [344, 192] on div "Вибрати все [PERSON_NAME]" at bounding box center [400, 249] width 175 height 201
click at [344, 192] on label "[PERSON_NAME]" at bounding box center [372, 189] width 69 height 12
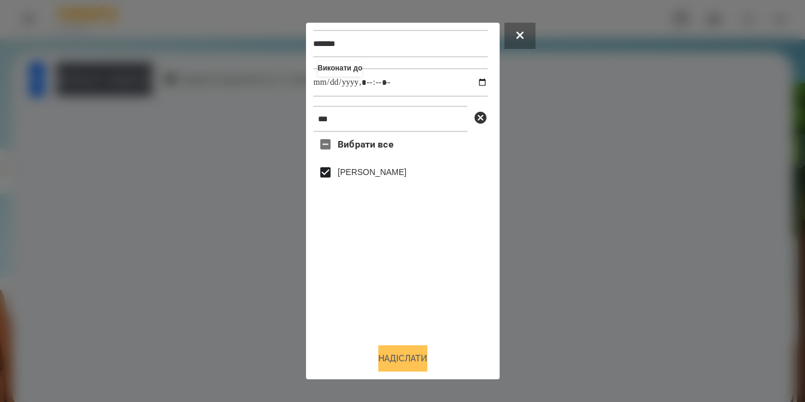
click at [384, 359] on button "Надіслати" at bounding box center [402, 358] width 49 height 26
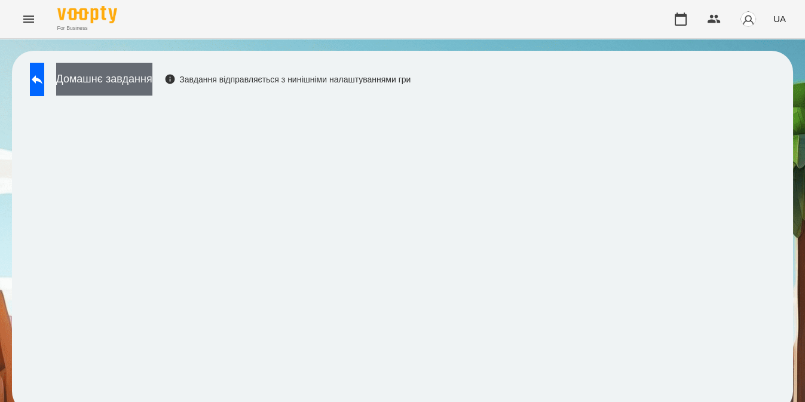
click at [152, 73] on button "Домашнє завдання" at bounding box center [104, 79] width 96 height 33
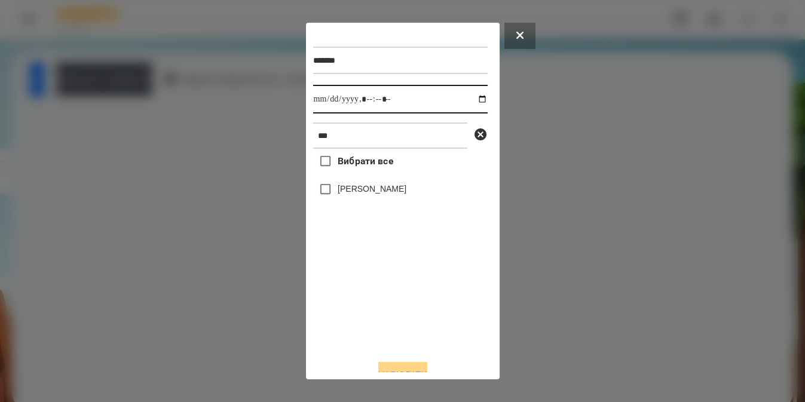
click at [473, 102] on input "datetime-local" at bounding box center [400, 99] width 175 height 29
type input "**********"
click at [324, 194] on div "Вибрати все [PERSON_NAME]" at bounding box center [400, 249] width 175 height 201
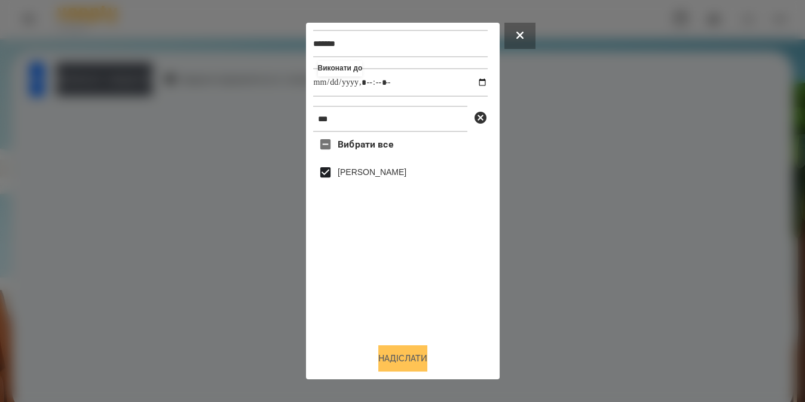
click at [384, 363] on button "Надіслати" at bounding box center [402, 358] width 49 height 26
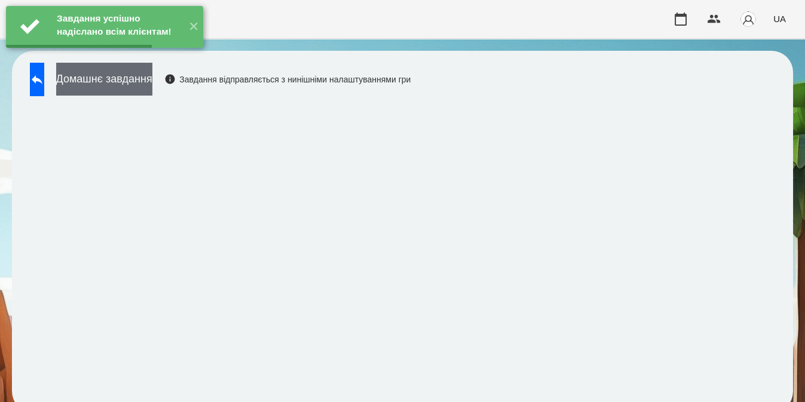
click at [152, 74] on button "Домашнє завдання" at bounding box center [104, 79] width 96 height 33
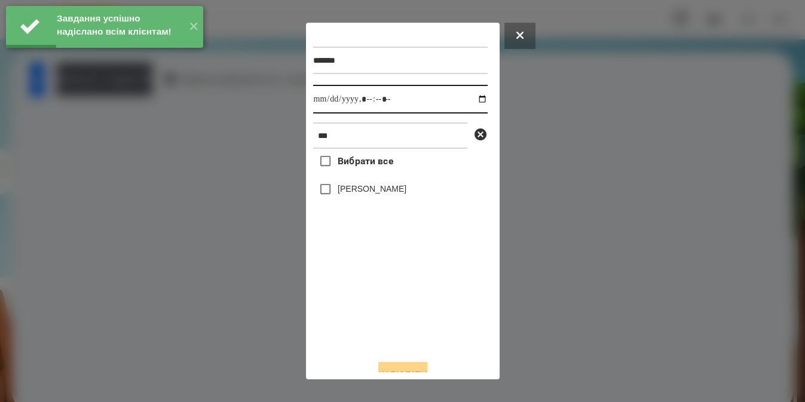
click at [473, 103] on input "datetime-local" at bounding box center [400, 99] width 175 height 29
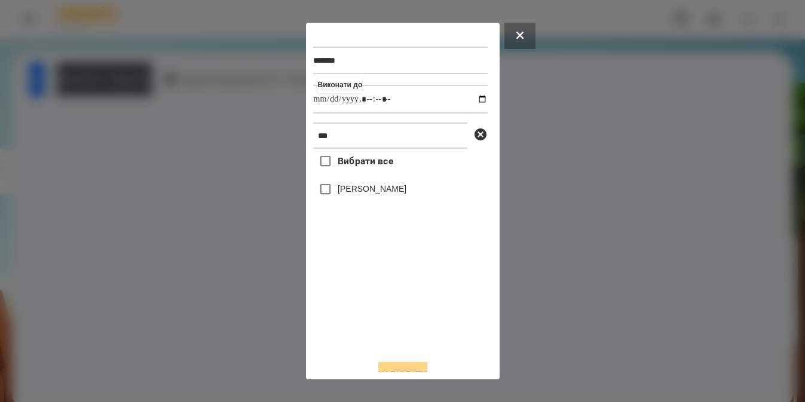
type input "**********"
click at [323, 192] on div "Вибрати все [PERSON_NAME]" at bounding box center [400, 249] width 175 height 201
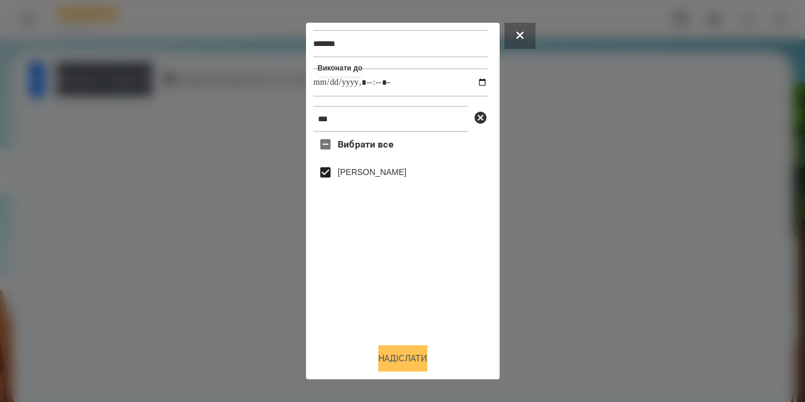
click at [378, 357] on button "Надіслати" at bounding box center [402, 358] width 49 height 26
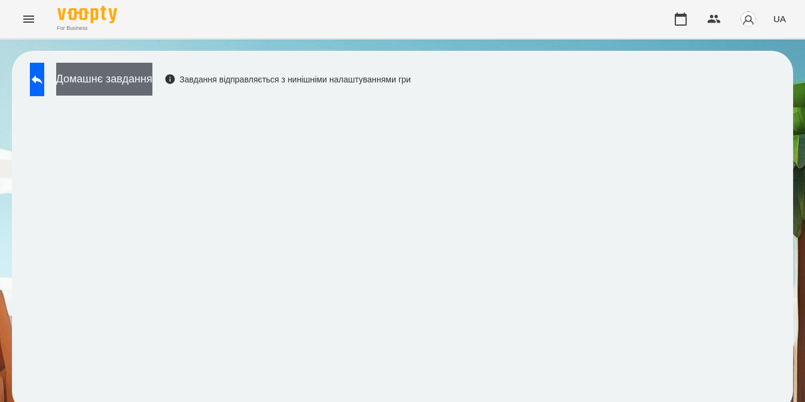
click at [124, 83] on button "Домашнє завдання" at bounding box center [104, 79] width 96 height 33
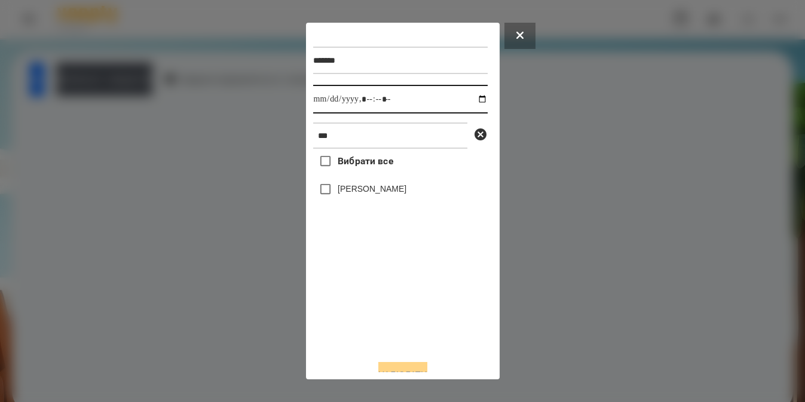
click at [469, 103] on input "datetime-local" at bounding box center [400, 99] width 175 height 29
type input "**********"
drag, startPoint x: 396, startPoint y: 302, endPoint x: 339, endPoint y: 138, distance: 173.5
click at [339, 138] on div "******* Виконати до *** Вибрати все [PERSON_NAME]" at bounding box center [402, 190] width 179 height 320
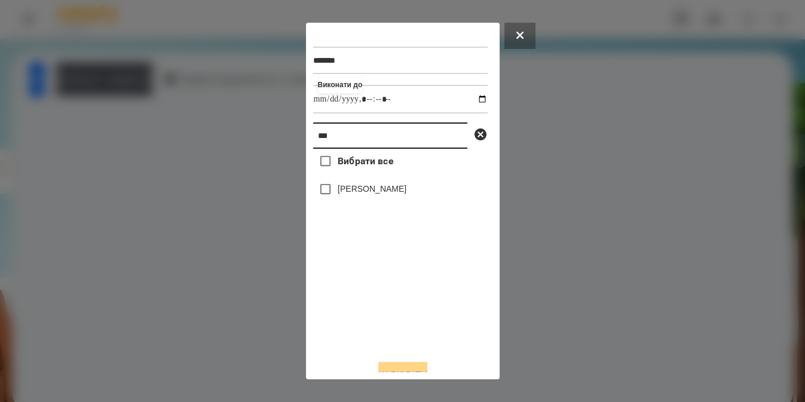
drag, startPoint x: 339, startPoint y: 138, endPoint x: 78, endPoint y: 186, distance: 265.1
click at [78, 186] on div "******* Виконати до *** Вибрати все [PERSON_NAME] Надіслати" at bounding box center [402, 201] width 805 height 402
type input "*****"
click at [361, 192] on label "[PERSON_NAME]" at bounding box center [372, 189] width 69 height 12
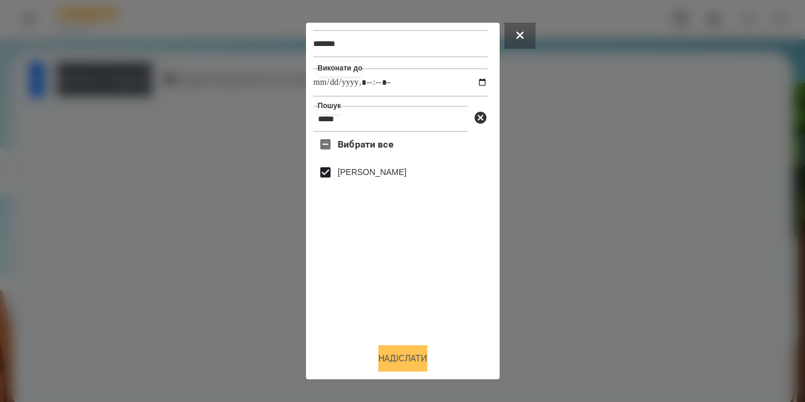
click at [387, 358] on button "Надіслати" at bounding box center [402, 358] width 49 height 26
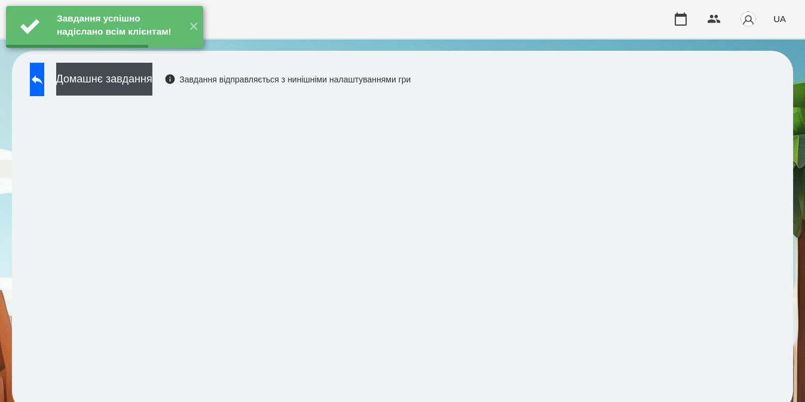
click at [152, 79] on button "Домашнє завдання" at bounding box center [104, 79] width 96 height 33
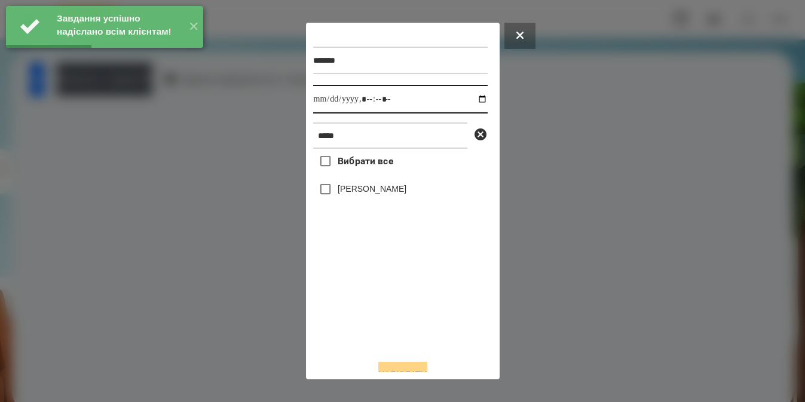
click at [472, 98] on input "datetime-local" at bounding box center [400, 99] width 175 height 29
type input "**********"
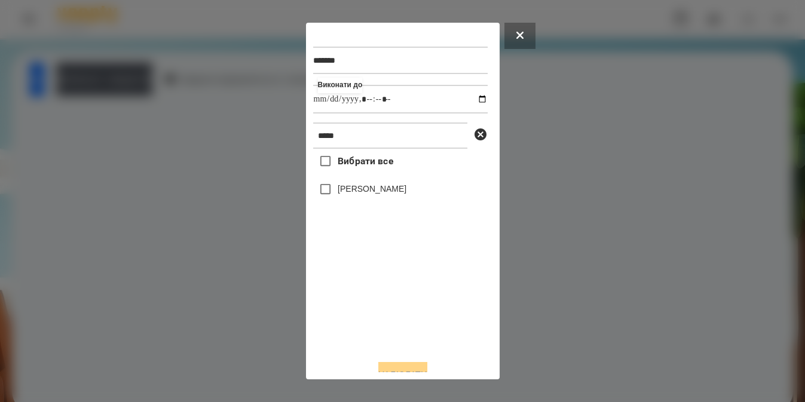
drag, startPoint x: 393, startPoint y: 314, endPoint x: 356, endPoint y: 196, distance: 123.4
click at [356, 196] on div "Вибрати все [PERSON_NAME]" at bounding box center [400, 249] width 175 height 201
click at [356, 195] on label "[PERSON_NAME]" at bounding box center [372, 189] width 69 height 12
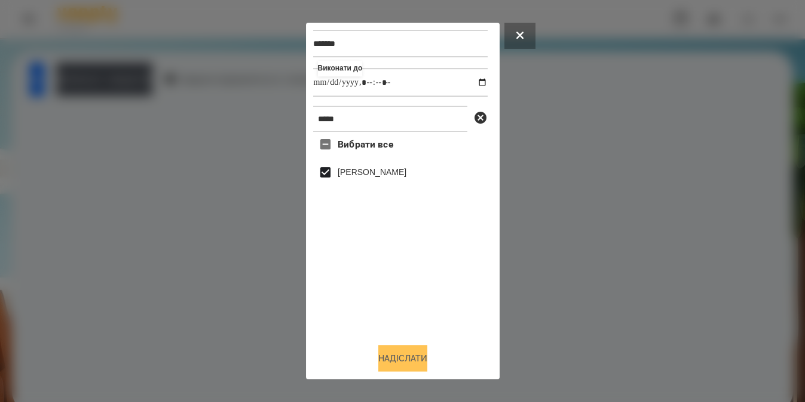
click at [393, 360] on button "Надіслати" at bounding box center [402, 358] width 49 height 26
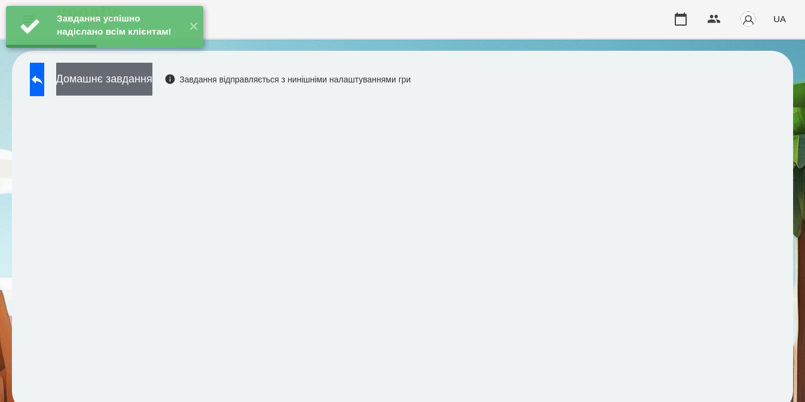
click at [152, 88] on button "Домашнє завдання" at bounding box center [104, 79] width 96 height 33
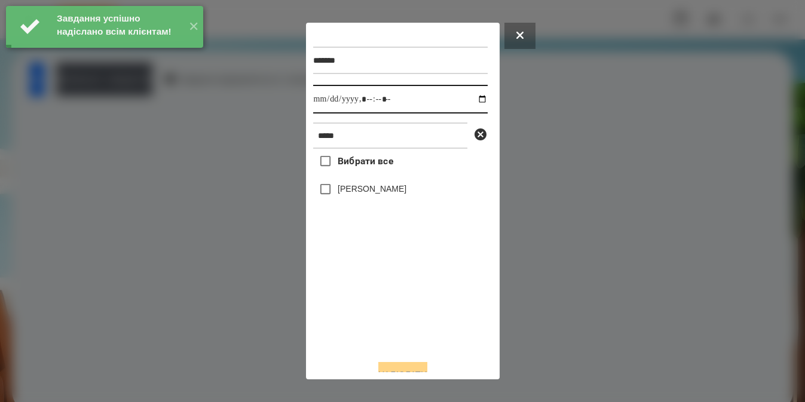
click at [482, 97] on input "datetime-local" at bounding box center [400, 99] width 175 height 29
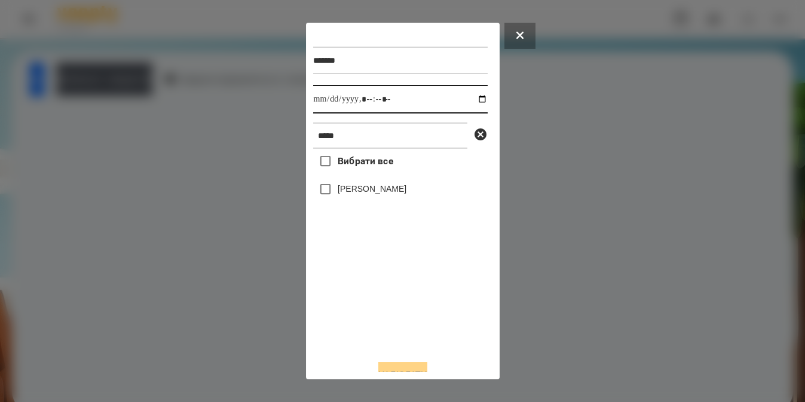
click at [473, 102] on input "datetime-local" at bounding box center [400, 99] width 175 height 29
type input "**********"
click at [330, 185] on div "Вибрати все [PERSON_NAME]" at bounding box center [400, 249] width 175 height 201
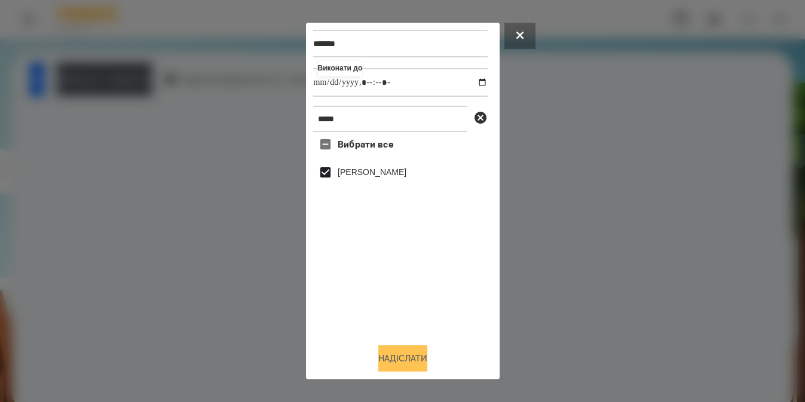
click at [419, 347] on button "Надіслати" at bounding box center [402, 358] width 49 height 26
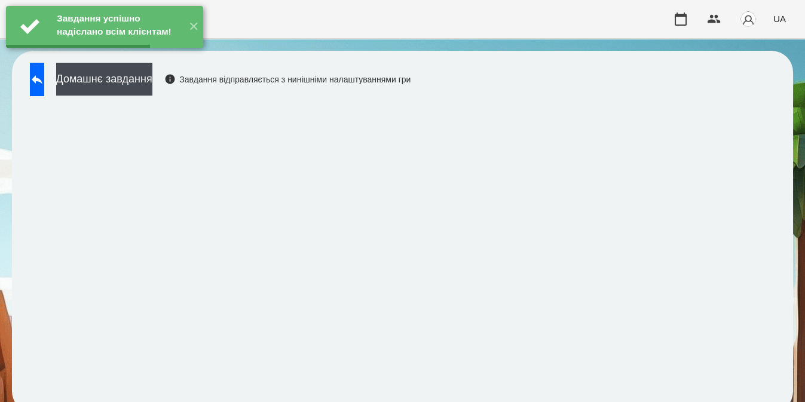
click at [152, 82] on button "Домашнє завдання" at bounding box center [104, 79] width 96 height 33
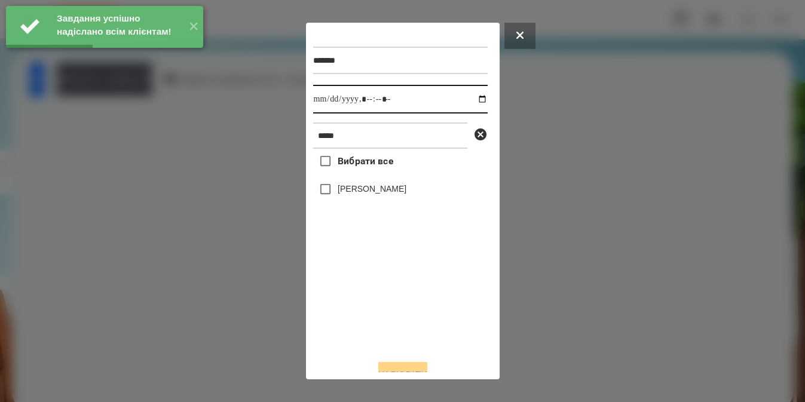
click at [473, 102] on input "datetime-local" at bounding box center [400, 99] width 175 height 29
type input "**********"
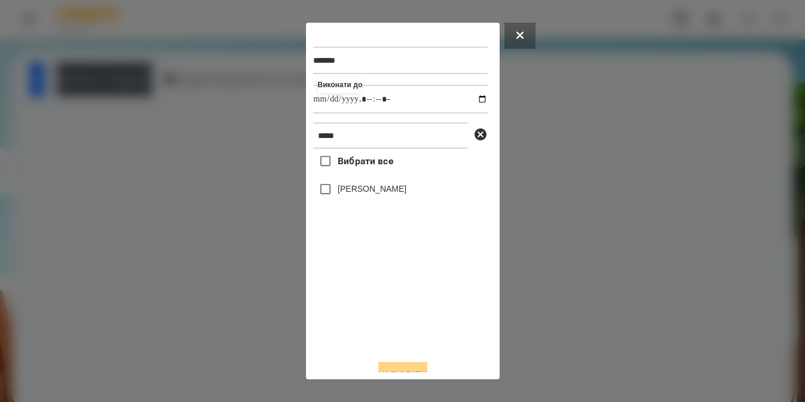
click at [334, 189] on div "Вибрати все [PERSON_NAME]" at bounding box center [400, 249] width 175 height 201
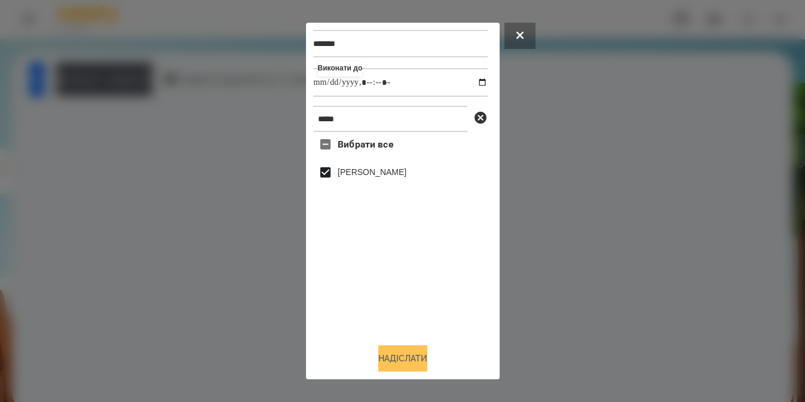
click at [395, 368] on button "Надіслати" at bounding box center [402, 358] width 49 height 26
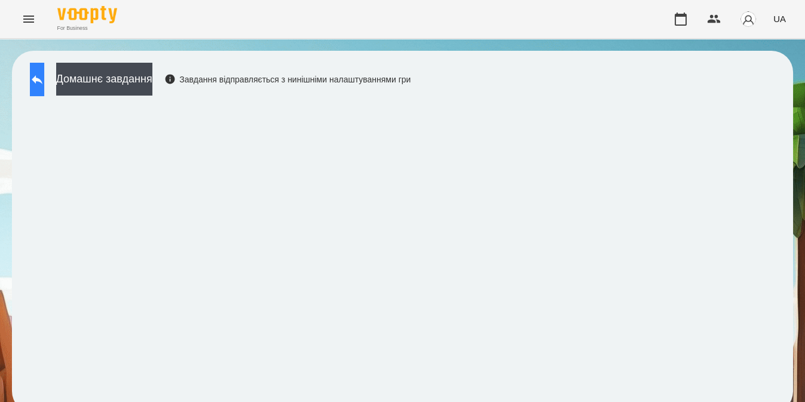
click at [44, 79] on button at bounding box center [37, 79] width 14 height 33
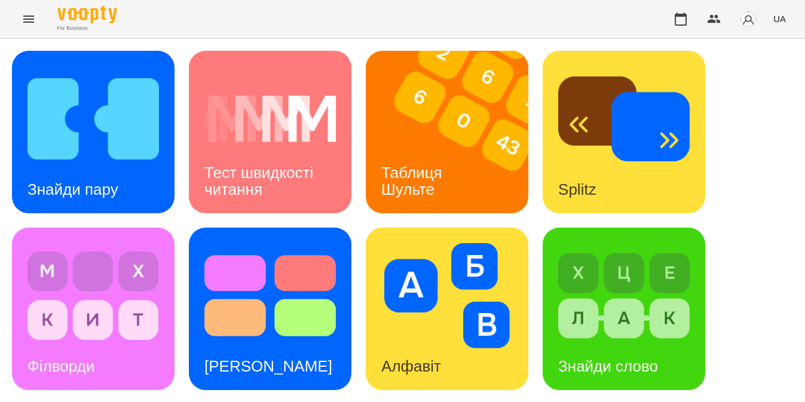
scroll to position [368, 0]
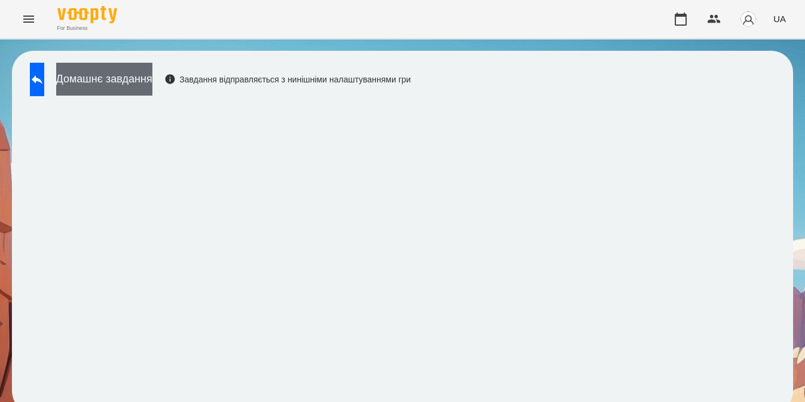
click at [152, 78] on button "Домашнє завдання" at bounding box center [104, 79] width 96 height 33
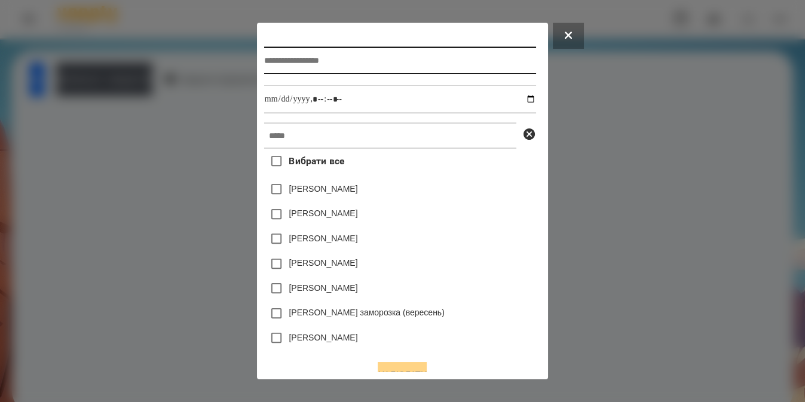
click at [335, 54] on input "text" at bounding box center [400, 60] width 272 height 27
type input "*********"
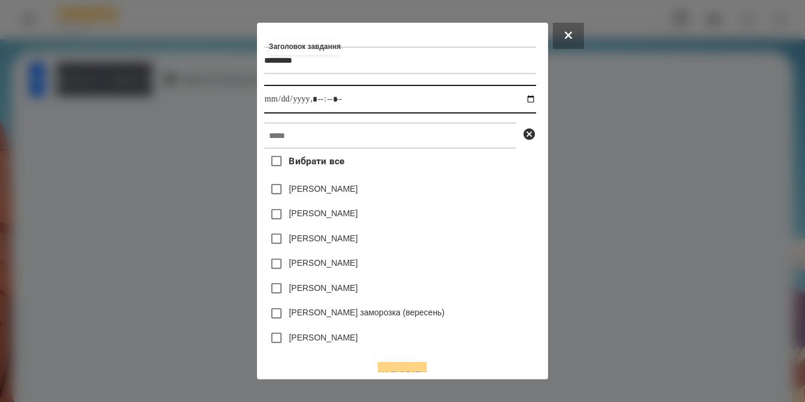
click at [535, 102] on input "datetime-local" at bounding box center [400, 99] width 272 height 29
click at [320, 99] on input "datetime-local" at bounding box center [400, 99] width 272 height 29
type input "**********"
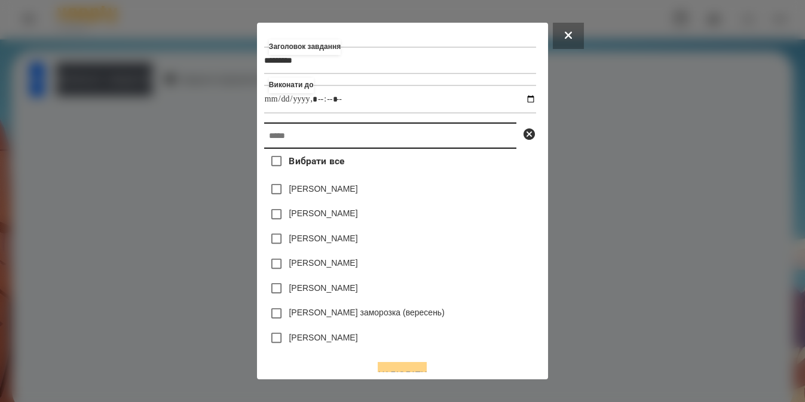
click at [326, 128] on input "text" at bounding box center [390, 136] width 252 height 26
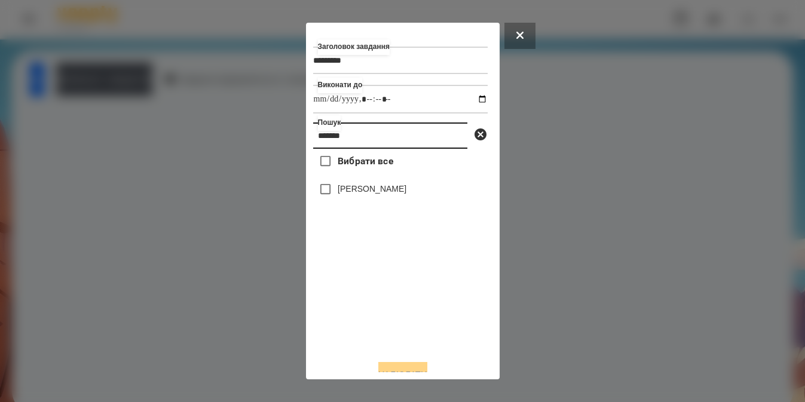
type input "*******"
click at [357, 192] on label "[PERSON_NAME]" at bounding box center [372, 189] width 69 height 12
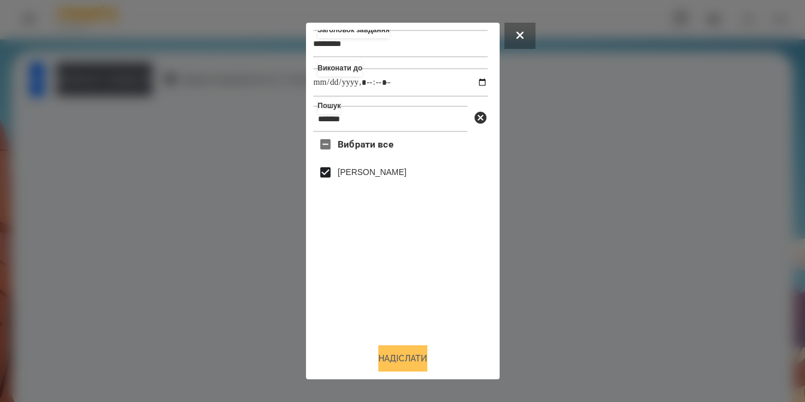
click at [397, 363] on button "Надіслати" at bounding box center [402, 358] width 49 height 26
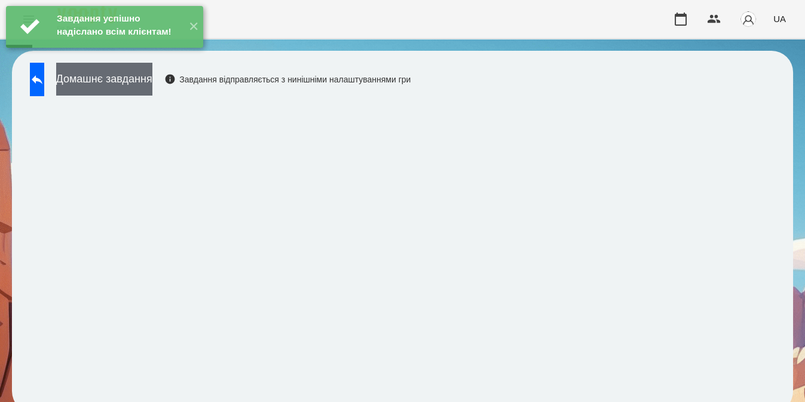
click at [152, 87] on button "Домашнє завдання" at bounding box center [104, 79] width 96 height 33
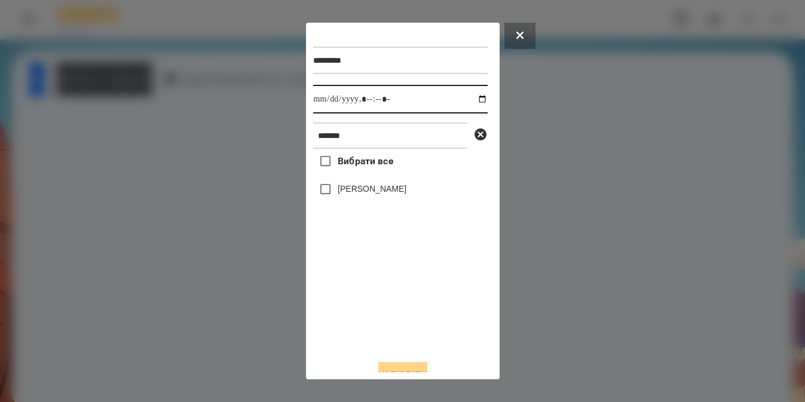
click at [470, 99] on input "datetime-local" at bounding box center [400, 99] width 175 height 29
type input "**********"
drag, startPoint x: 419, startPoint y: 317, endPoint x: 345, endPoint y: 193, distance: 144.2
click at [345, 193] on div "Вибрати все [PERSON_NAME]" at bounding box center [400, 249] width 175 height 201
click at [345, 193] on label "[PERSON_NAME]" at bounding box center [372, 189] width 69 height 12
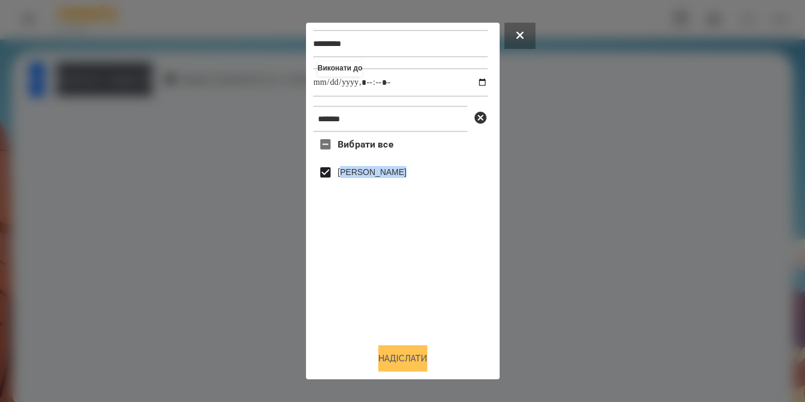
click at [382, 360] on button "Надіслати" at bounding box center [402, 358] width 49 height 26
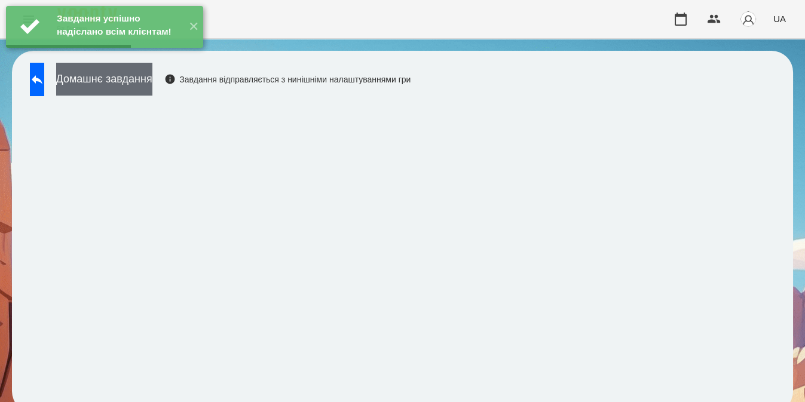
click at [152, 86] on button "Домашнє завдання" at bounding box center [104, 79] width 96 height 33
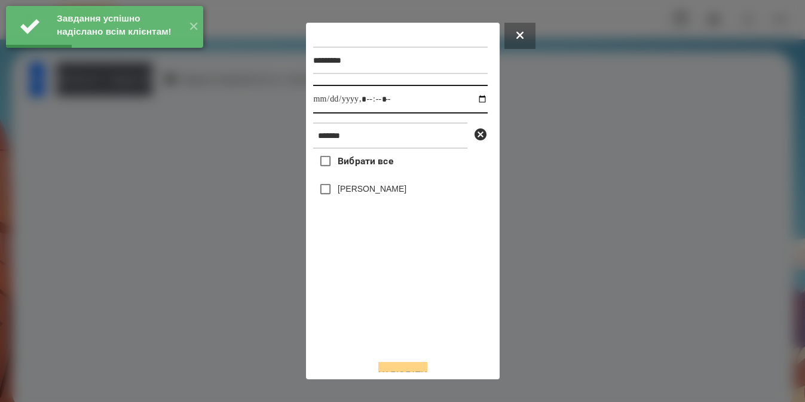
click at [470, 97] on input "datetime-local" at bounding box center [400, 99] width 175 height 29
type input "**********"
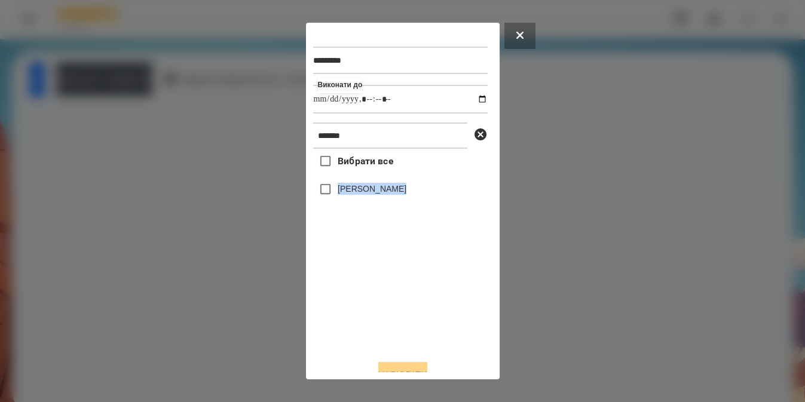
drag, startPoint x: 365, startPoint y: 323, endPoint x: 337, endPoint y: 189, distance: 136.8
click at [337, 189] on div "Вибрати все [PERSON_NAME]" at bounding box center [400, 249] width 175 height 201
click at [338, 189] on label "[PERSON_NAME]" at bounding box center [372, 189] width 69 height 12
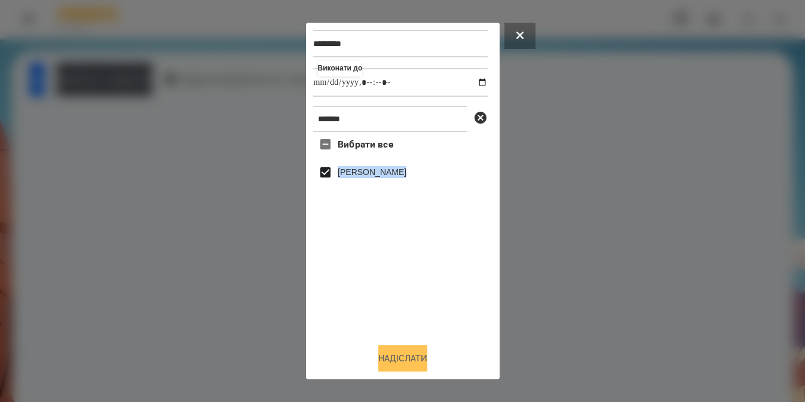
click at [383, 363] on button "Надіслати" at bounding box center [402, 358] width 49 height 26
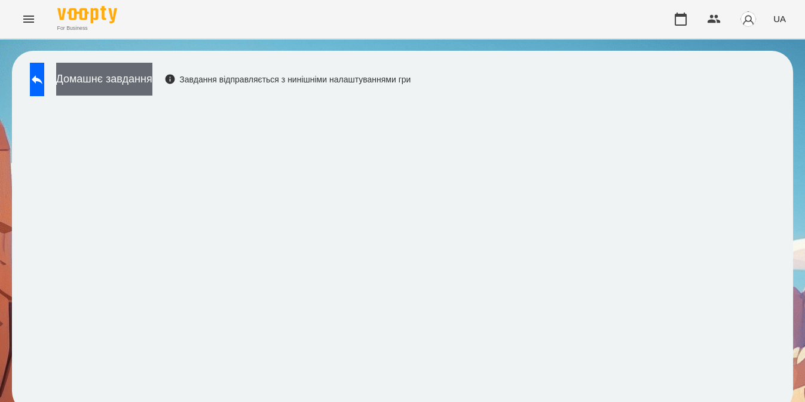
click at [152, 88] on button "Домашнє завдання" at bounding box center [104, 79] width 96 height 33
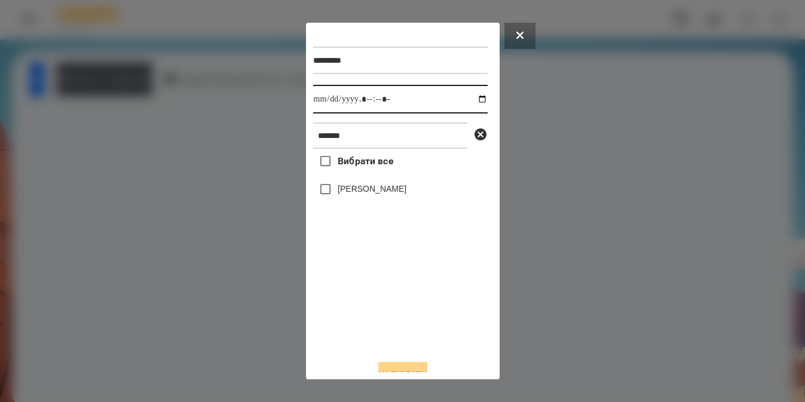
click at [478, 100] on input "datetime-local" at bounding box center [400, 99] width 175 height 29
click at [472, 100] on input "datetime-local" at bounding box center [400, 99] width 175 height 29
type input "**********"
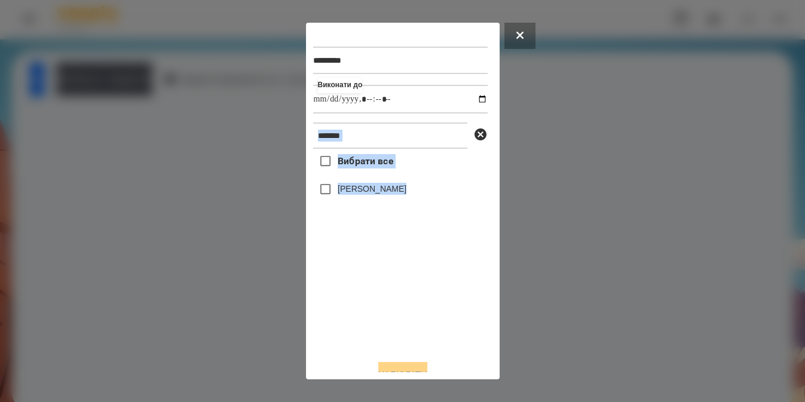
drag, startPoint x: 403, startPoint y: 307, endPoint x: 362, endPoint y: 133, distance: 178.6
click at [362, 133] on div "********* Виконати до ******* Вибрати все [PERSON_NAME]" at bounding box center [402, 190] width 179 height 320
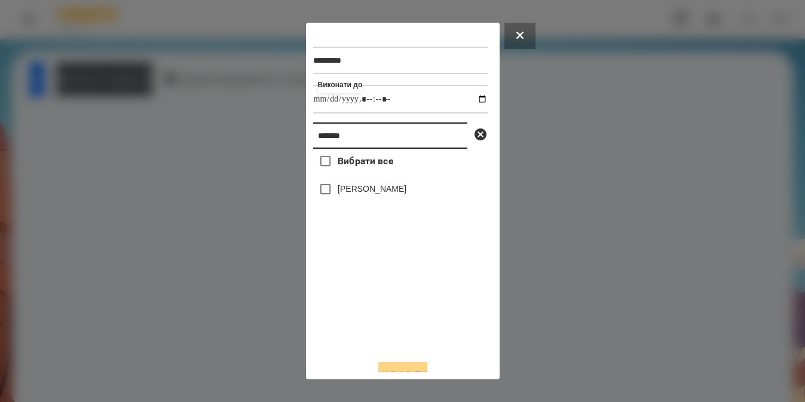
click at [362, 133] on input "*******" at bounding box center [390, 136] width 154 height 26
drag, startPoint x: 362, startPoint y: 133, endPoint x: 231, endPoint y: 163, distance: 134.8
click at [231, 163] on div "********* Виконати до ******* Вибрати все [PERSON_NAME]" at bounding box center [402, 201] width 805 height 402
type input "***"
click at [344, 186] on label "[PERSON_NAME]" at bounding box center [372, 189] width 69 height 12
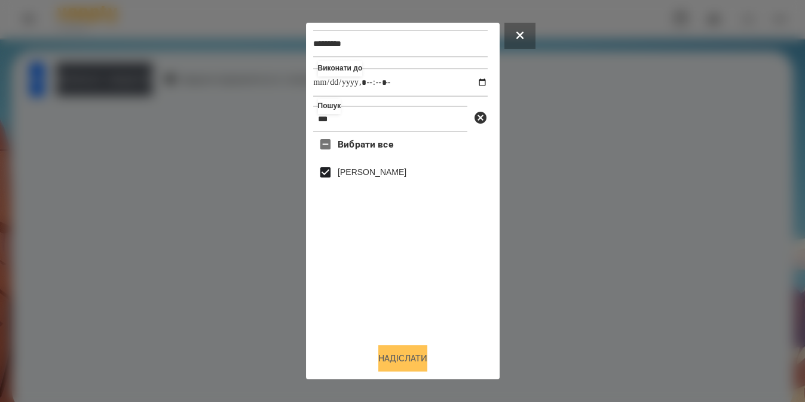
click at [387, 358] on button "Надіслати" at bounding box center [402, 358] width 49 height 26
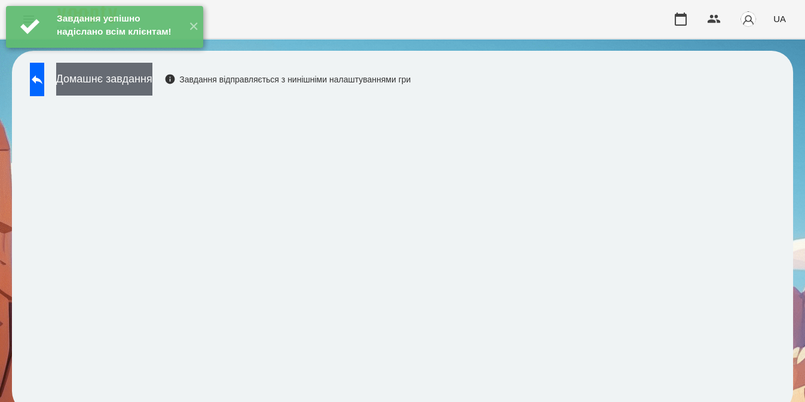
click at [152, 82] on button "Домашнє завдання" at bounding box center [104, 79] width 96 height 33
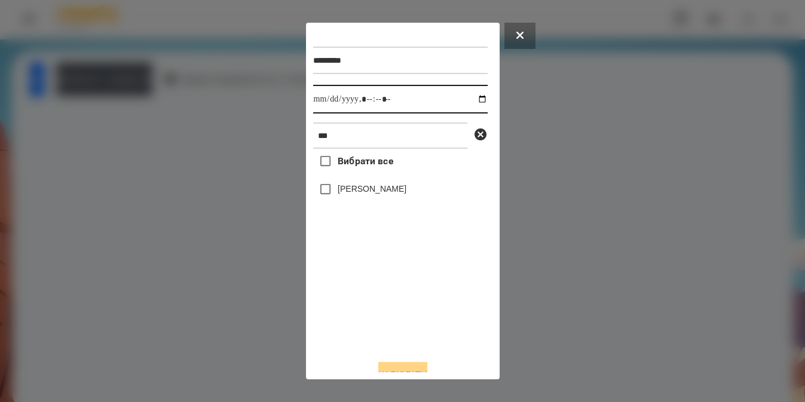
click at [467, 103] on input "datetime-local" at bounding box center [400, 99] width 175 height 29
click at [381, 103] on input "datetime-local" at bounding box center [400, 99] width 175 height 29
type input "**********"
click at [389, 192] on label "[PERSON_NAME]" at bounding box center [372, 189] width 69 height 12
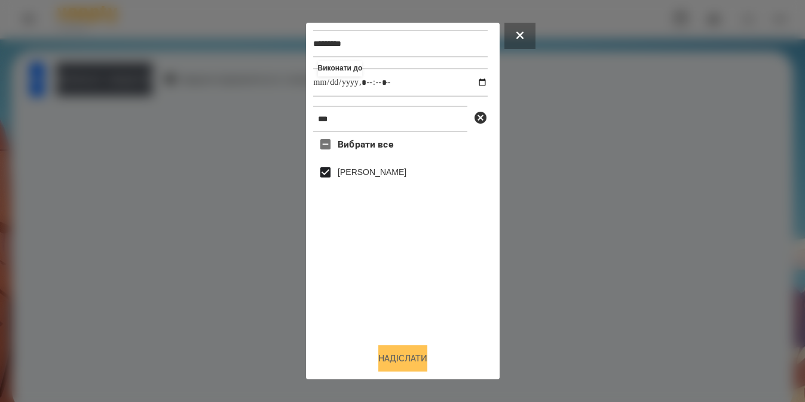
click at [396, 359] on button "Надіслати" at bounding box center [402, 358] width 49 height 26
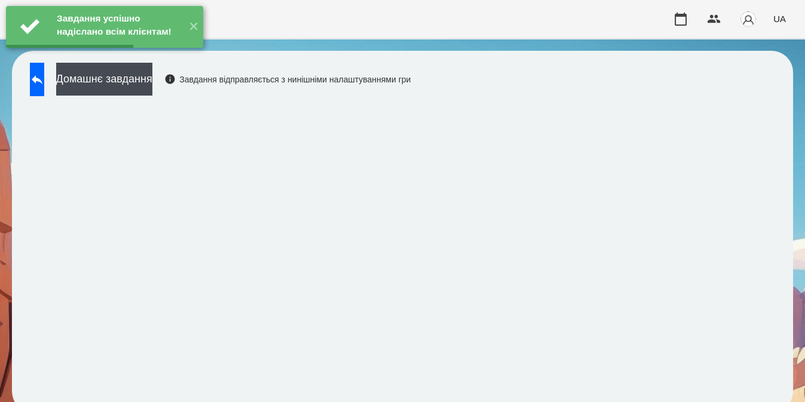
click at [152, 81] on button "Домашнє завдання" at bounding box center [104, 79] width 96 height 33
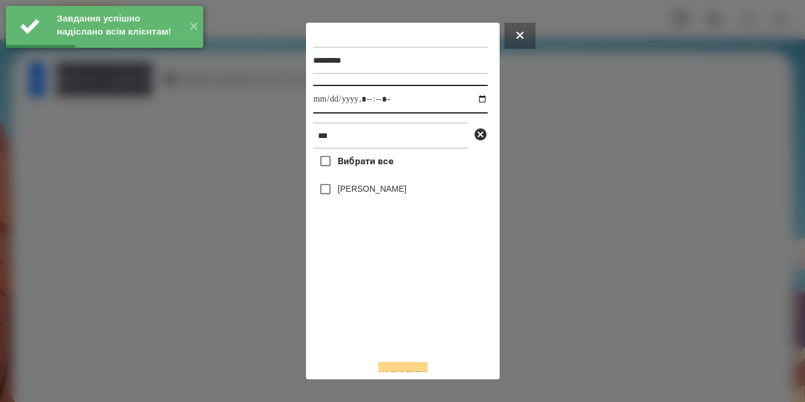
click at [468, 107] on input "datetime-local" at bounding box center [400, 99] width 175 height 29
click at [473, 96] on input "datetime-local" at bounding box center [400, 99] width 175 height 29
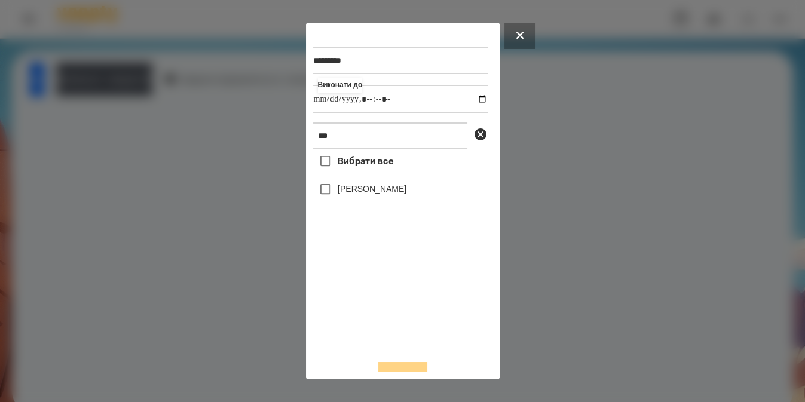
type input "**********"
click at [327, 197] on div "Вибрати все [PERSON_NAME]" at bounding box center [400, 249] width 175 height 201
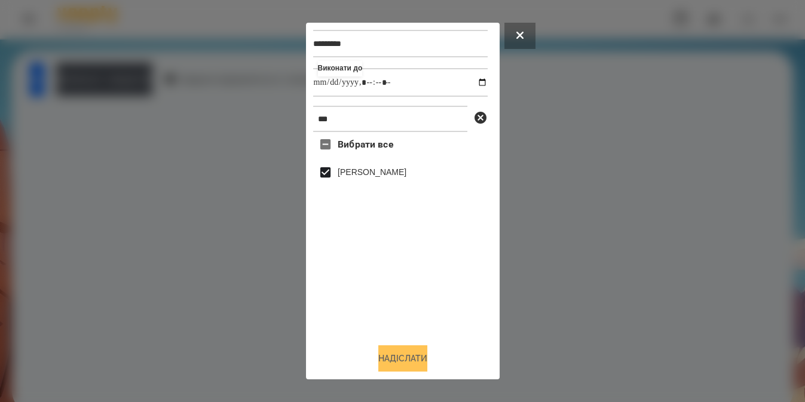
click at [396, 352] on button "Надіслати" at bounding box center [402, 358] width 49 height 26
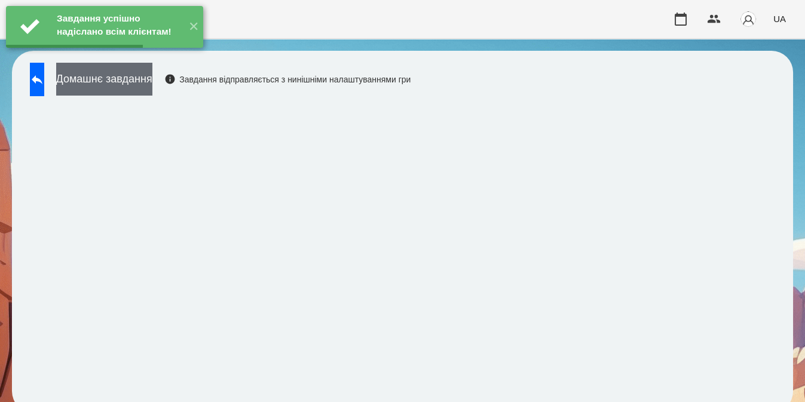
click at [152, 82] on button "Домашнє завдання" at bounding box center [104, 79] width 96 height 33
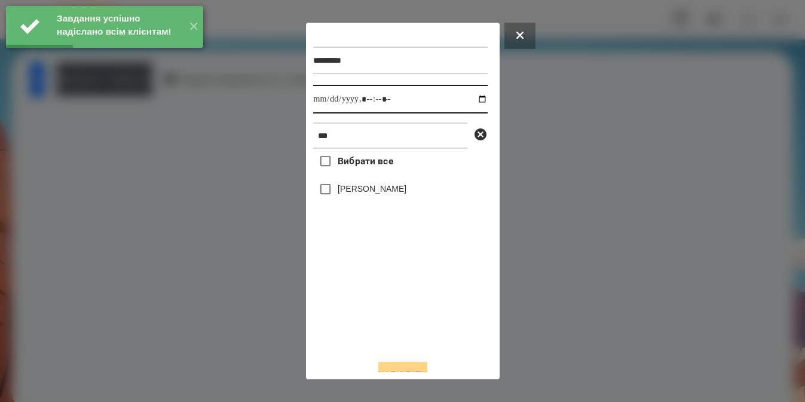
click at [472, 99] on input "datetime-local" at bounding box center [400, 99] width 175 height 29
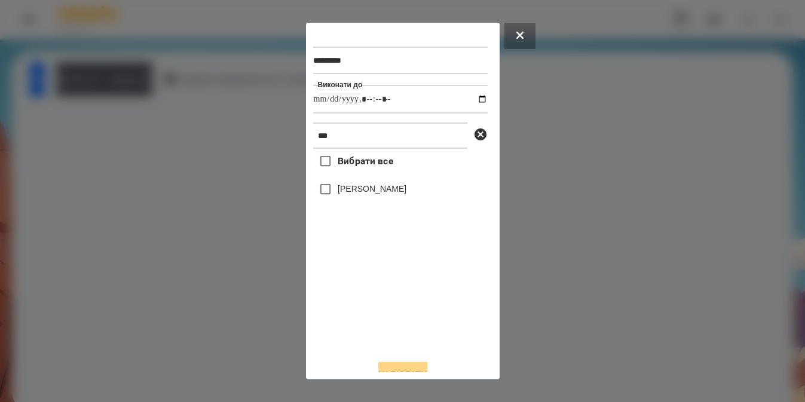
type input "**********"
click at [323, 197] on div "Вибрати все [PERSON_NAME]" at bounding box center [400, 249] width 175 height 201
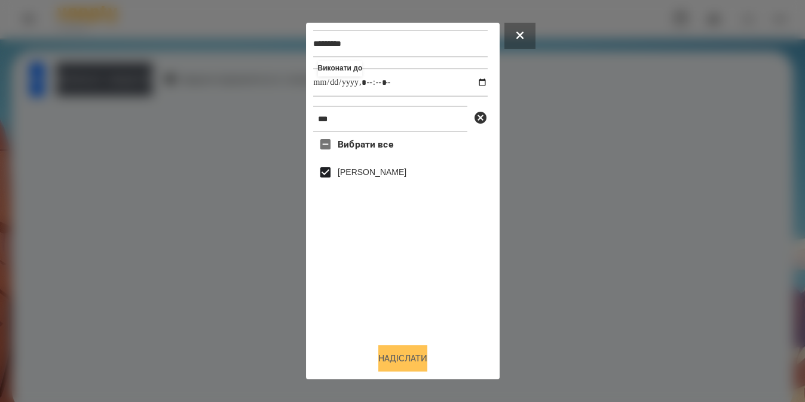
click at [378, 360] on button "Надіслати" at bounding box center [402, 358] width 49 height 26
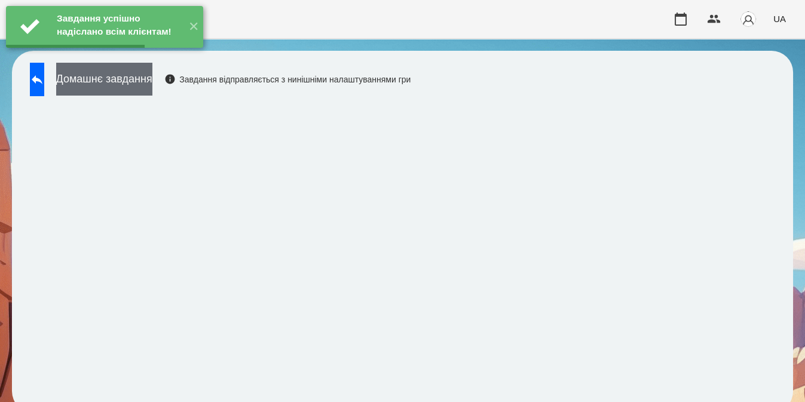
click at [152, 87] on button "Домашнє завдання" at bounding box center [104, 79] width 96 height 33
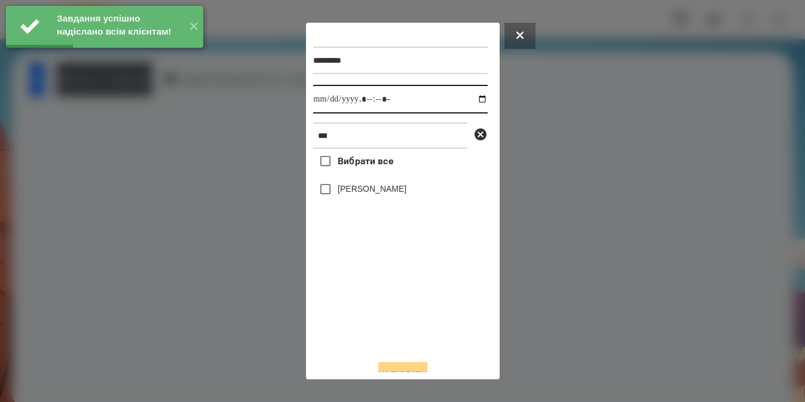
click at [473, 100] on input "datetime-local" at bounding box center [400, 99] width 175 height 29
type input "**********"
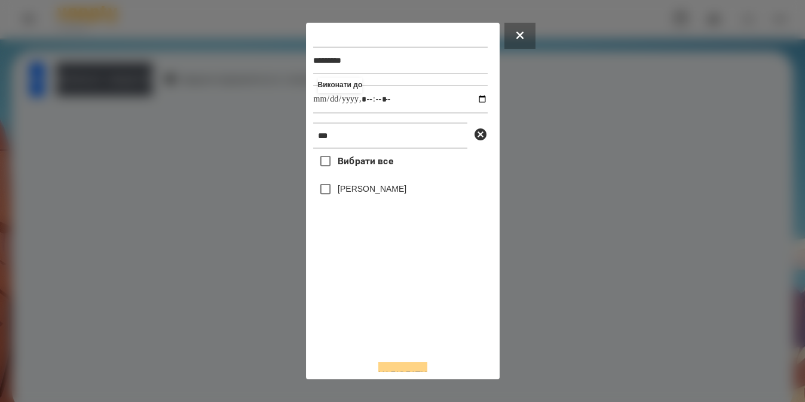
click at [324, 192] on div "Вибрати все [PERSON_NAME]" at bounding box center [400, 249] width 175 height 201
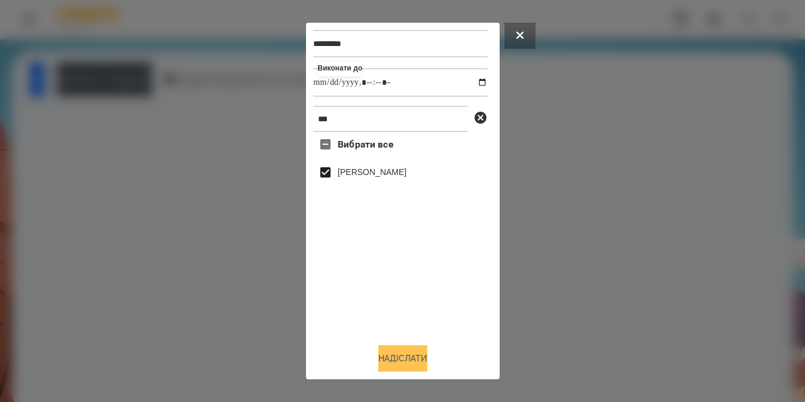
click at [396, 365] on button "Надіслати" at bounding box center [402, 358] width 49 height 26
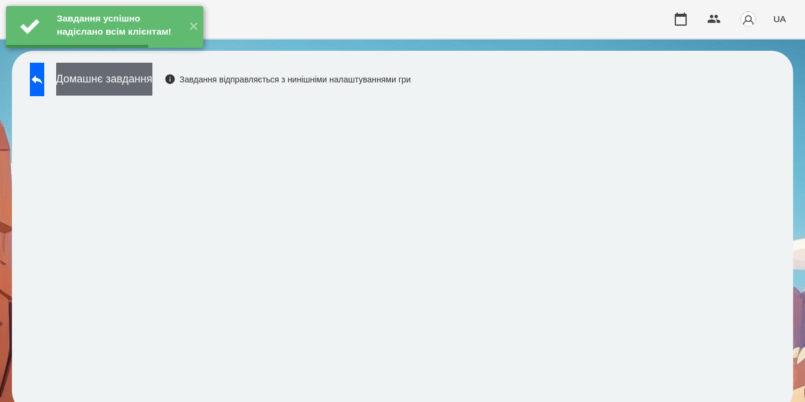
click at [152, 81] on button "Домашнє завдання" at bounding box center [104, 79] width 96 height 33
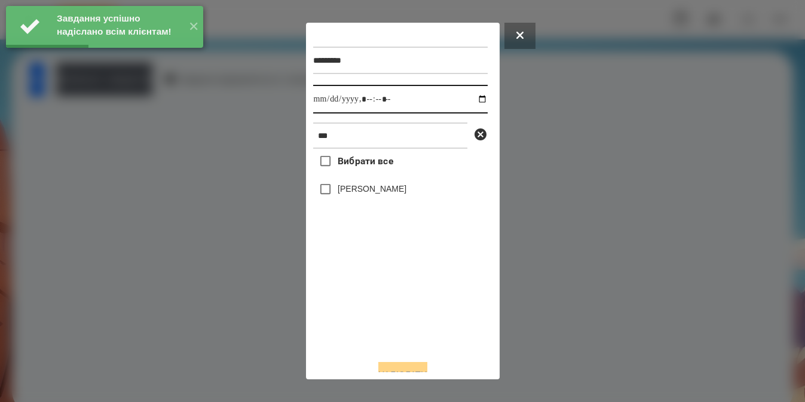
click at [475, 101] on input "datetime-local" at bounding box center [400, 99] width 175 height 29
type input "**********"
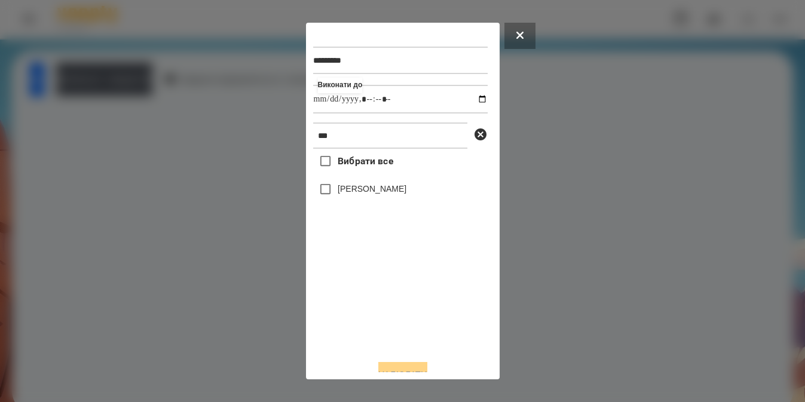
drag, startPoint x: 372, startPoint y: 325, endPoint x: 342, endPoint y: 197, distance: 131.2
click at [342, 197] on div "Вибрати все [PERSON_NAME]" at bounding box center [400, 249] width 175 height 201
click at [342, 195] on label "[PERSON_NAME]" at bounding box center [372, 189] width 69 height 12
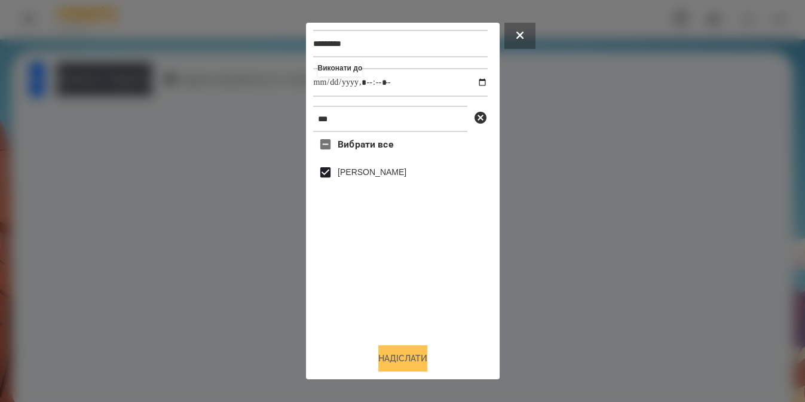
click at [383, 358] on button "Надіслати" at bounding box center [402, 358] width 49 height 26
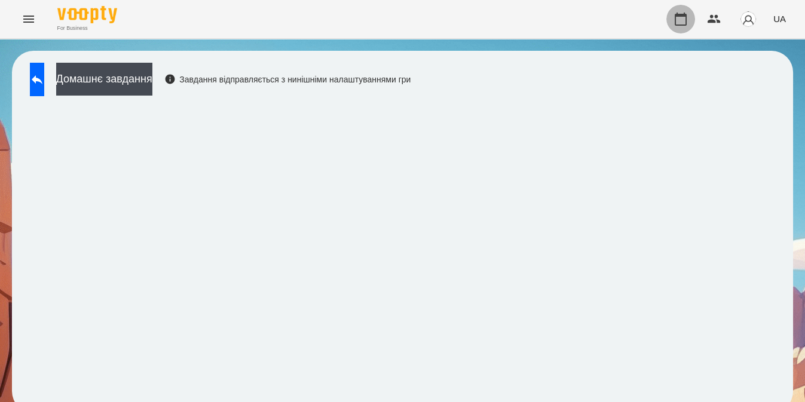
click at [684, 22] on icon "button" at bounding box center [681, 19] width 14 height 14
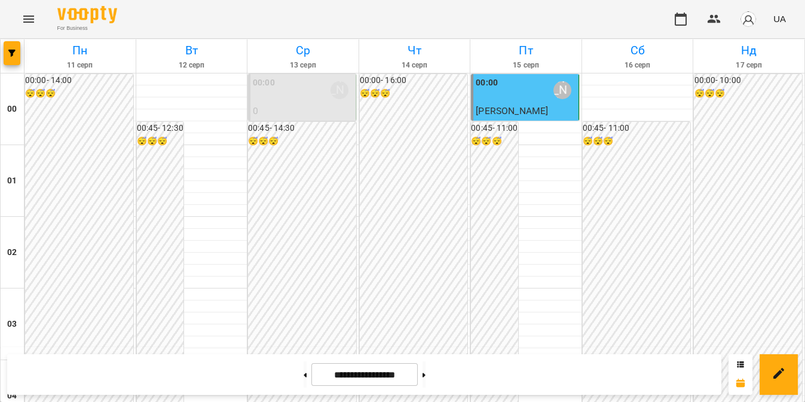
scroll to position [1137, 0]
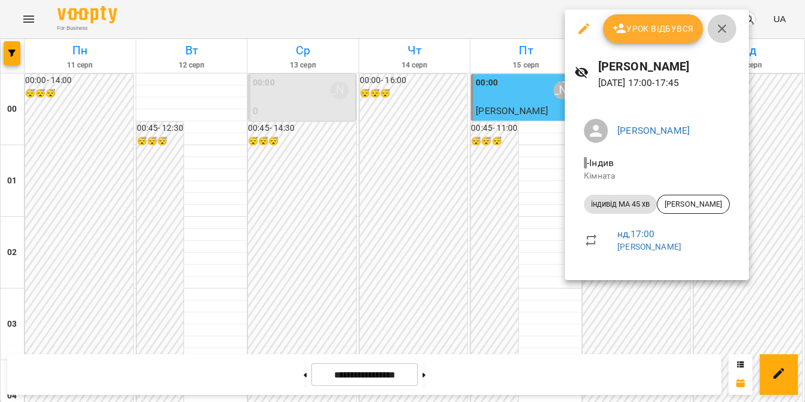
click at [723, 29] on icon "button" at bounding box center [722, 29] width 14 height 14
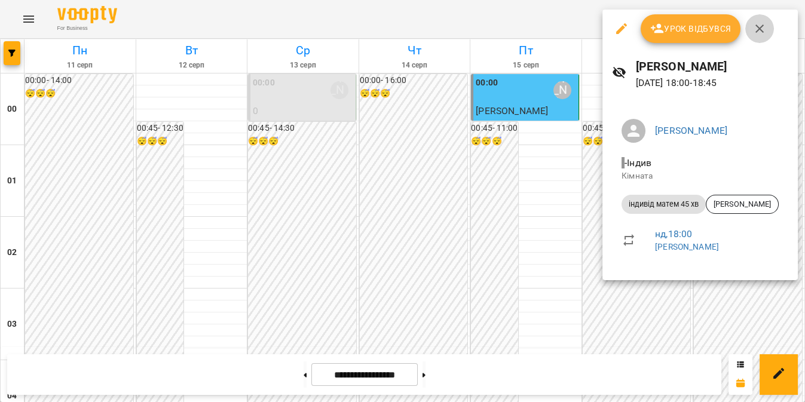
click at [757, 30] on icon "button" at bounding box center [759, 29] width 14 height 14
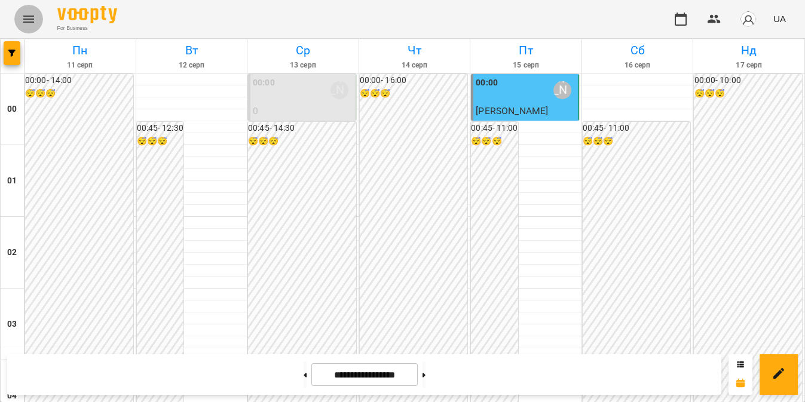
click at [27, 16] on icon "Menu" at bounding box center [28, 19] width 11 height 7
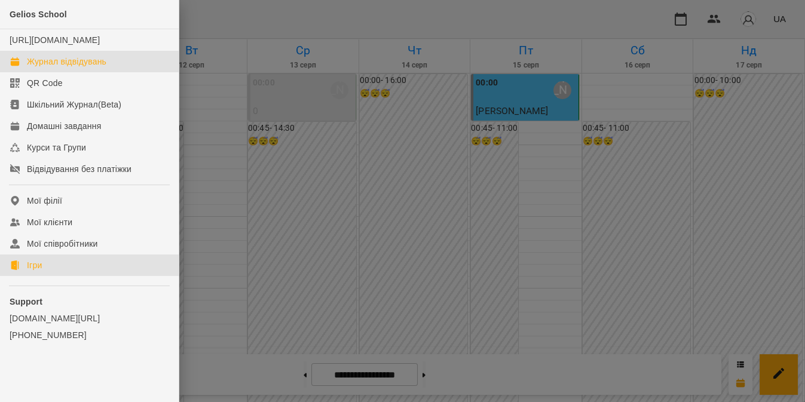
click at [54, 276] on link "Ігри" at bounding box center [89, 266] width 179 height 22
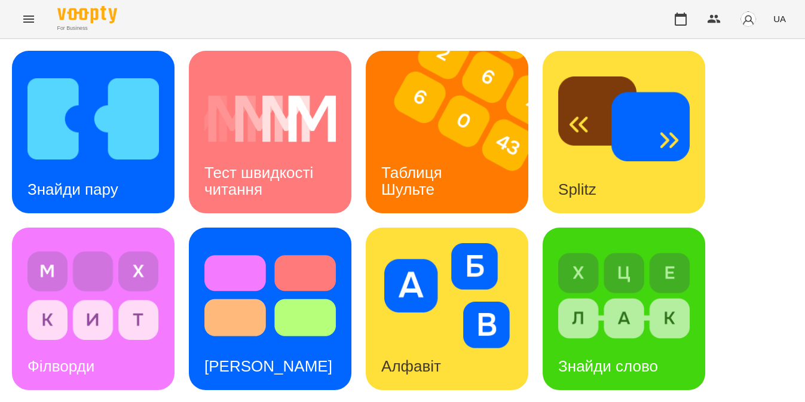
scroll to position [188, 0]
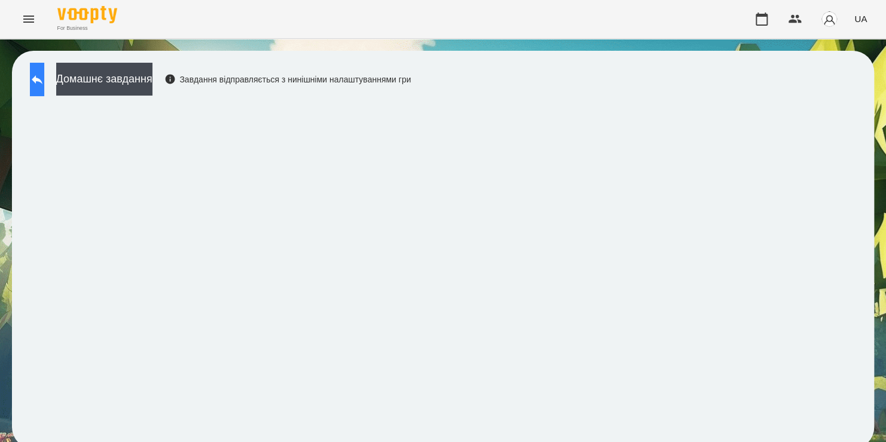
click at [44, 81] on button at bounding box center [37, 79] width 14 height 33
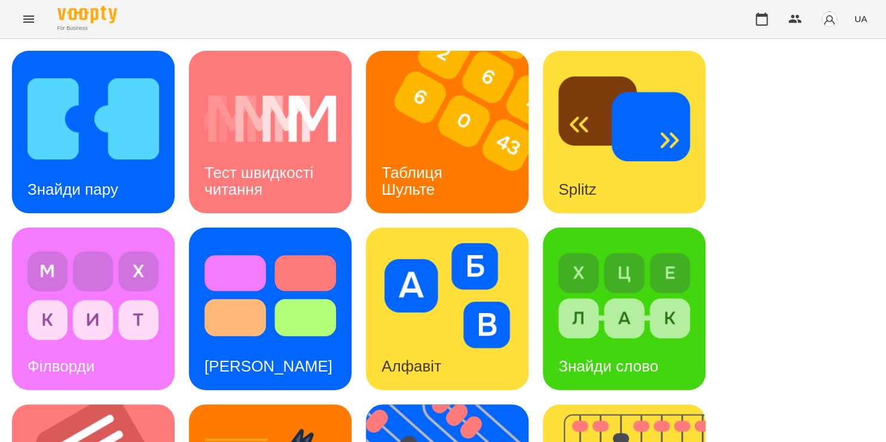
scroll to position [363, 0]
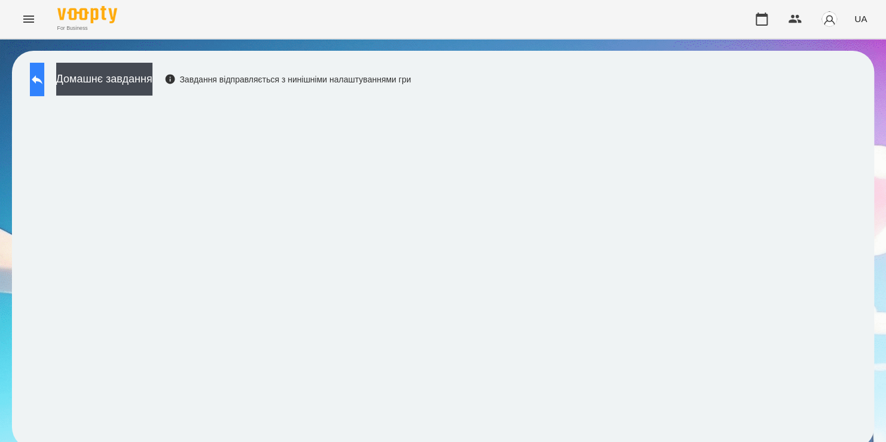
click at [44, 92] on button at bounding box center [37, 79] width 14 height 33
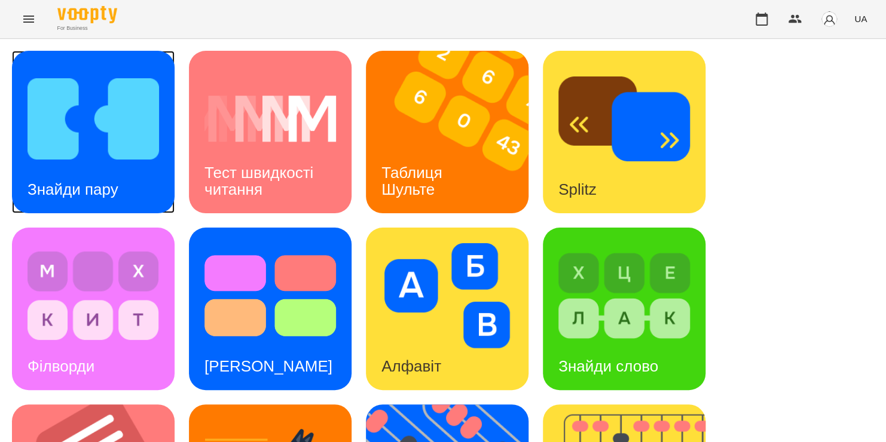
click at [58, 105] on img at bounding box center [92, 118] width 131 height 105
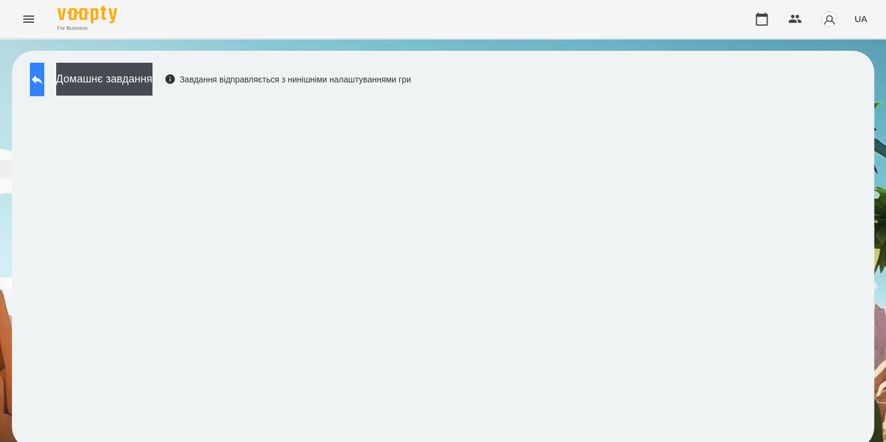
click at [44, 79] on button at bounding box center [37, 79] width 14 height 33
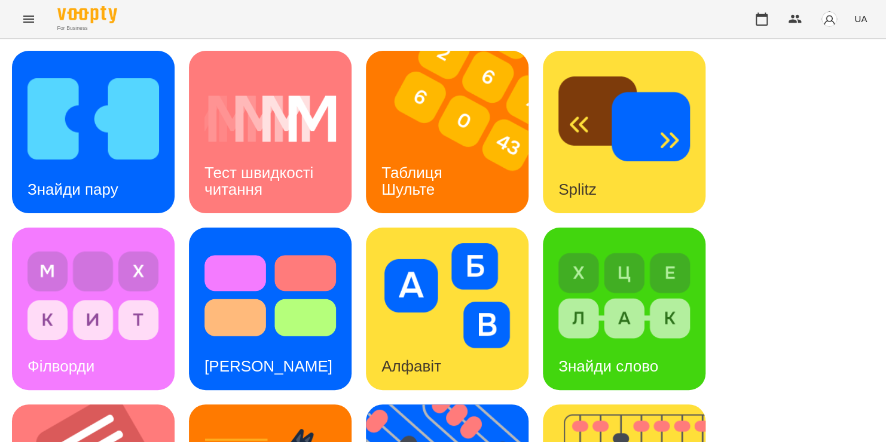
scroll to position [490, 0]
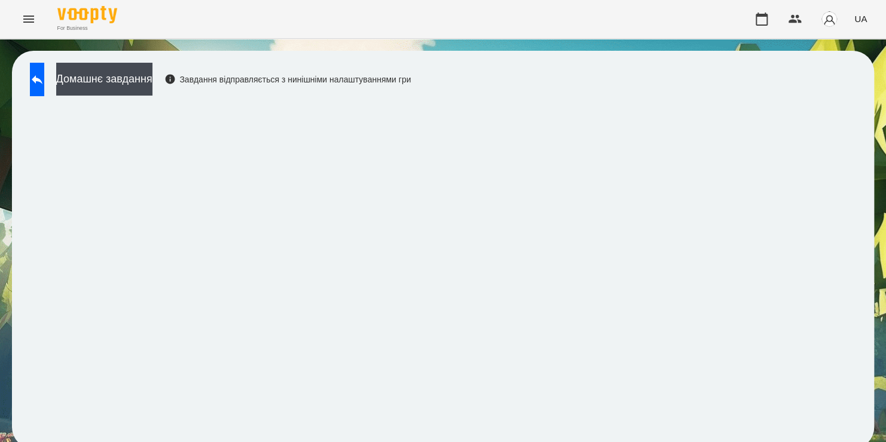
scroll to position [7, 0]
click at [44, 72] on icon at bounding box center [37, 79] width 14 height 14
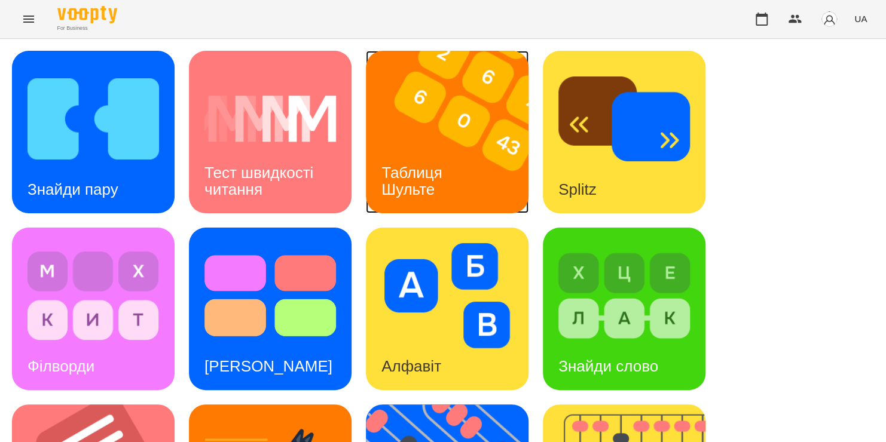
click at [430, 154] on div "Таблиця Шульте" at bounding box center [414, 181] width 96 height 64
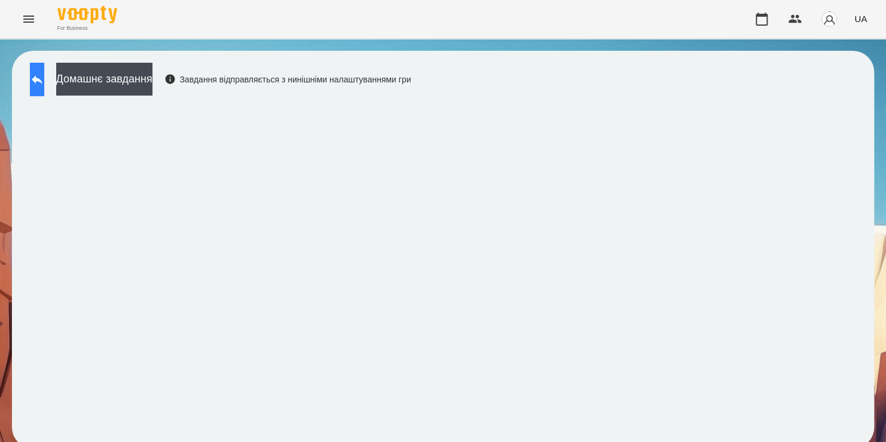
click at [44, 80] on icon at bounding box center [37, 79] width 14 height 14
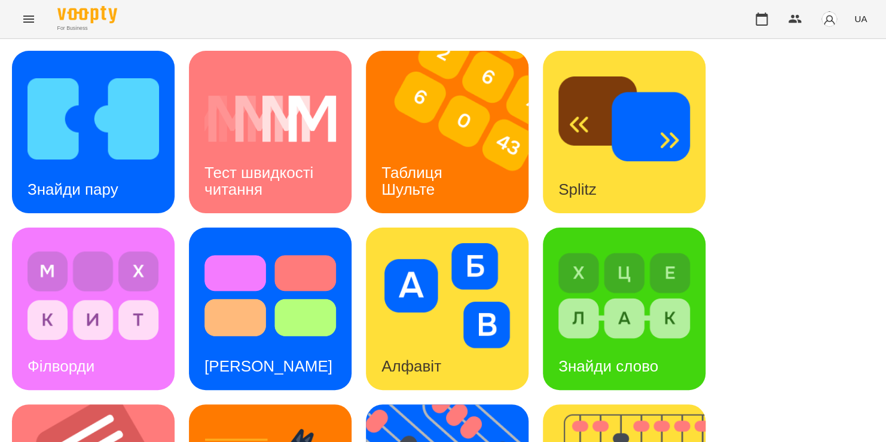
scroll to position [427, 0]
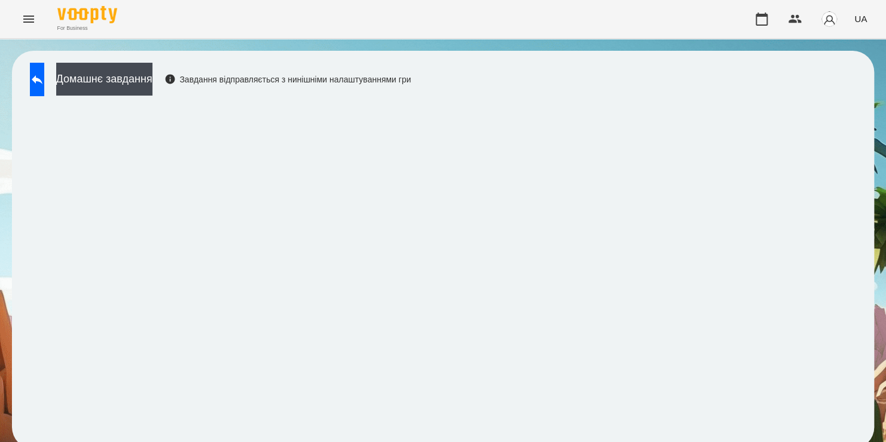
click at [804, 22] on span "UA" at bounding box center [860, 19] width 13 height 13
click at [804, 100] on div "Русский" at bounding box center [837, 89] width 61 height 22
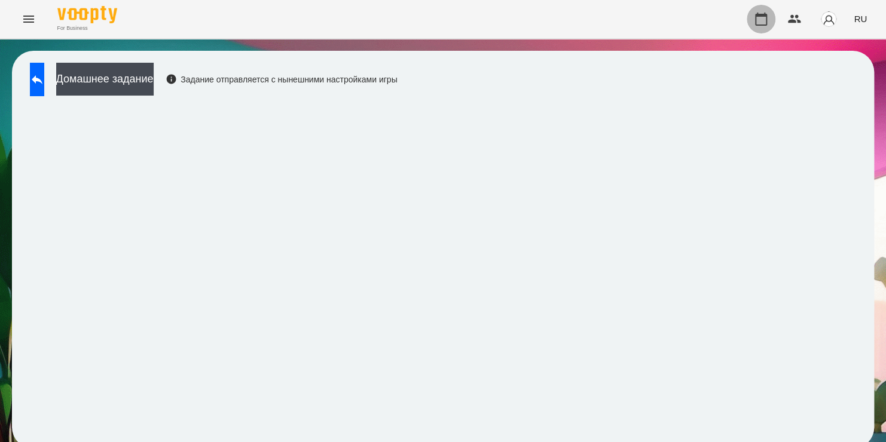
click at [763, 19] on icon "button" at bounding box center [761, 19] width 14 height 14
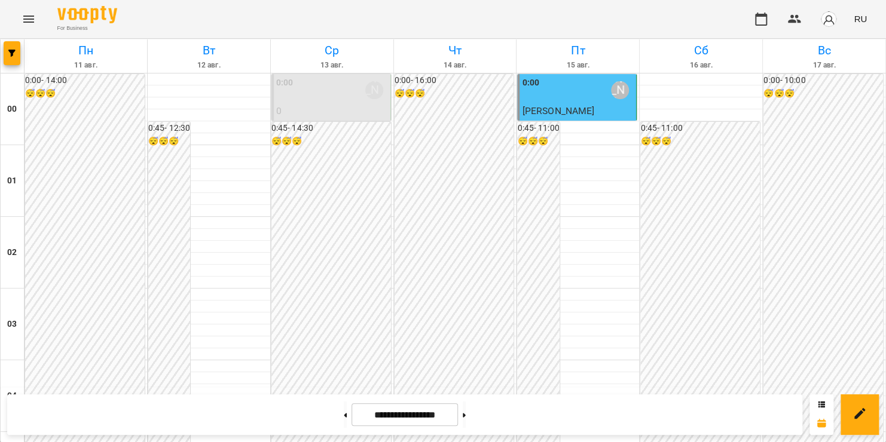
scroll to position [651, 0]
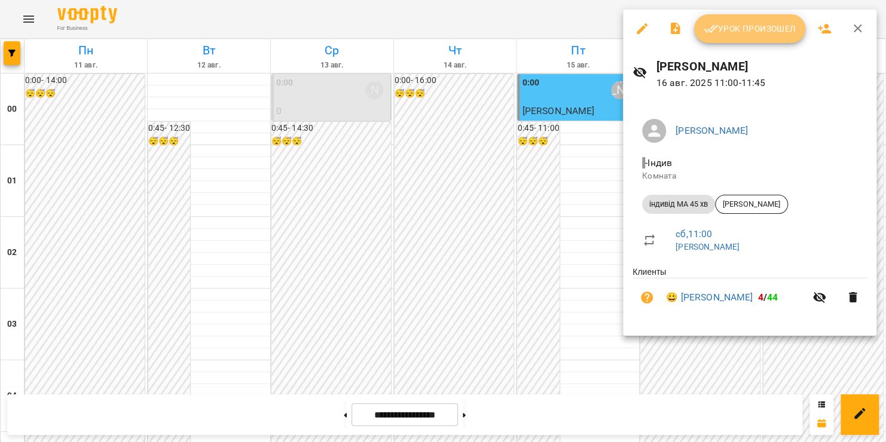
click at [762, 29] on span "Урок произошел" at bounding box center [749, 29] width 92 height 14
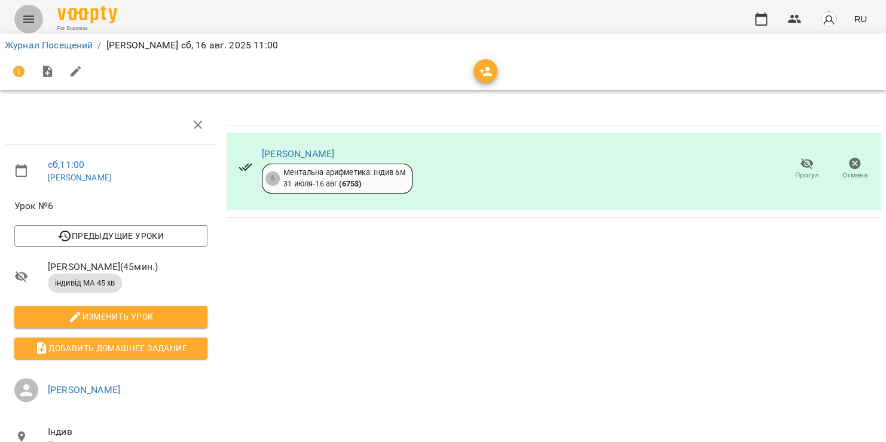
click at [28, 20] on icon "Menu" at bounding box center [29, 19] width 14 height 14
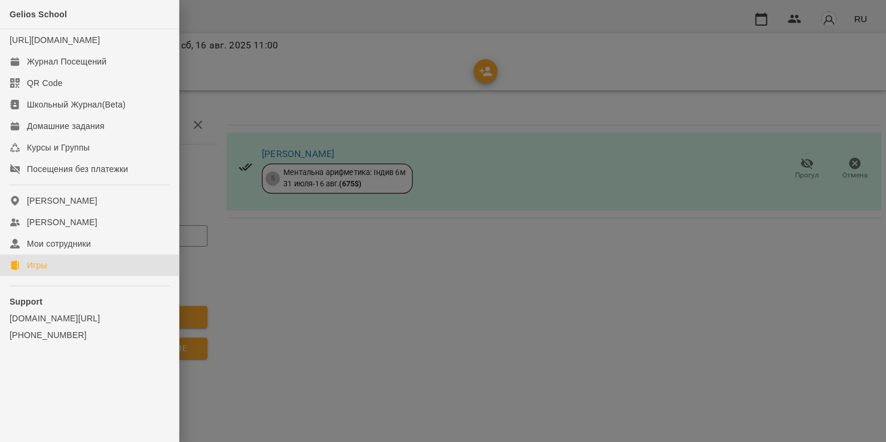
click at [43, 271] on div "Игры" at bounding box center [37, 265] width 20 height 12
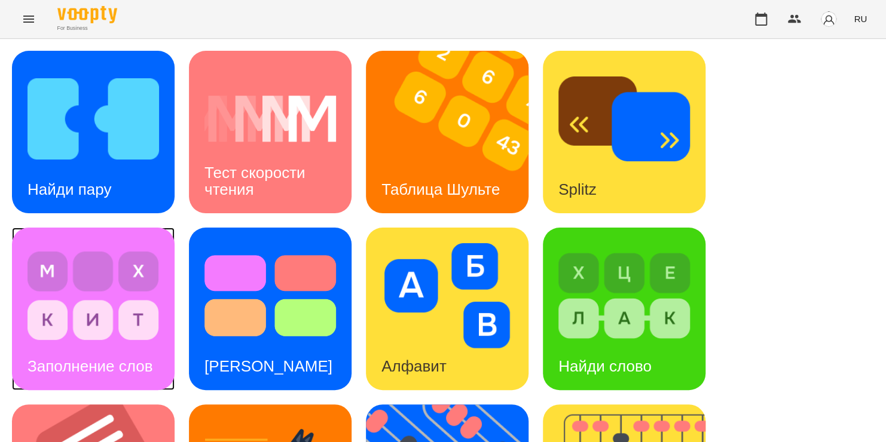
click at [43, 276] on img at bounding box center [92, 295] width 131 height 105
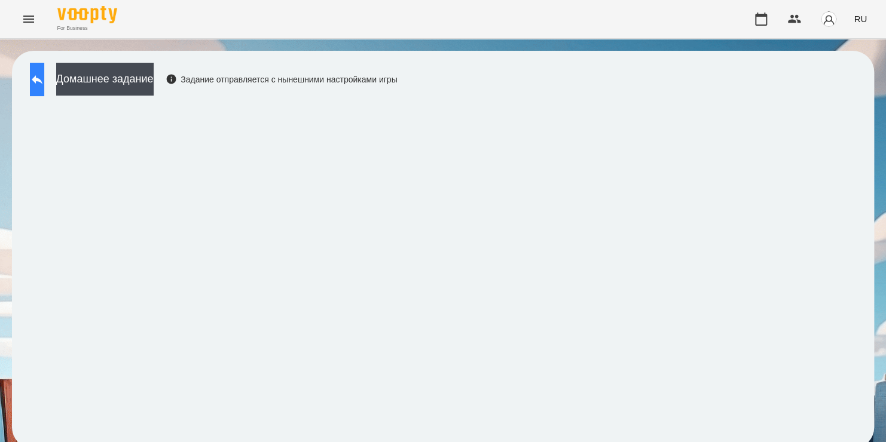
click at [44, 75] on icon at bounding box center [37, 79] width 14 height 14
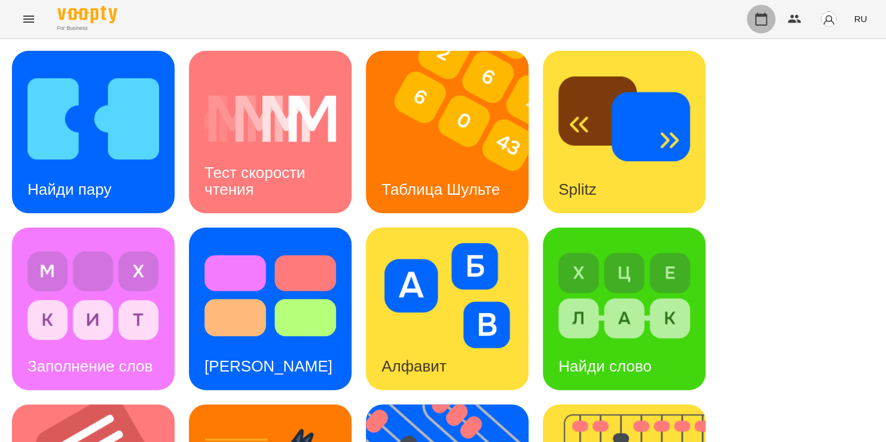
click at [757, 17] on icon "button" at bounding box center [761, 19] width 12 height 13
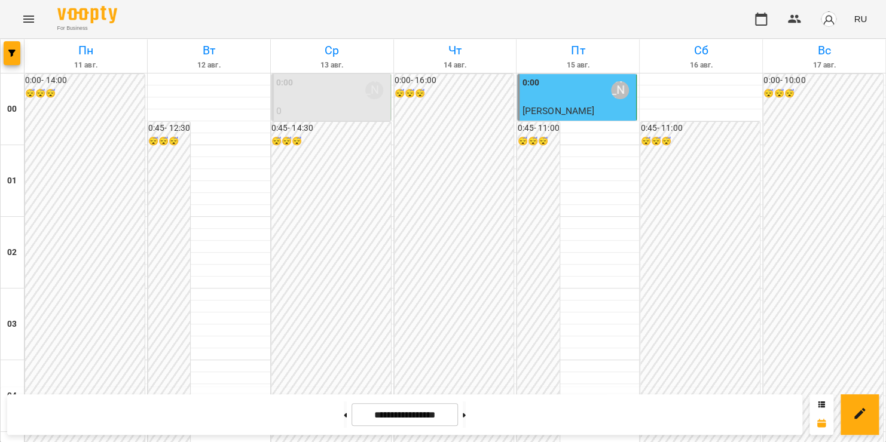
scroll to position [739, 0]
click at [39, 30] on div "For Business RU" at bounding box center [443, 19] width 886 height 38
click at [34, 24] on icon "Menu" at bounding box center [29, 19] width 14 height 14
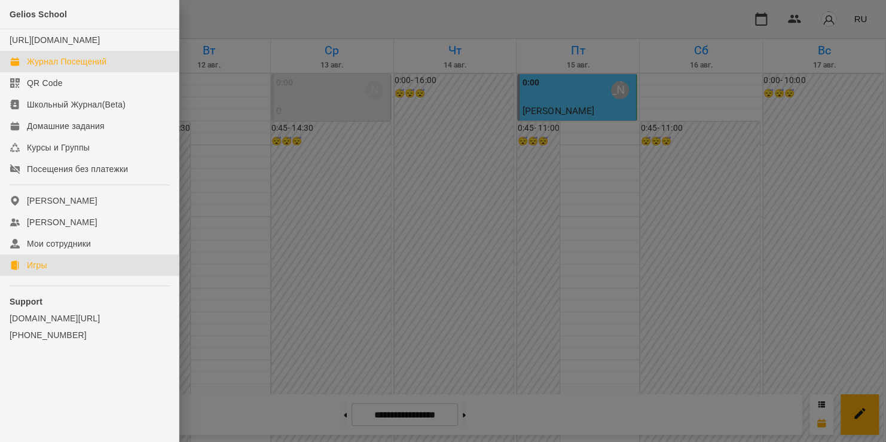
click at [63, 276] on link "Игры" at bounding box center [89, 266] width 179 height 22
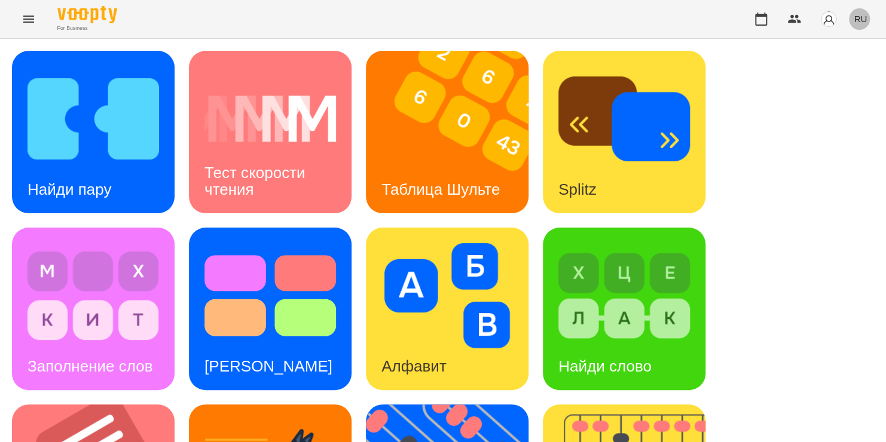
click at [804, 18] on span "RU" at bounding box center [860, 19] width 13 height 13
click at [804, 77] on div "Українська" at bounding box center [837, 68] width 61 height 22
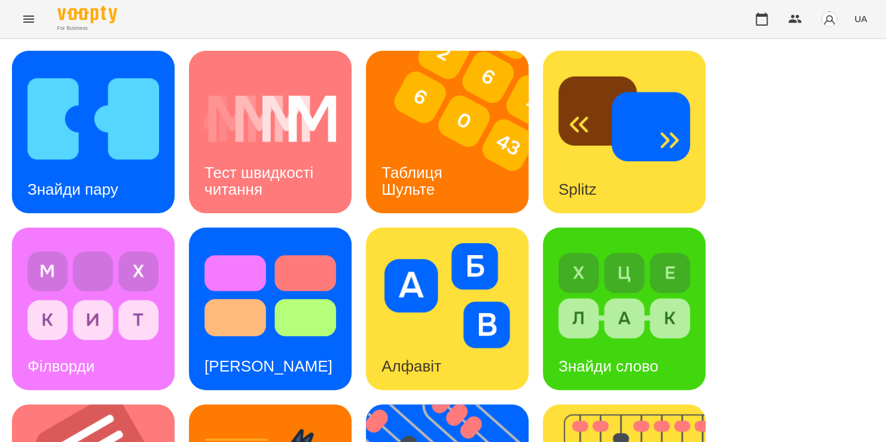
scroll to position [221, 0]
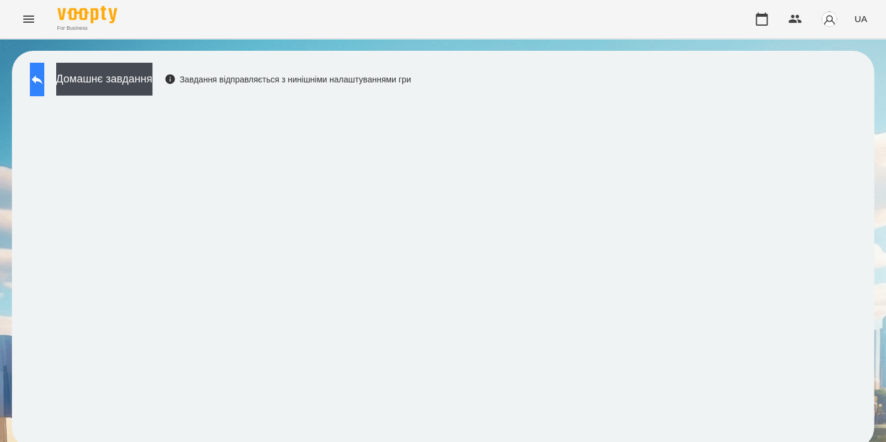
click at [44, 84] on icon at bounding box center [37, 79] width 14 height 14
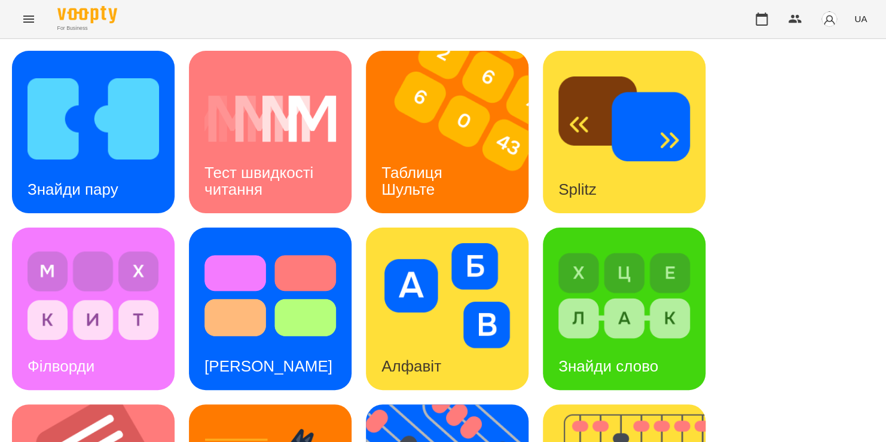
scroll to position [397, 0]
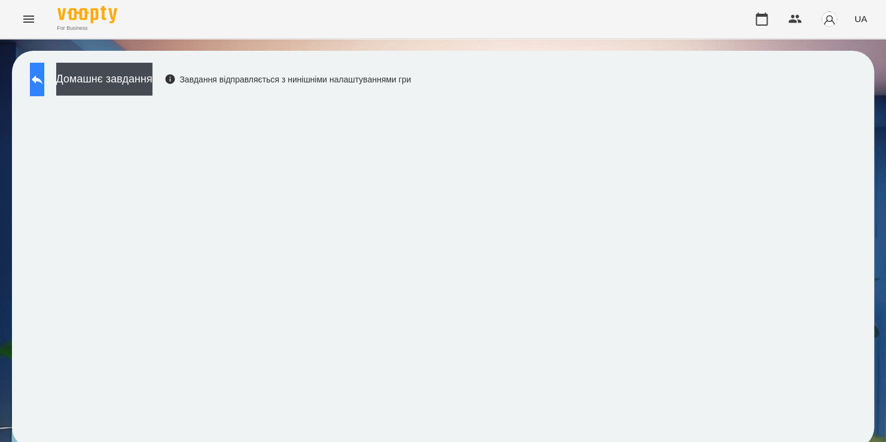
click at [44, 82] on button at bounding box center [37, 79] width 14 height 33
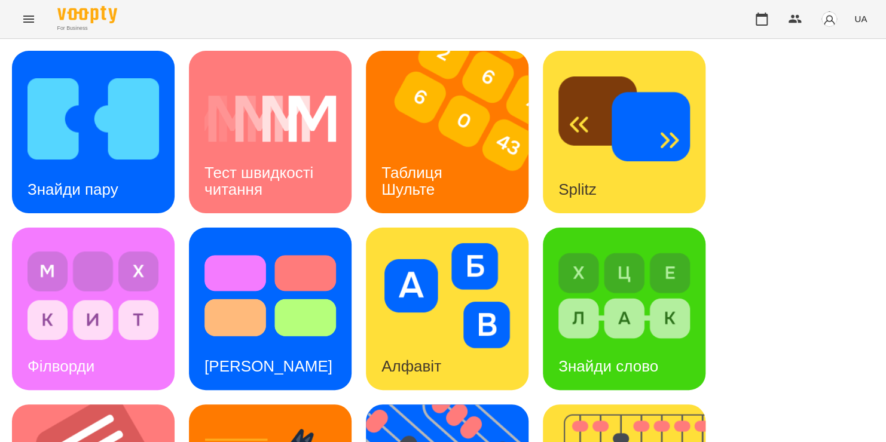
scroll to position [299, 0]
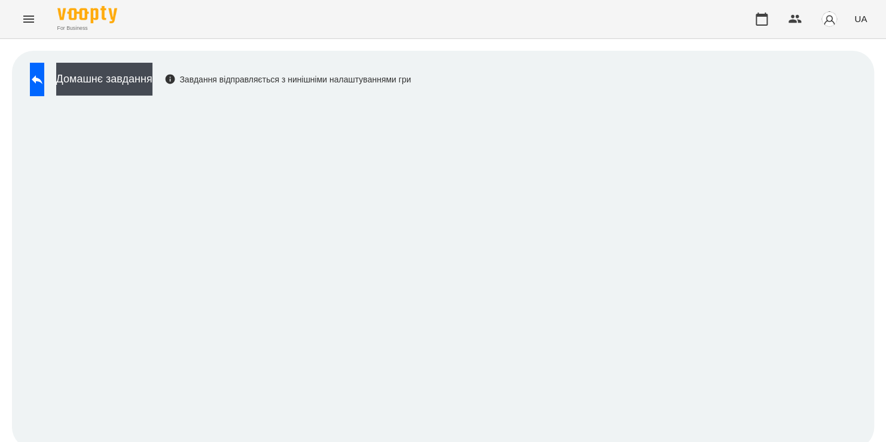
scroll to position [7, 0]
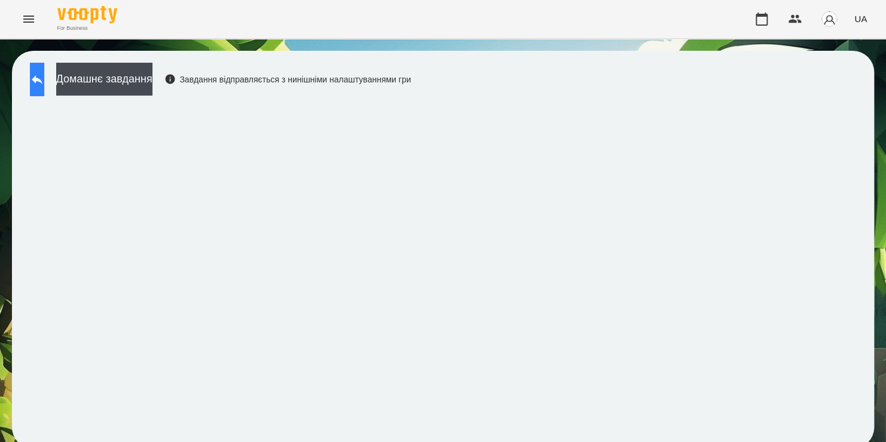
click at [44, 78] on icon at bounding box center [37, 79] width 14 height 14
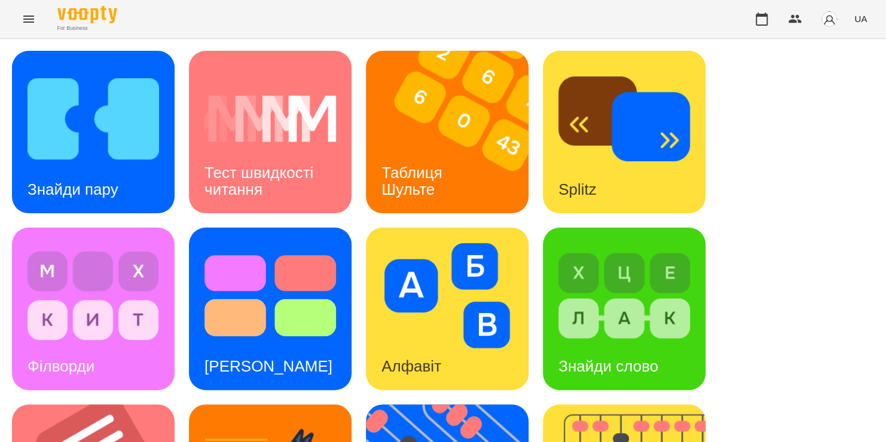
scroll to position [481, 0]
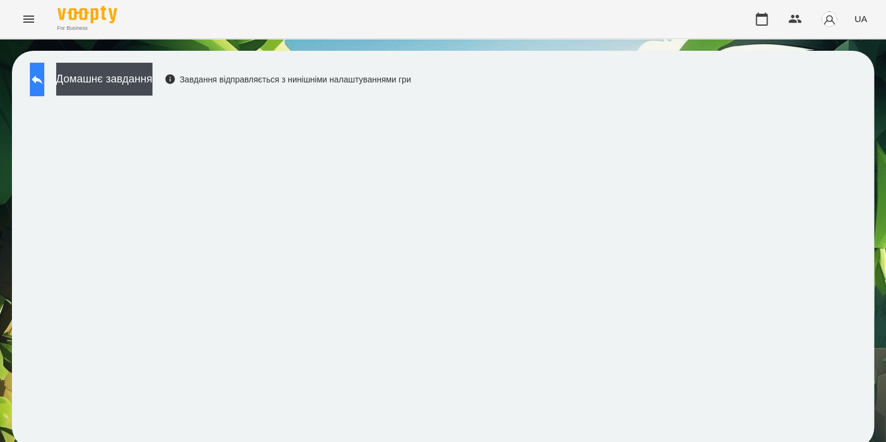
click at [37, 91] on button at bounding box center [37, 79] width 14 height 33
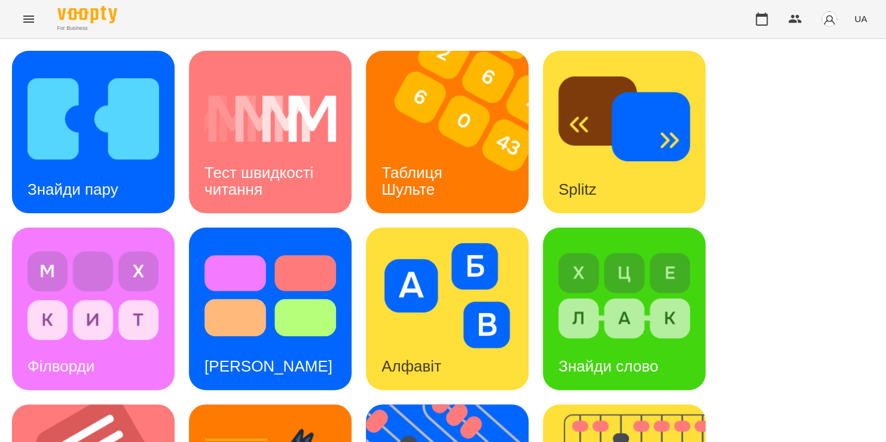
scroll to position [335, 0]
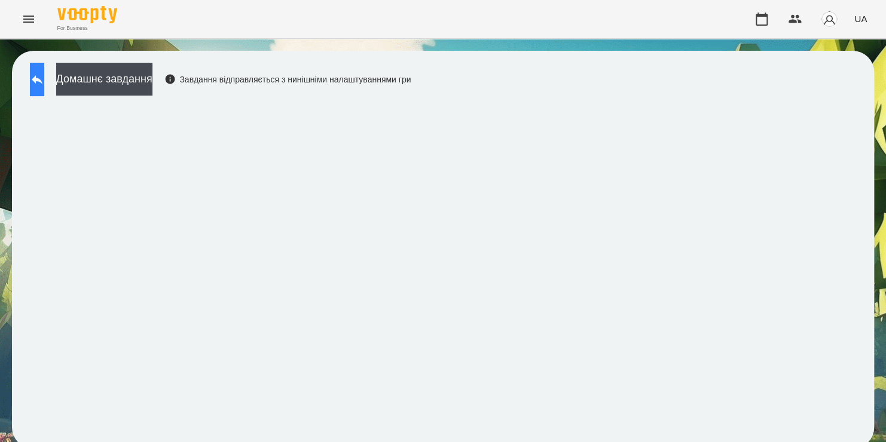
click at [44, 82] on icon at bounding box center [37, 79] width 14 height 14
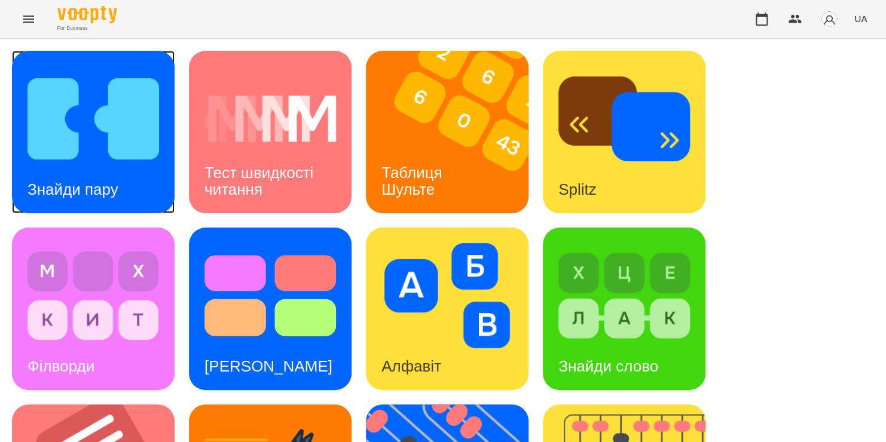
click at [73, 160] on img at bounding box center [92, 118] width 131 height 105
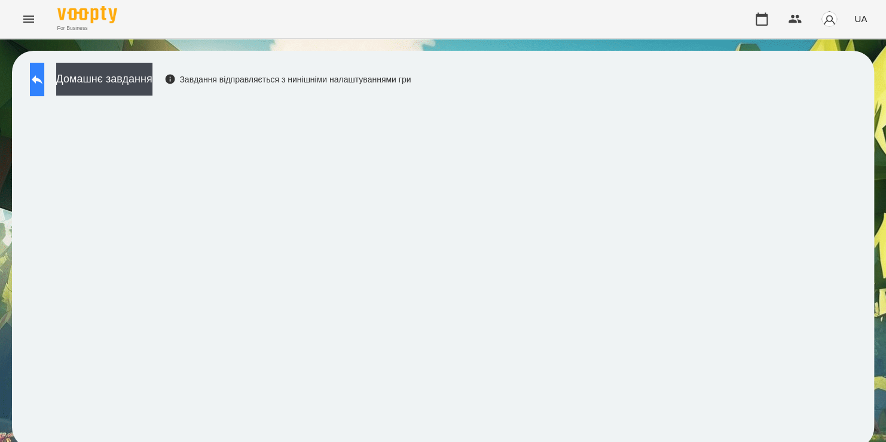
click at [44, 88] on button at bounding box center [37, 79] width 14 height 33
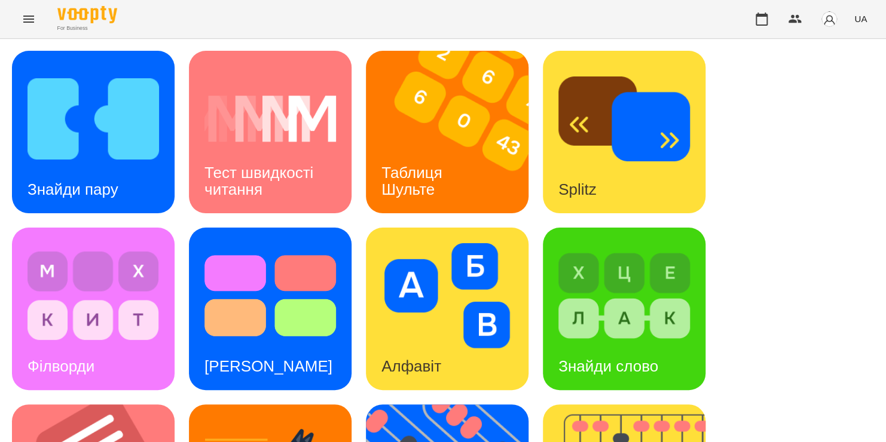
scroll to position [375, 0]
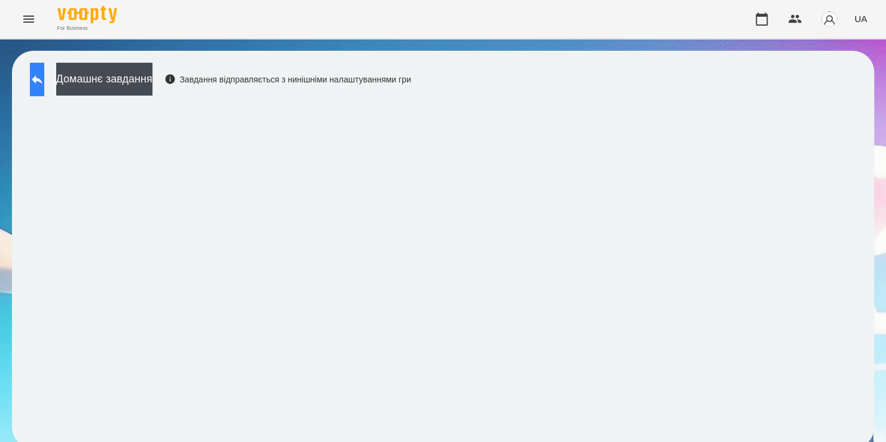
click at [44, 77] on icon at bounding box center [37, 79] width 14 height 14
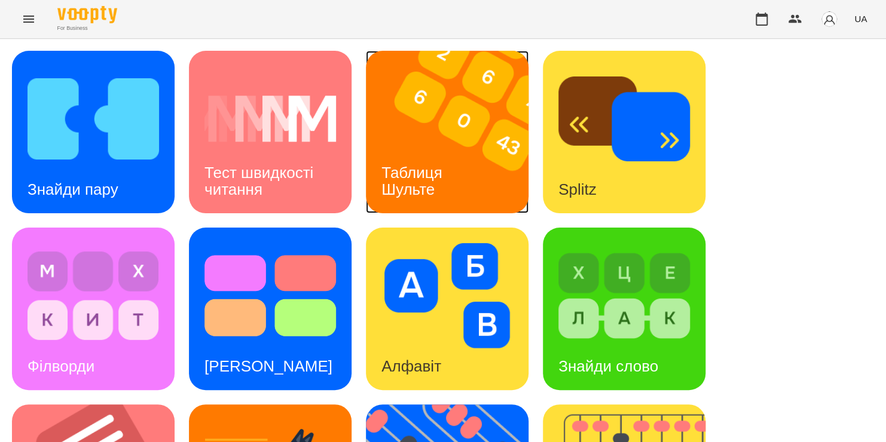
click at [425, 169] on h3 "Таблиця Шульте" at bounding box center [413, 181] width 65 height 34
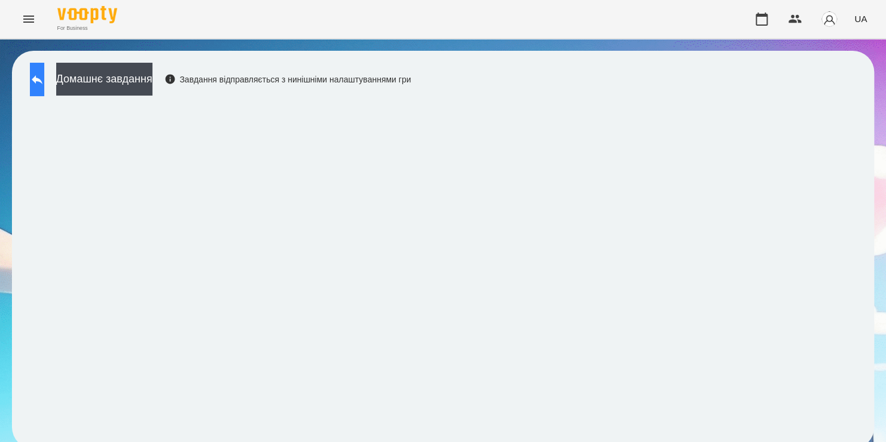
click at [44, 77] on button at bounding box center [37, 79] width 14 height 33
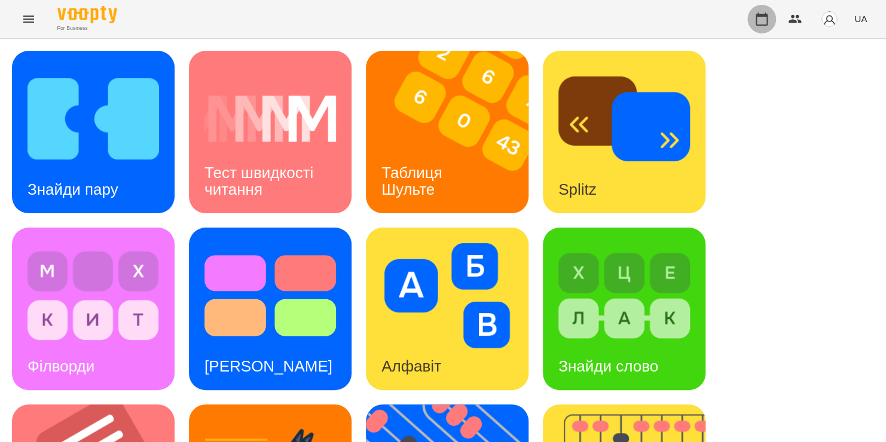
click at [769, 19] on icon "button" at bounding box center [761, 19] width 14 height 14
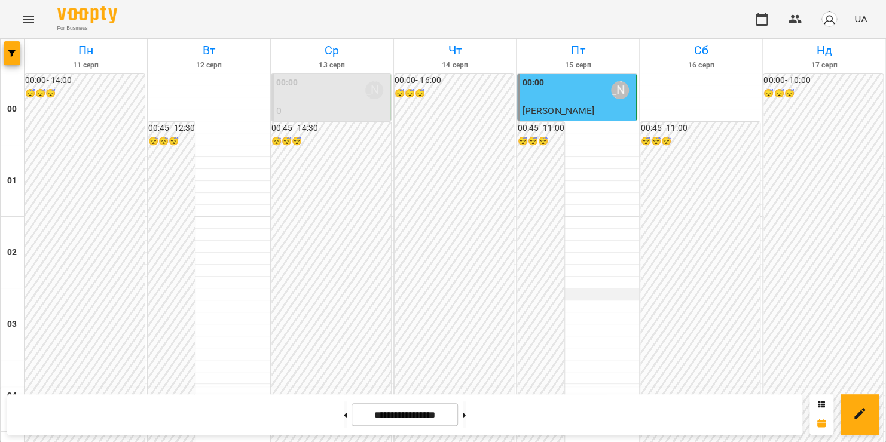
scroll to position [794, 0]
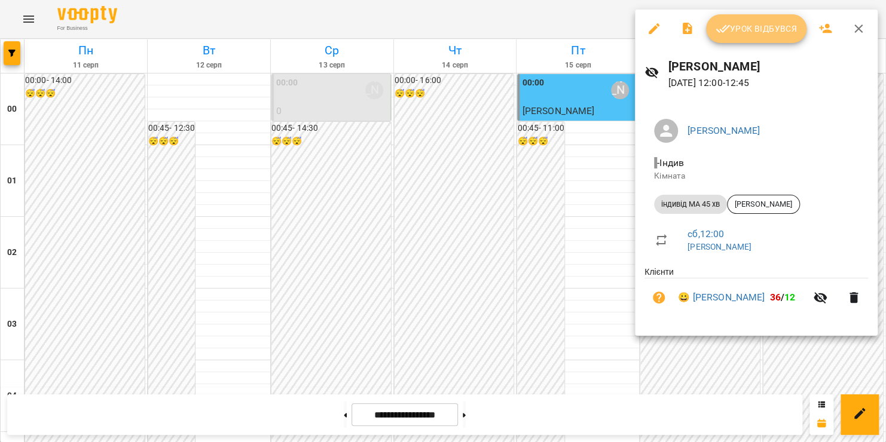
click at [739, 25] on span "Урок відбувся" at bounding box center [755, 29] width 81 height 14
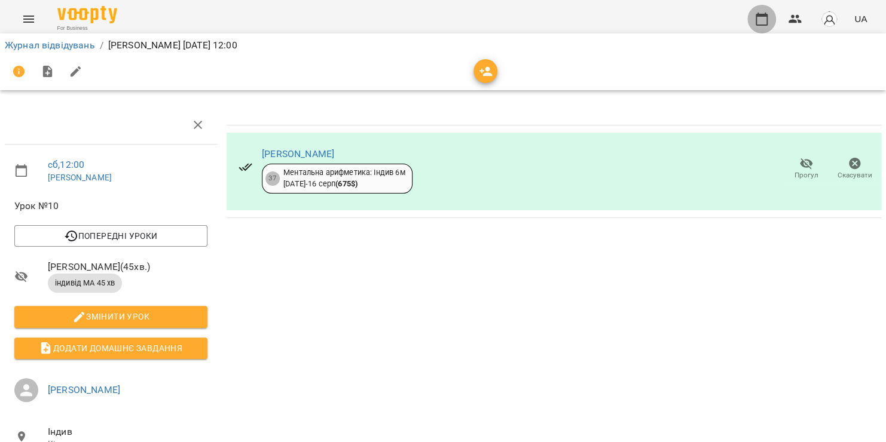
click at [758, 20] on icon "button" at bounding box center [761, 19] width 14 height 14
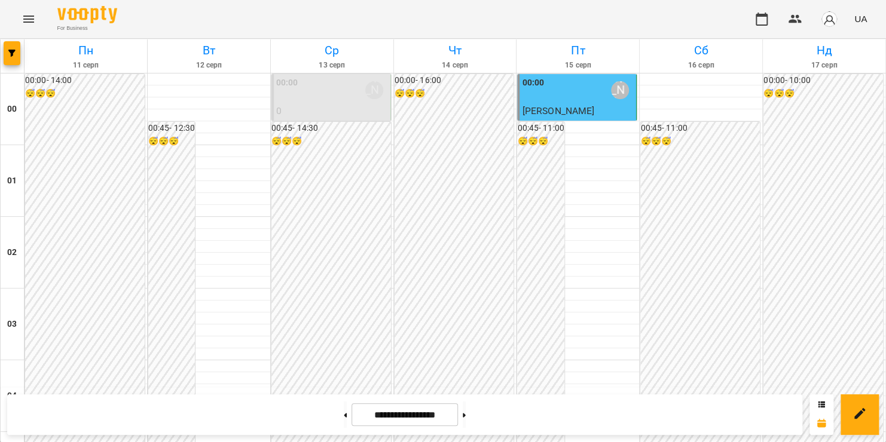
scroll to position [1364, 0]
